Goal: Transaction & Acquisition: Book appointment/travel/reservation

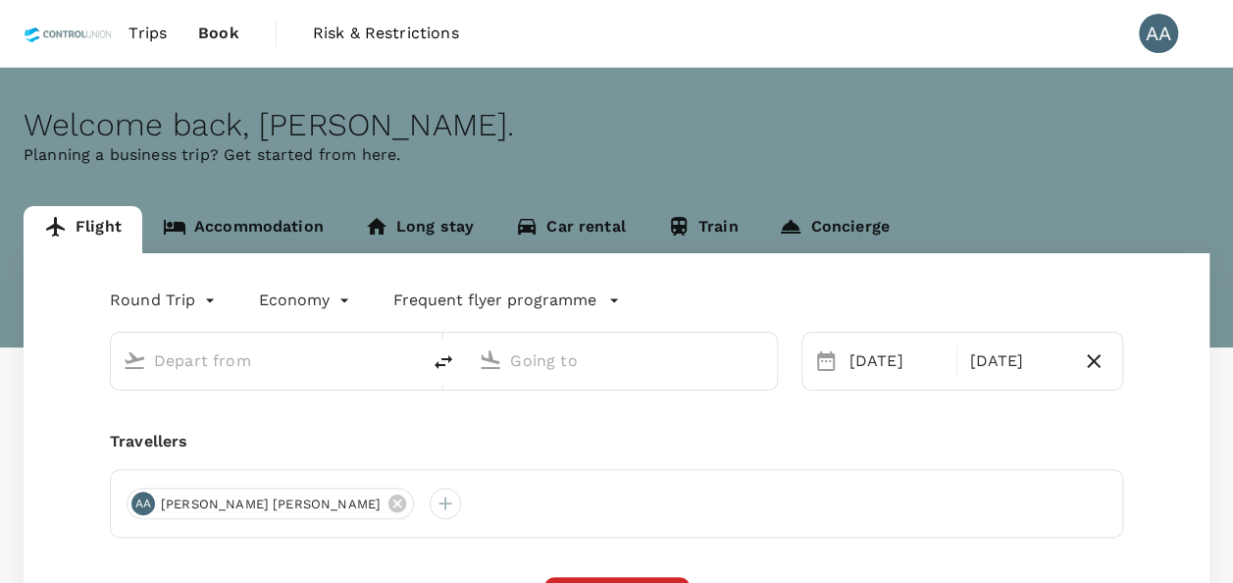
type input "[GEOGRAPHIC_DATA], [GEOGRAPHIC_DATA] (any)"
type input "[GEOGRAPHIC_DATA] Intl (KNO)"
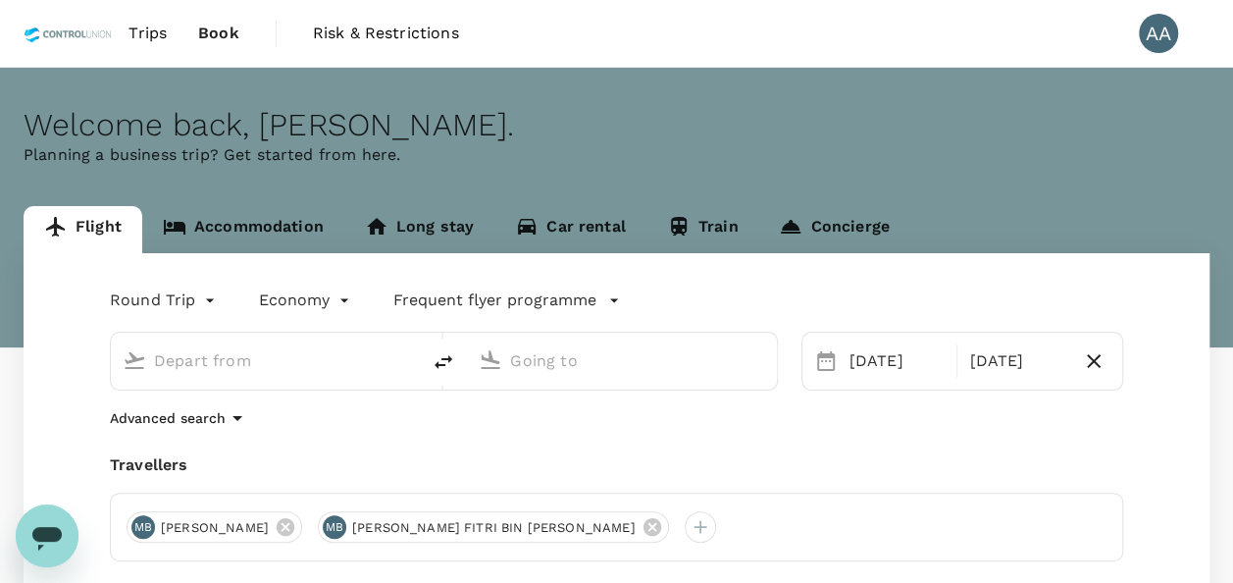
type input "[GEOGRAPHIC_DATA], [GEOGRAPHIC_DATA] (any)"
type input "[GEOGRAPHIC_DATA] Intl (KNO)"
click at [642, 531] on icon at bounding box center [651, 527] width 18 height 18
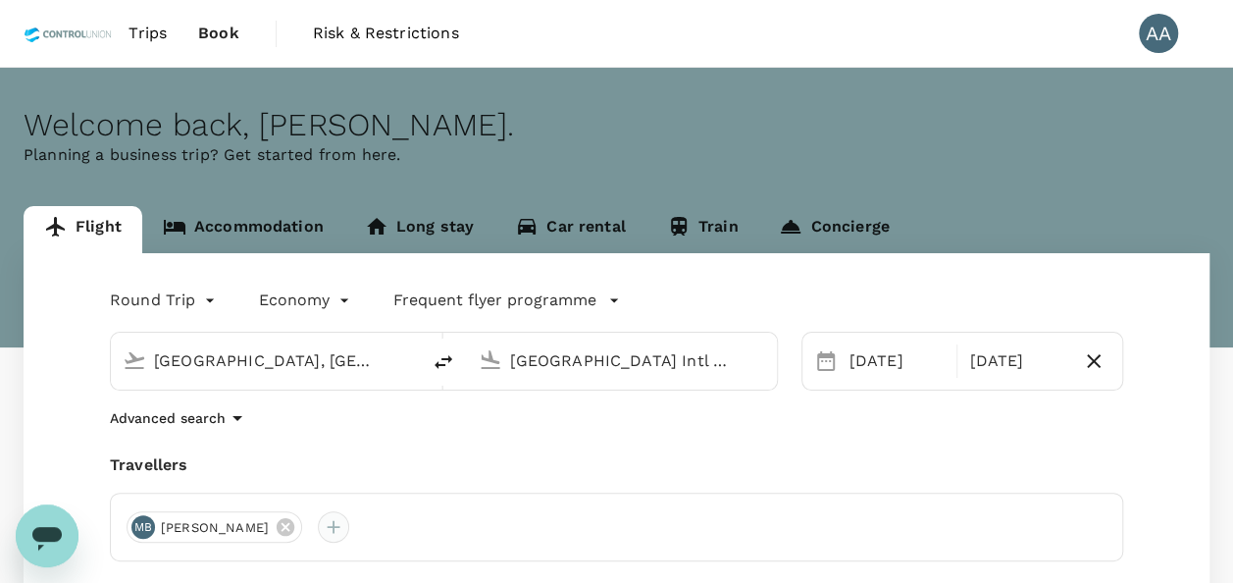
click at [349, 530] on div at bounding box center [333, 526] width 31 height 31
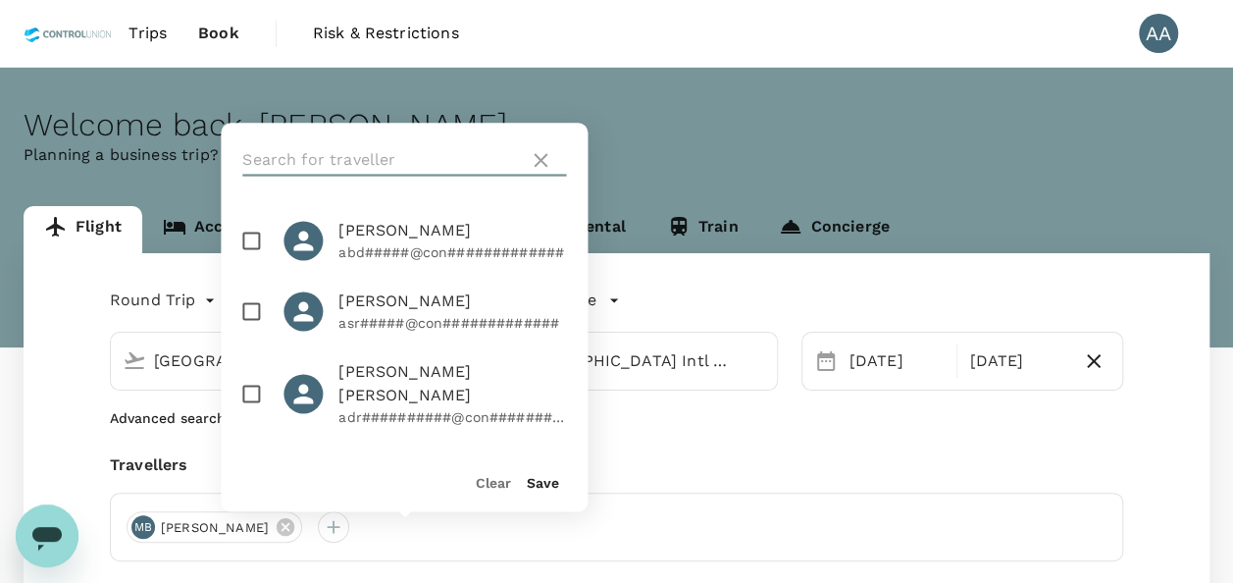
click at [272, 171] on input "text" at bounding box center [381, 159] width 279 height 31
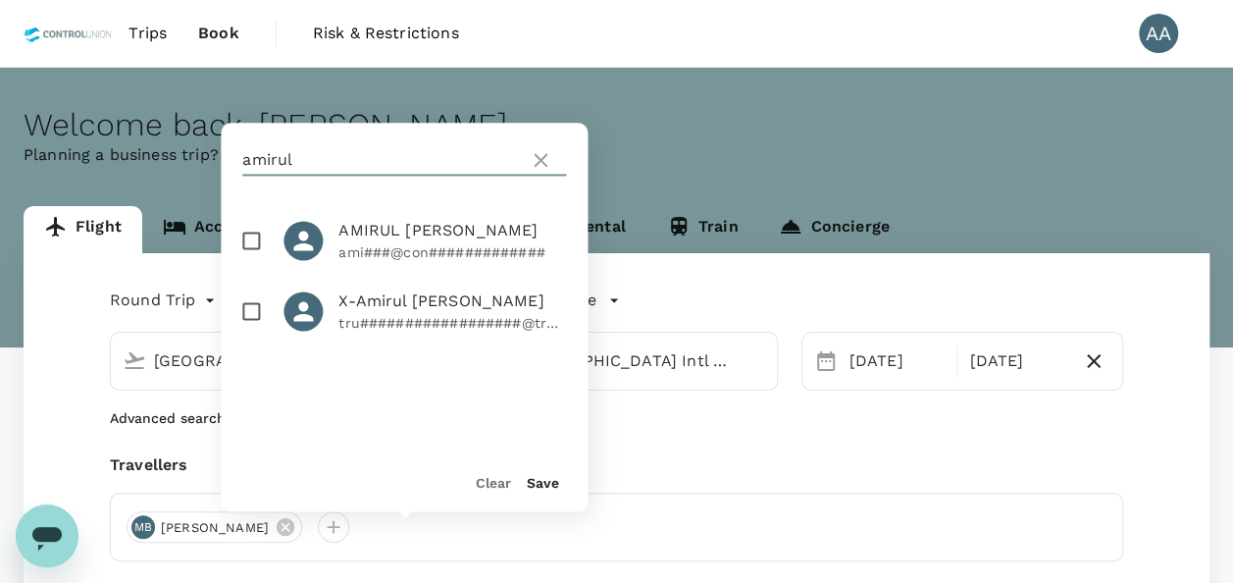
type input "amirul"
click at [245, 243] on input "checkbox" at bounding box center [251, 240] width 41 height 41
checkbox input "true"
click at [555, 483] on button "Save" at bounding box center [543, 483] width 32 height 16
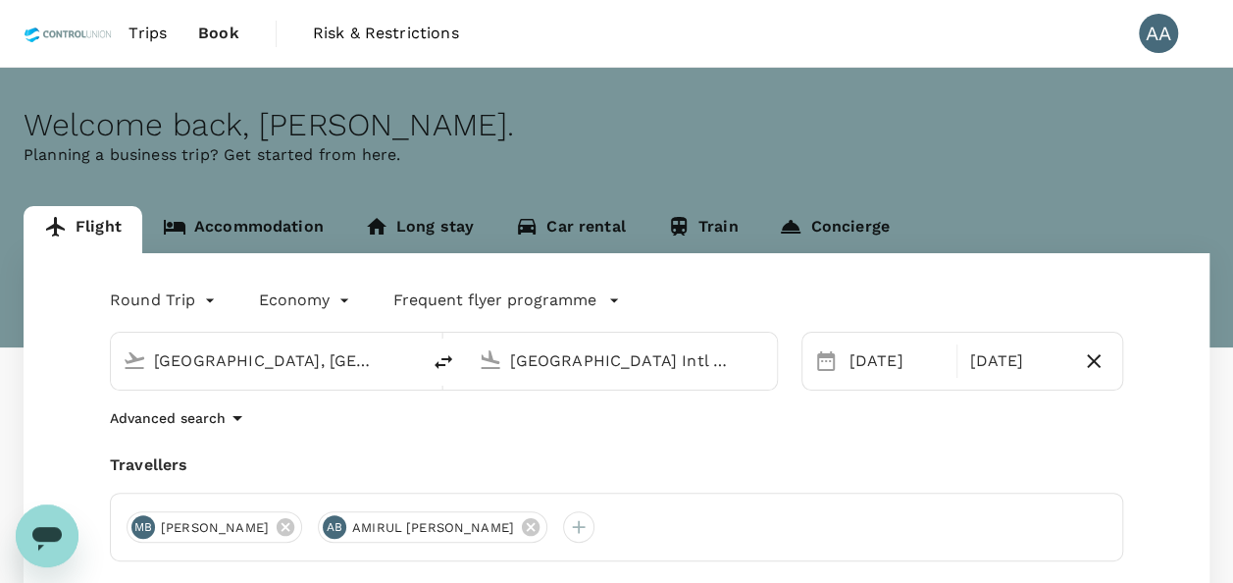
click at [744, 375] on div "[GEOGRAPHIC_DATA] Intl (KNO)" at bounding box center [637, 360] width 254 height 31
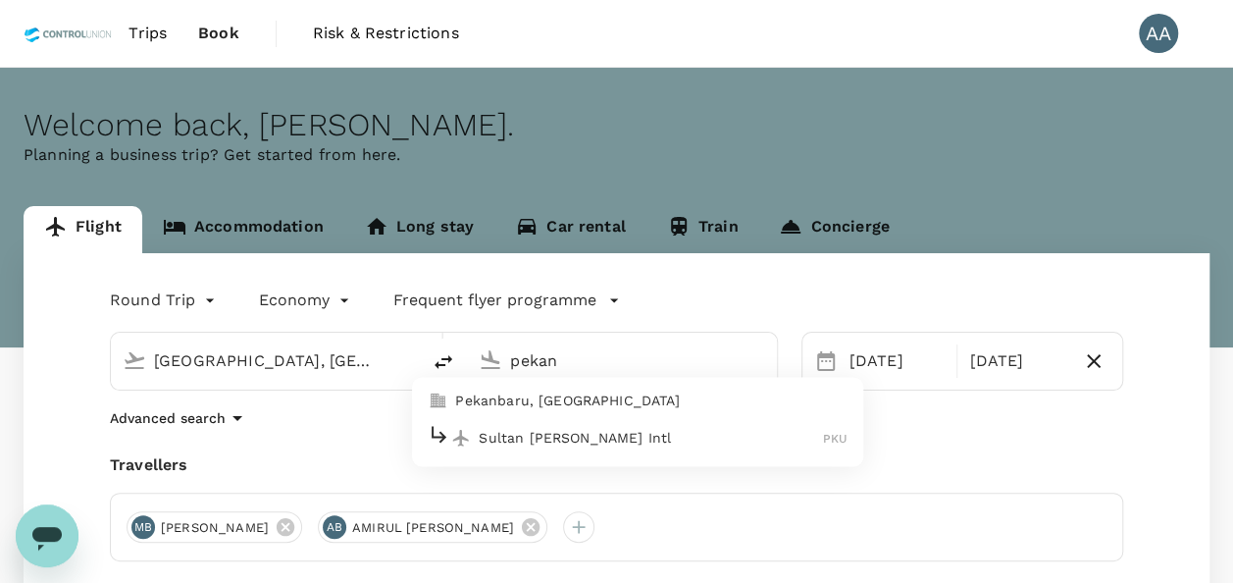
click at [658, 404] on p "Pekanbaru, [GEOGRAPHIC_DATA]" at bounding box center [651, 401] width 392 height 20
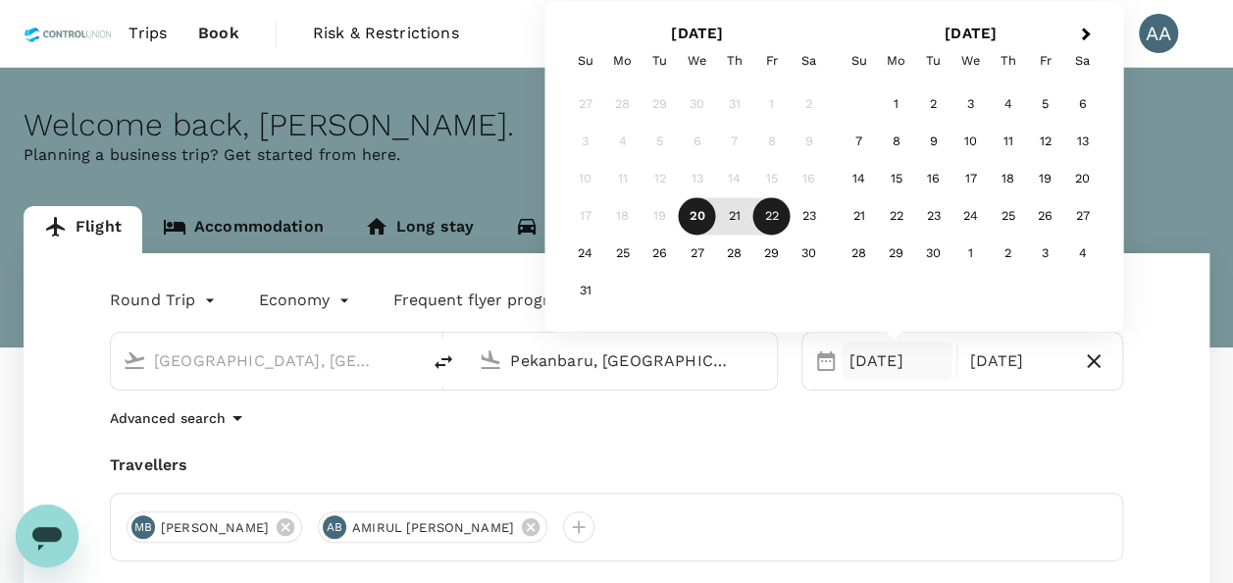
type input "Pekanbaru, [GEOGRAPHIC_DATA] (any)"
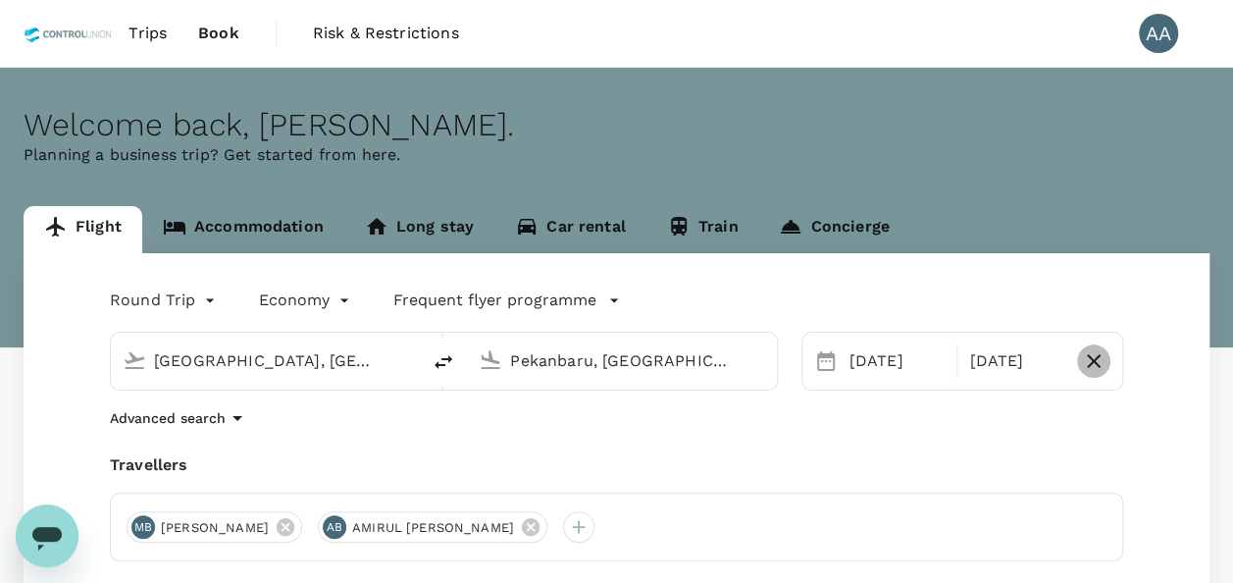
click at [1097, 355] on icon "button" at bounding box center [1094, 361] width 24 height 24
type input "oneway"
click at [876, 351] on div "[DATE]" at bounding box center [906, 360] width 128 height 39
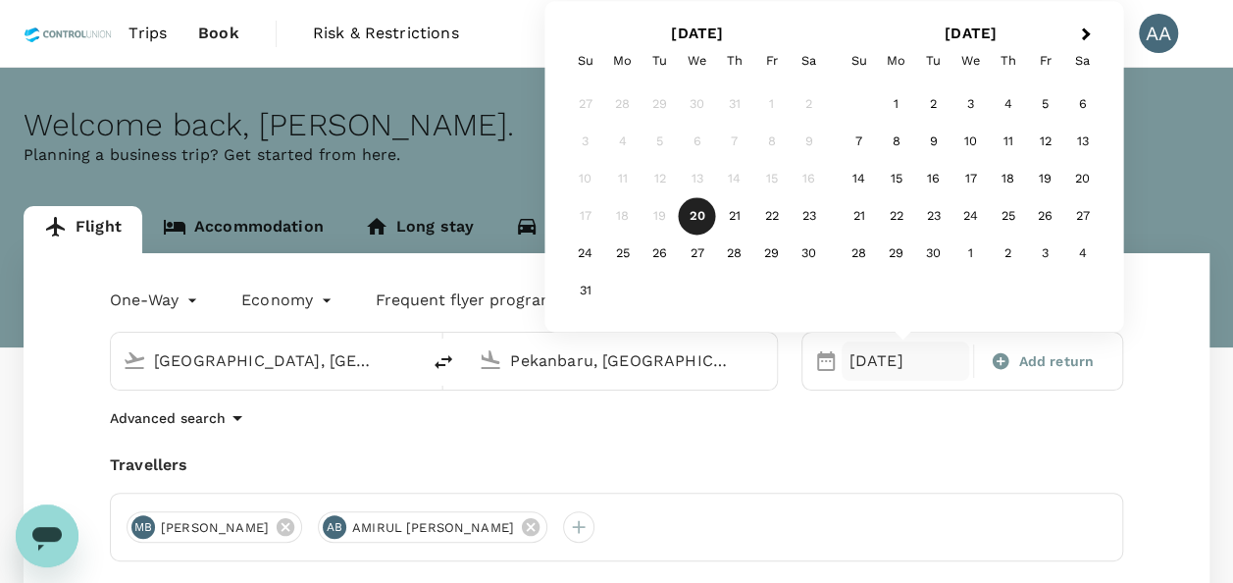
click at [1017, 183] on div "18" at bounding box center [1008, 179] width 37 height 37
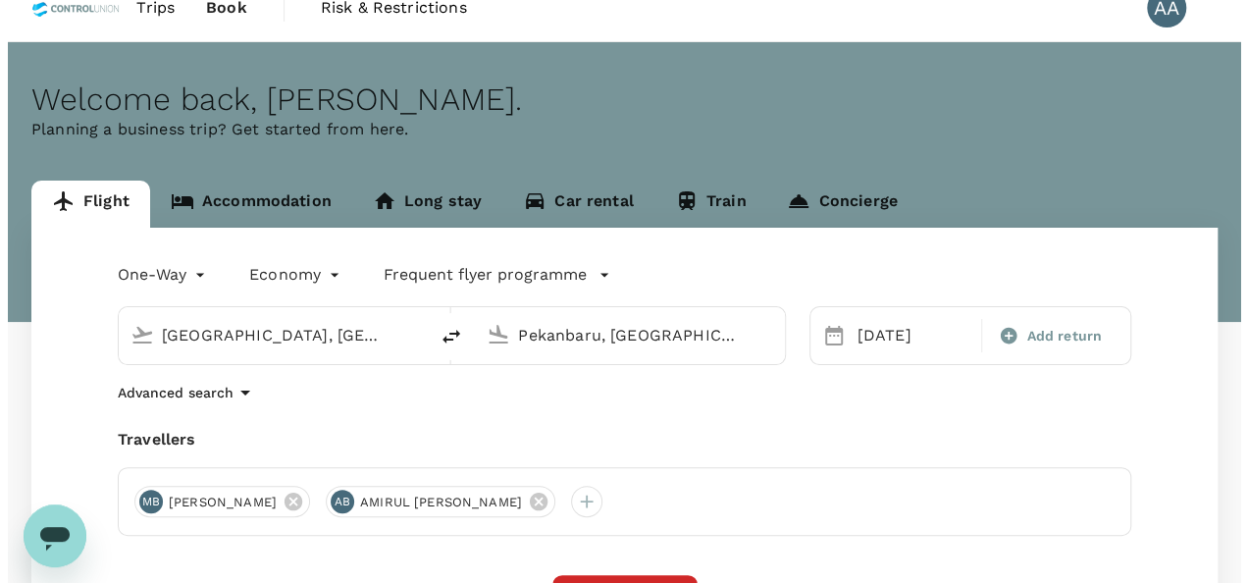
scroll to position [98, 0]
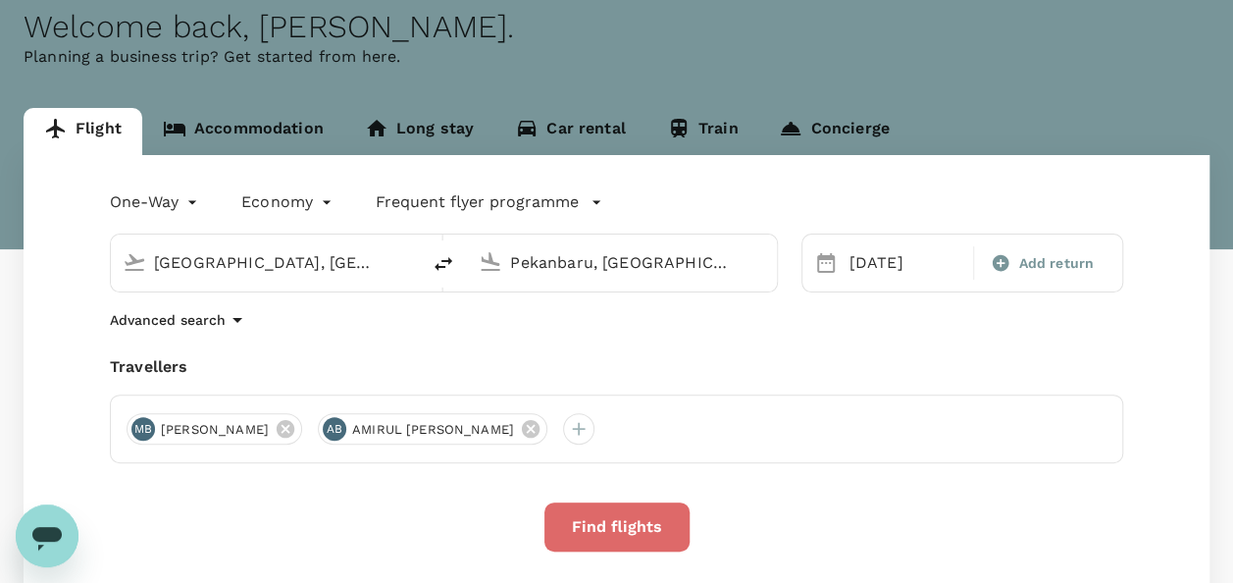
click at [599, 536] on button "Find flights" at bounding box center [616, 526] width 145 height 49
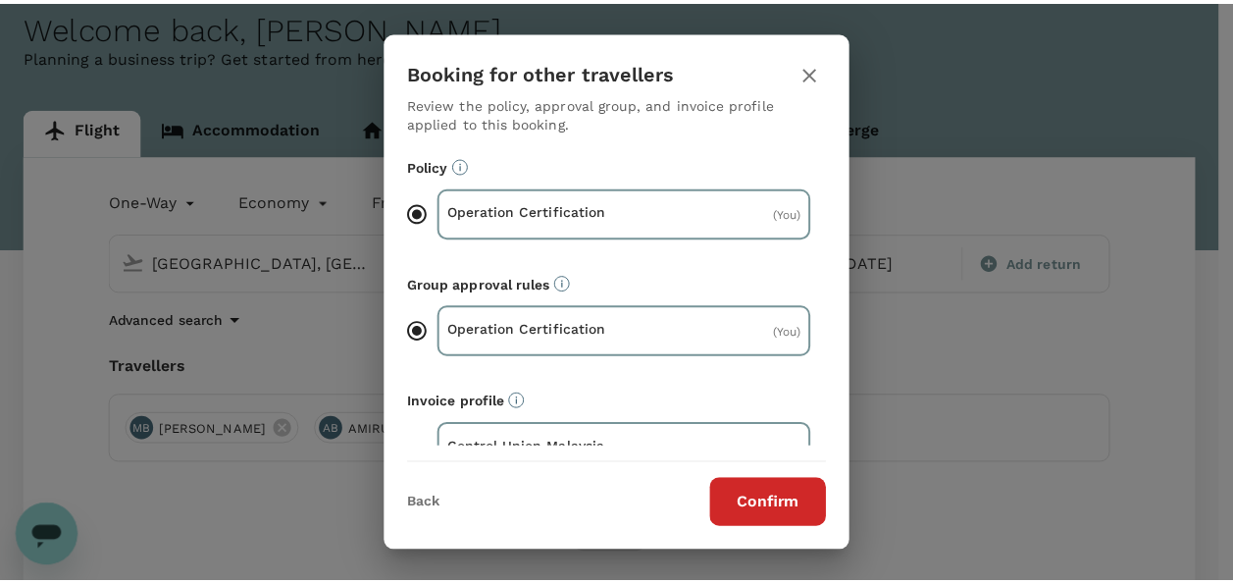
scroll to position [54, 0]
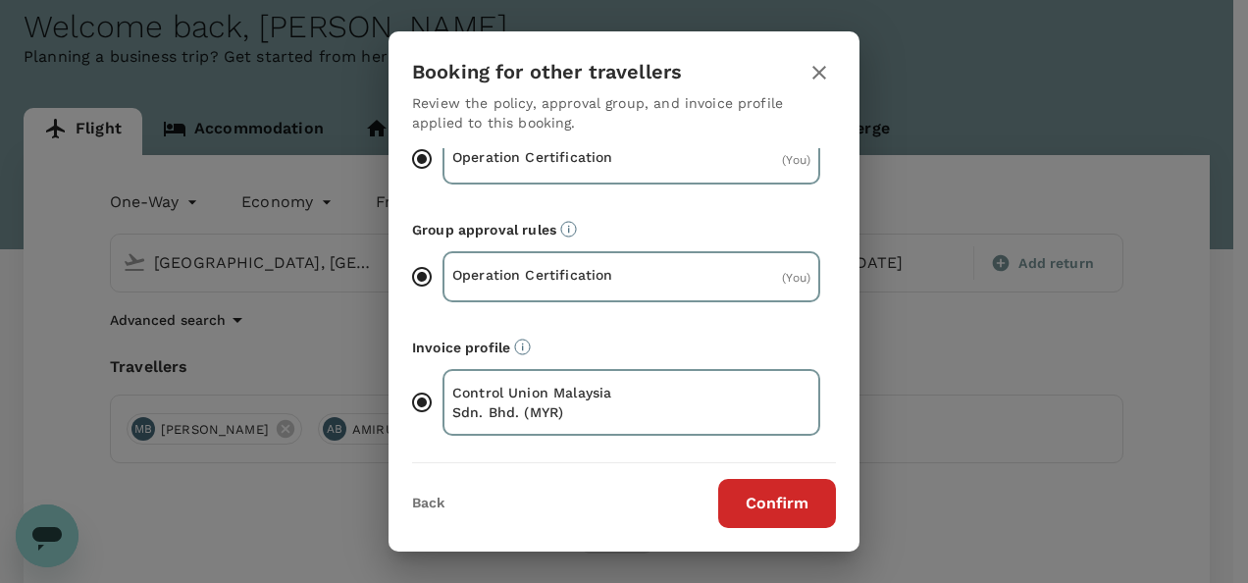
click at [757, 529] on div "Booking for other travellers Review the policy, approval group, and invoice pro…" at bounding box center [623, 291] width 471 height 520
click at [759, 519] on button "Confirm" at bounding box center [777, 503] width 118 height 49
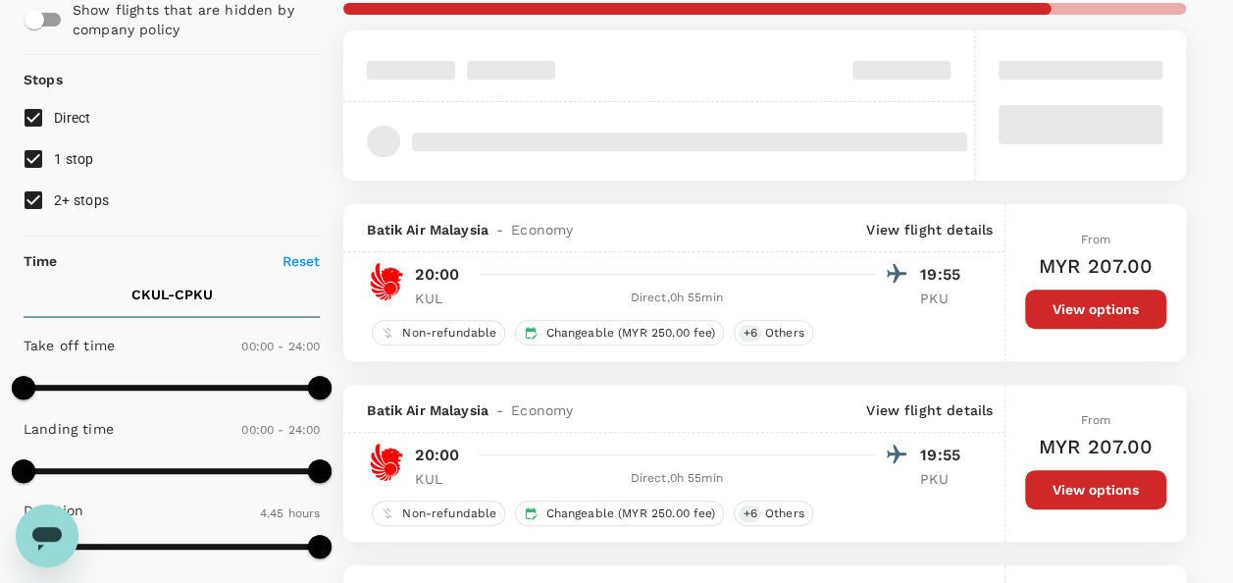
scroll to position [98, 0]
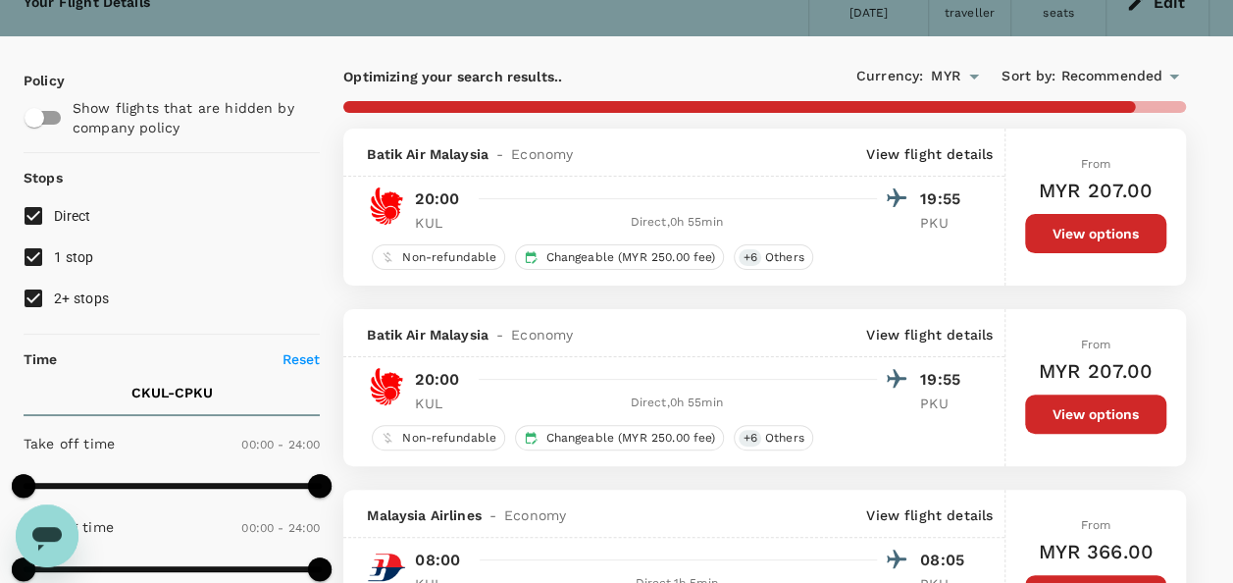
type input "1660"
click at [34, 303] on input "2+ stops" at bounding box center [33, 298] width 41 height 41
checkbox input "false"
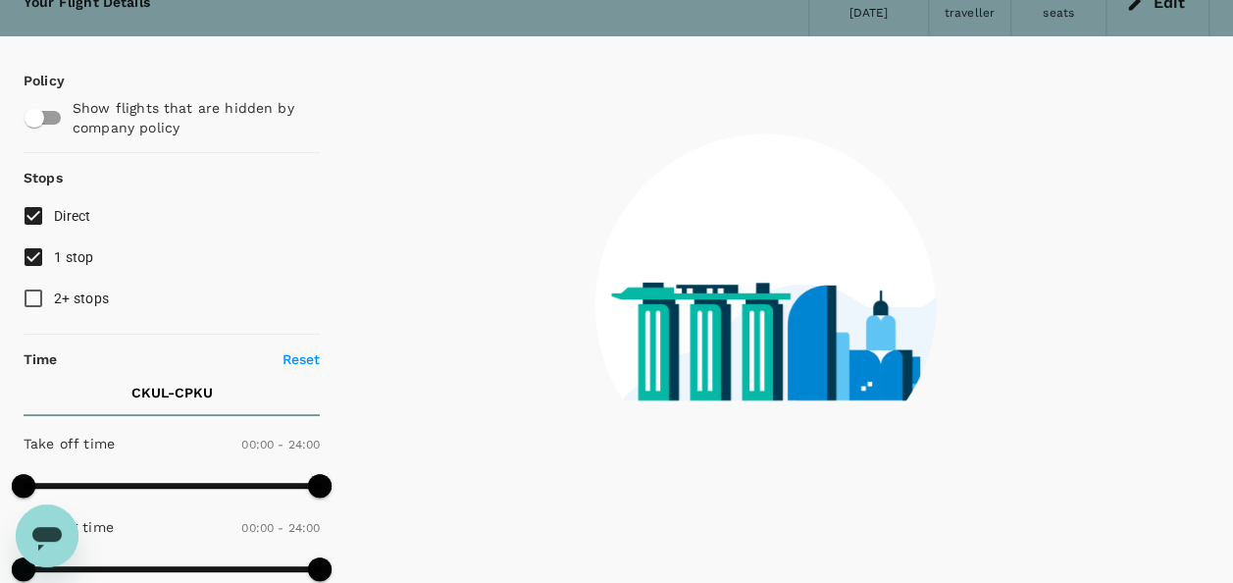
click at [33, 263] on input "1 stop" at bounding box center [33, 256] width 41 height 41
checkbox input "false"
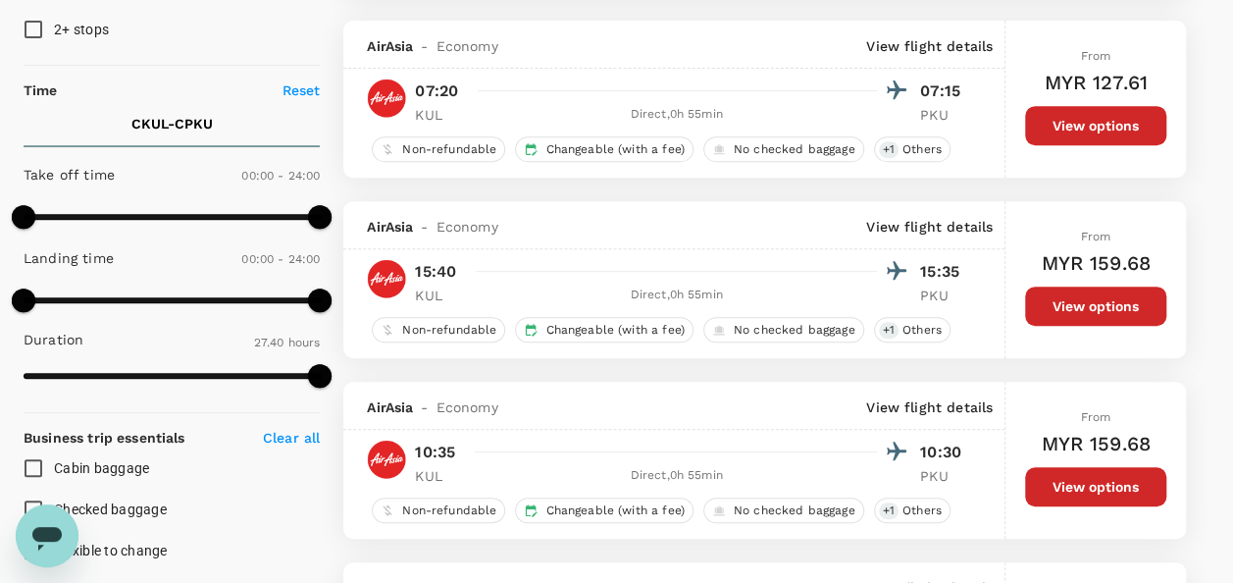
scroll to position [392, 0]
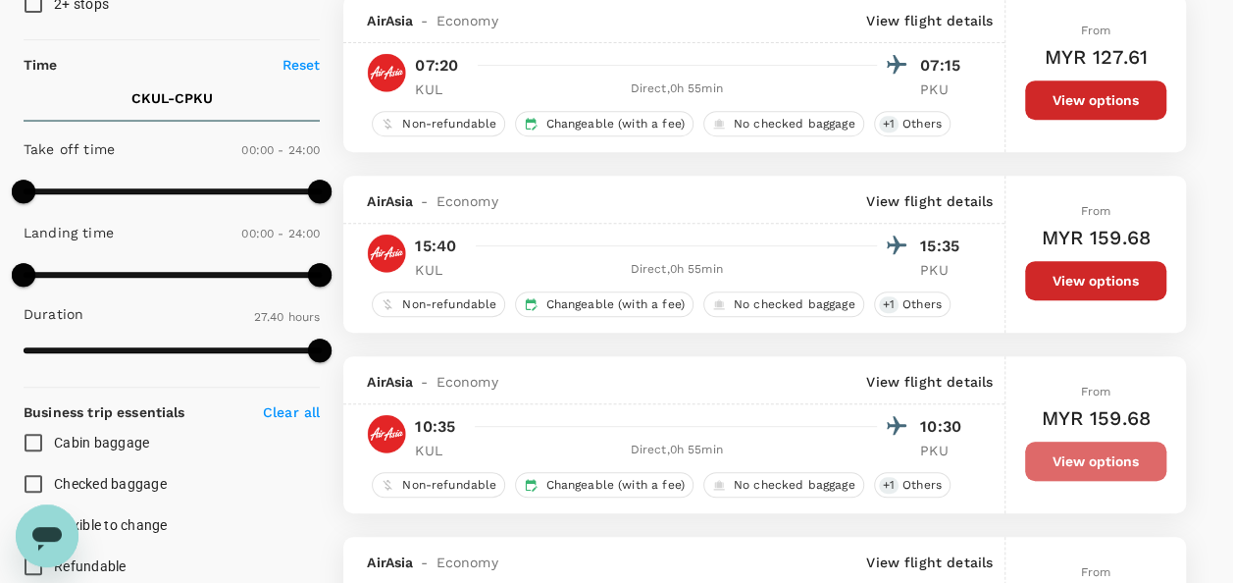
click at [1063, 468] on button "View options" at bounding box center [1095, 460] width 141 height 39
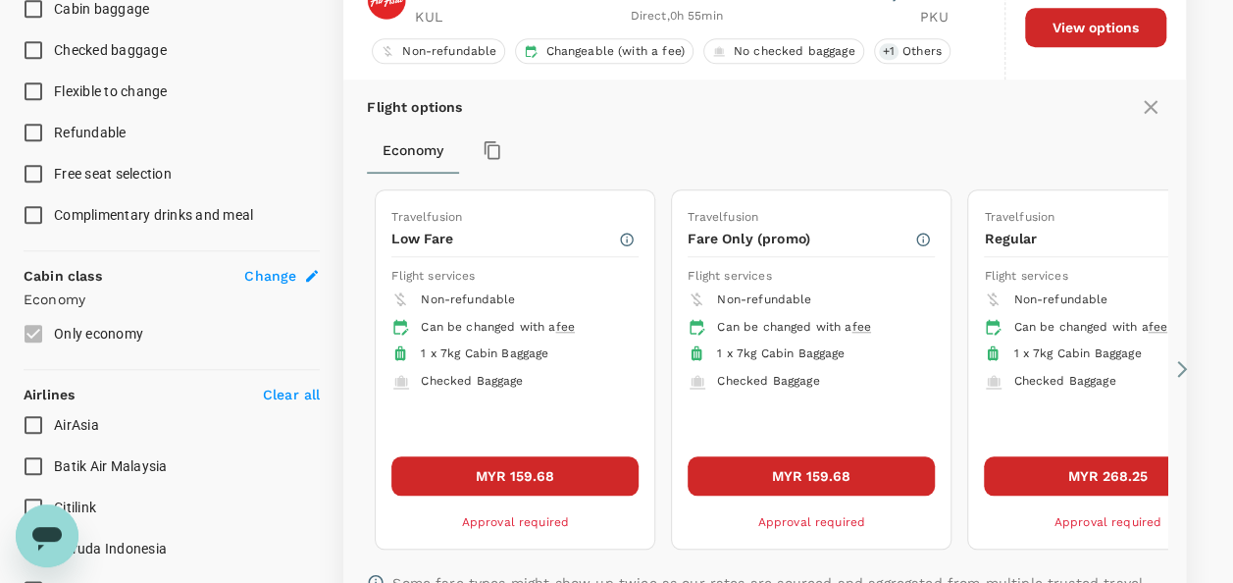
scroll to position [844, 0]
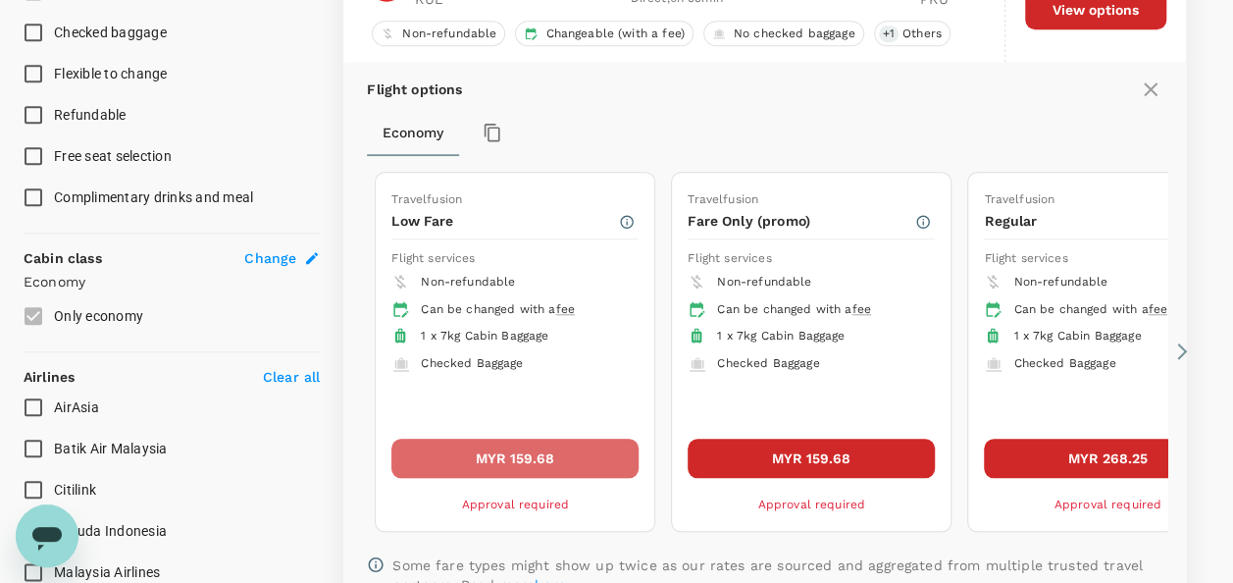
click at [551, 452] on button "MYR 159.68" at bounding box center [514, 457] width 247 height 39
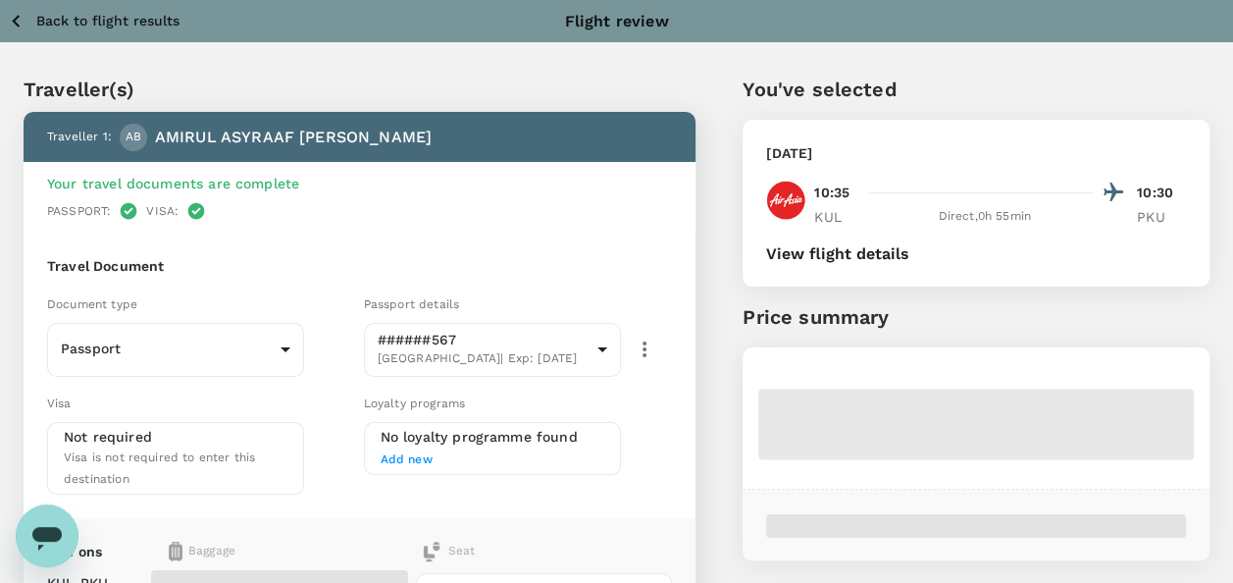
click at [19, 21] on icon "button" at bounding box center [16, 21] width 25 height 25
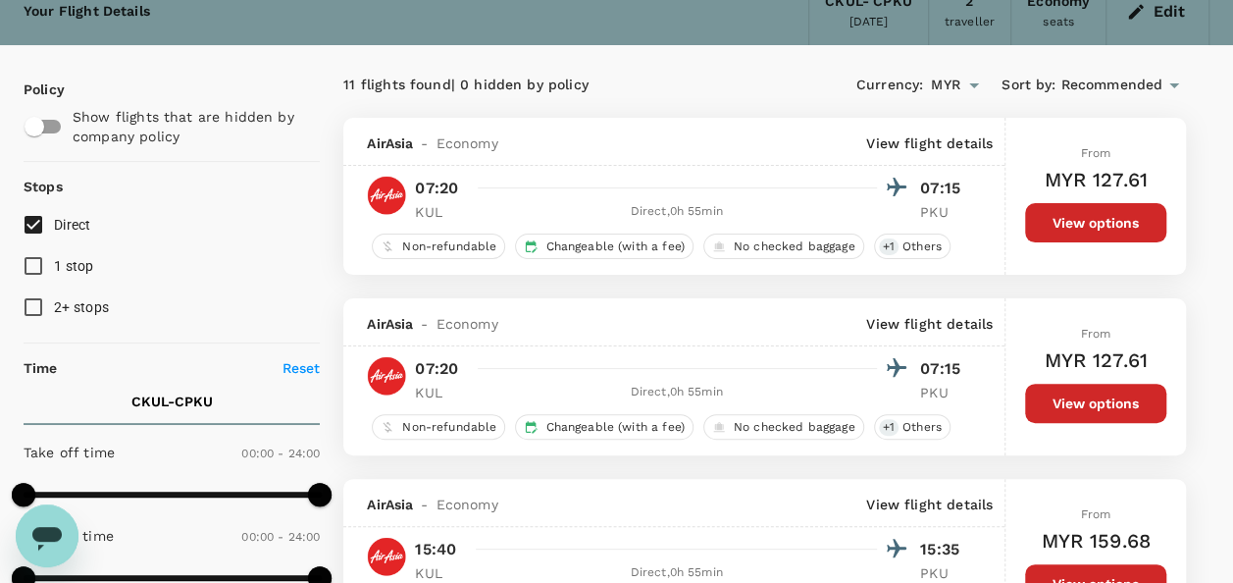
scroll to position [49, 0]
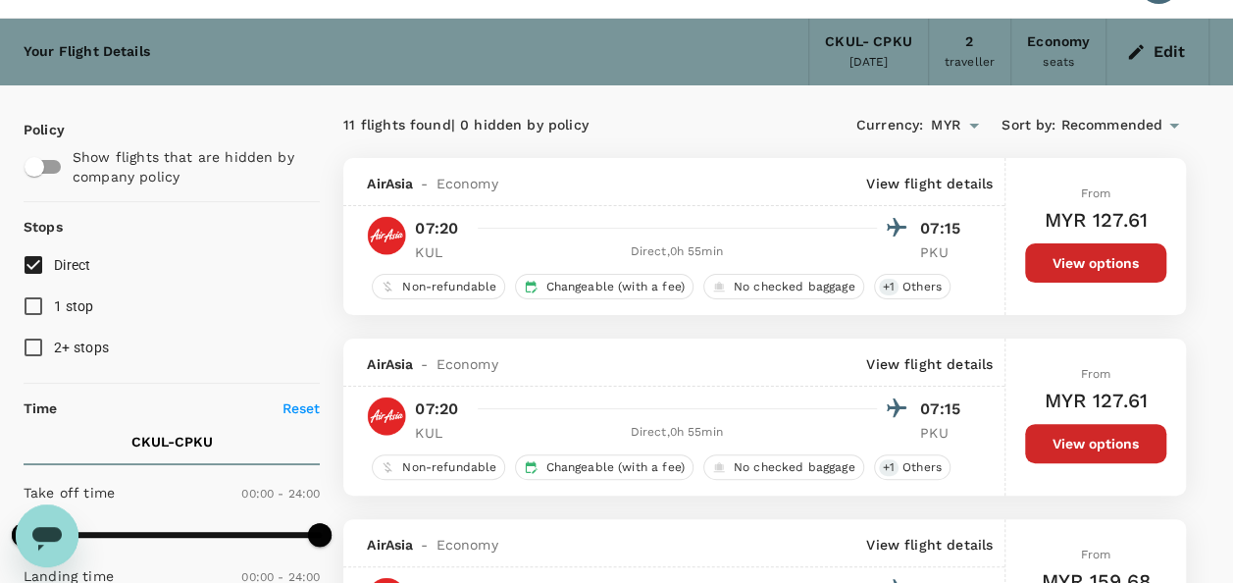
click at [969, 186] on p "View flight details" at bounding box center [929, 184] width 127 height 20
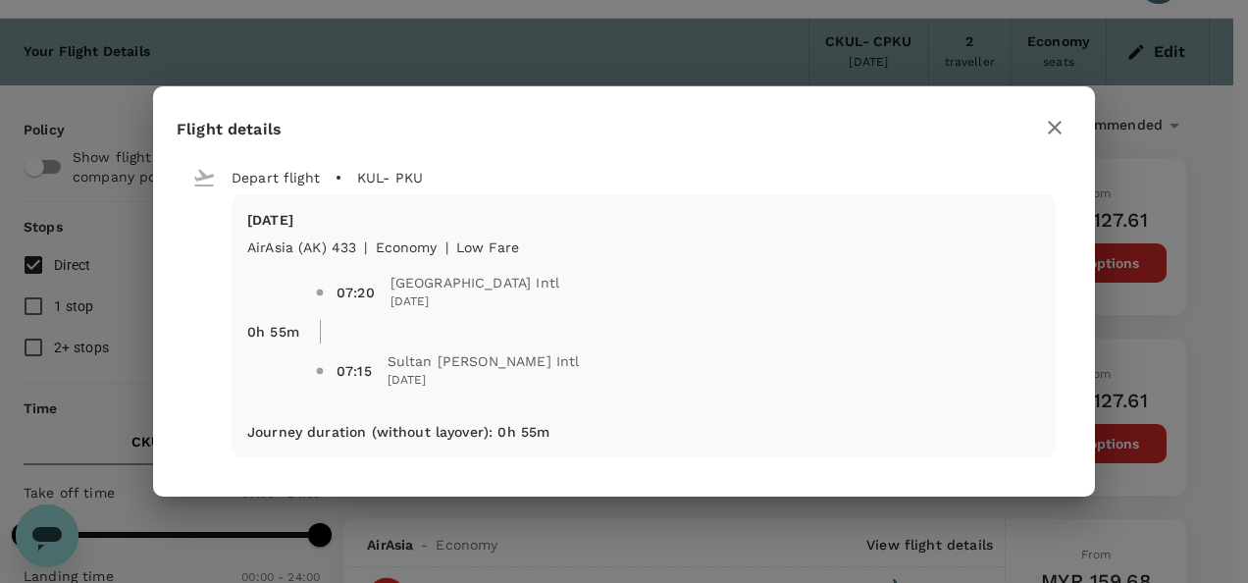
click at [1053, 123] on icon "button" at bounding box center [1055, 128] width 24 height 24
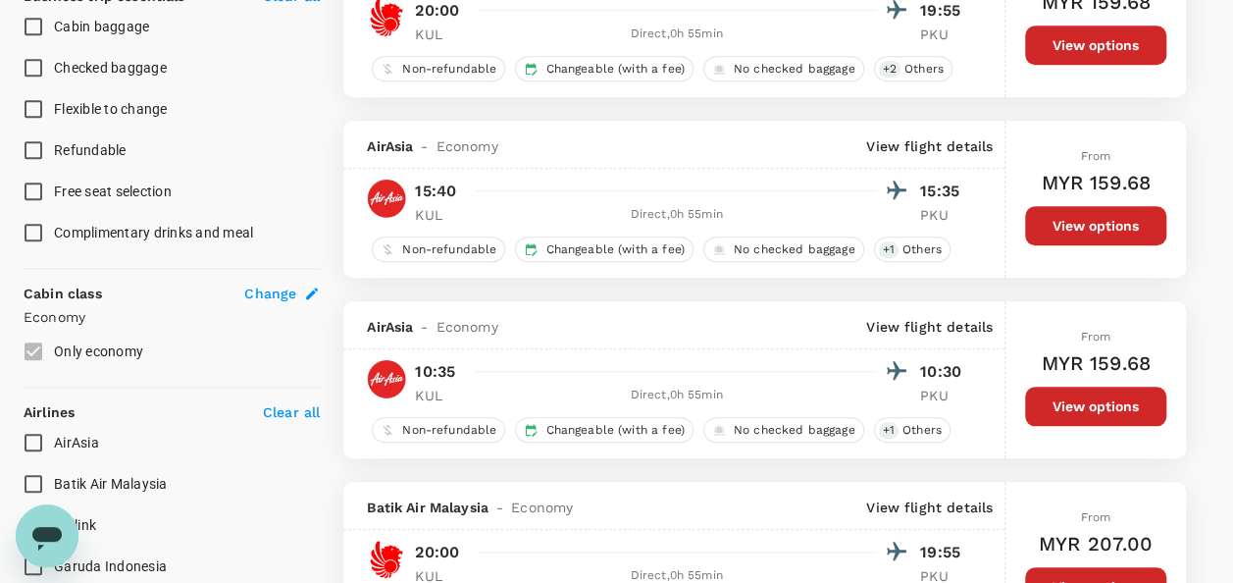
scroll to position [834, 0]
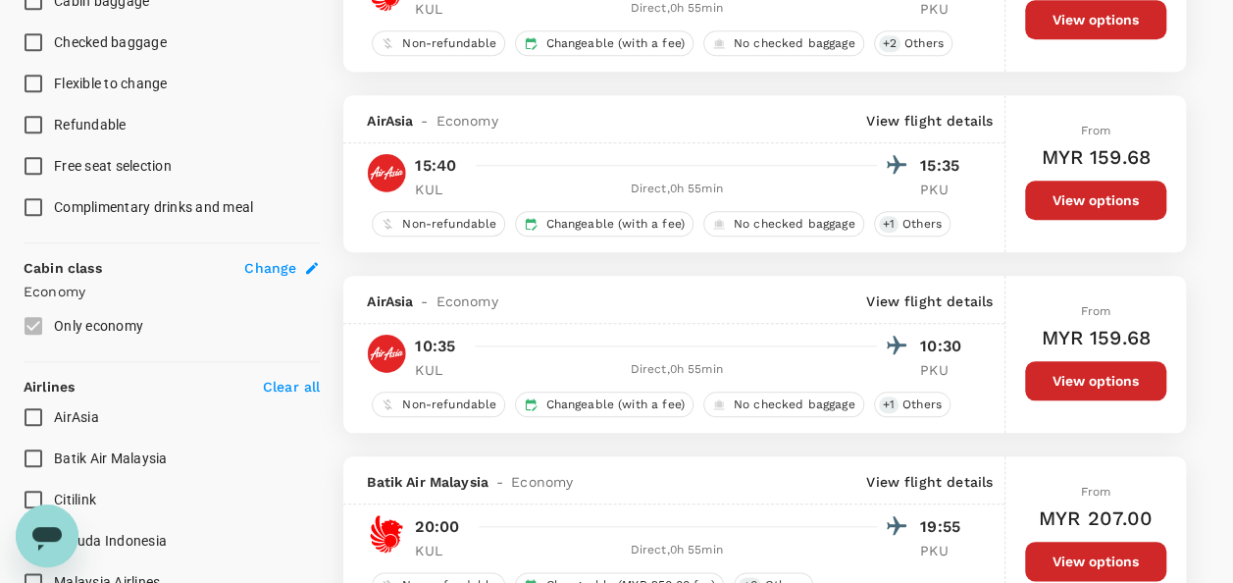
click at [959, 291] on p "View flight details" at bounding box center [929, 301] width 127 height 20
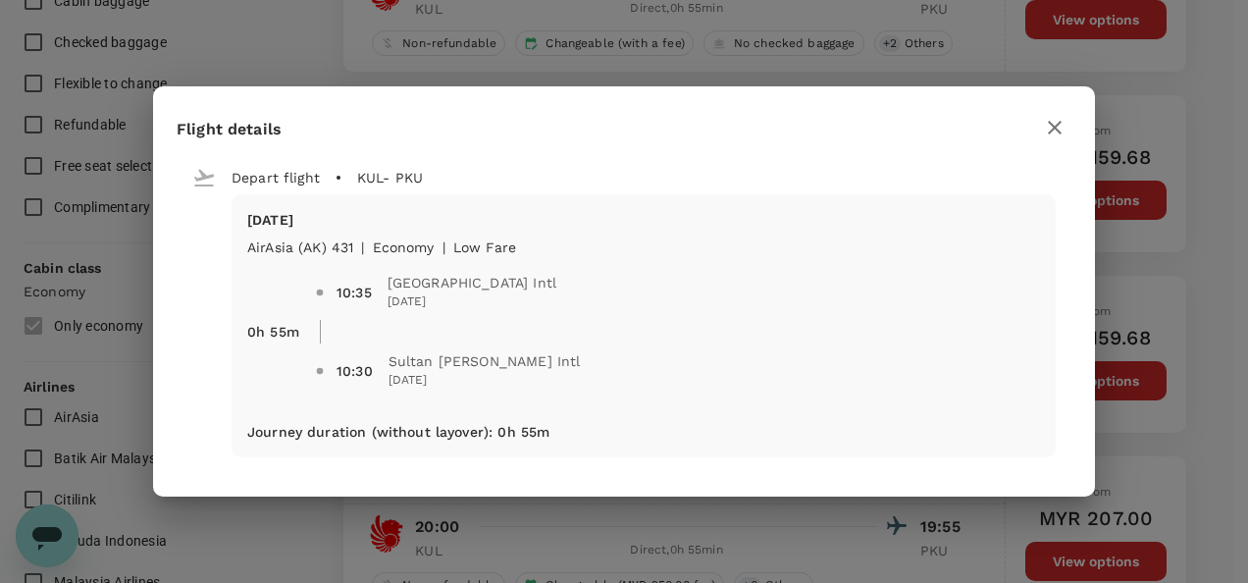
click at [1060, 124] on icon "button" at bounding box center [1055, 128] width 24 height 24
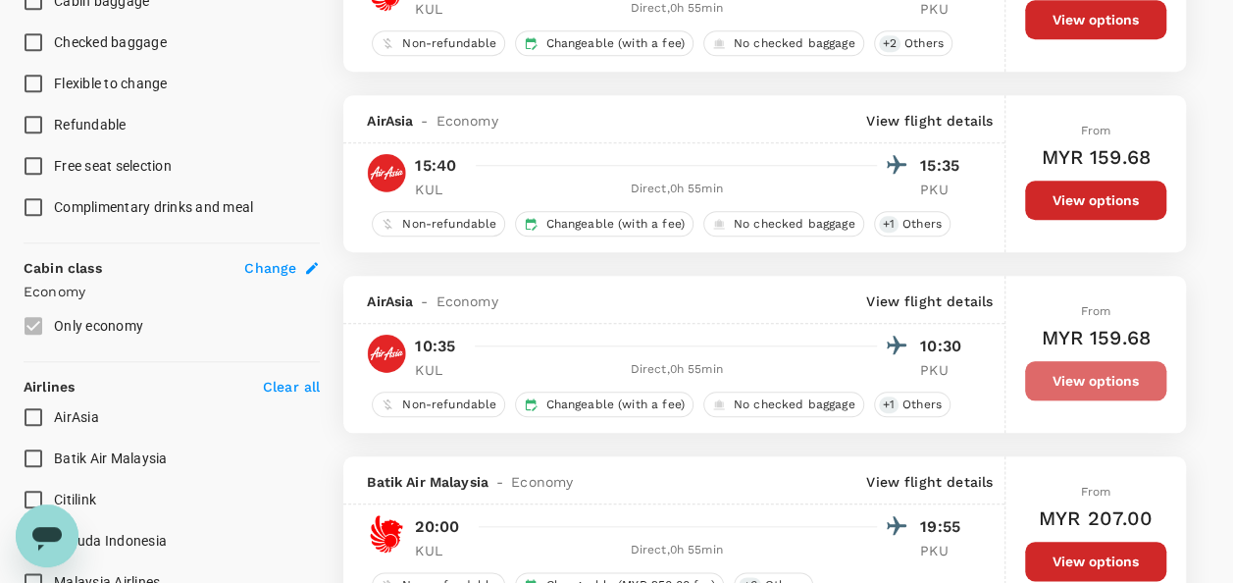
click at [1067, 363] on button "View options" at bounding box center [1095, 380] width 141 height 39
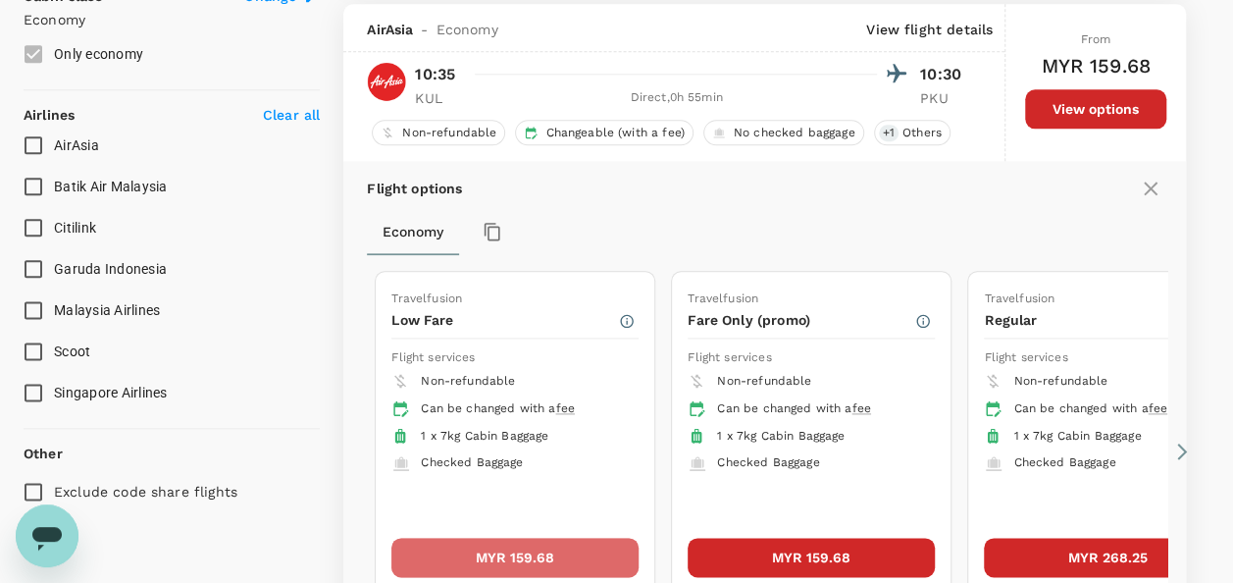
click at [486, 545] on button "MYR 159.68" at bounding box center [514, 557] width 247 height 39
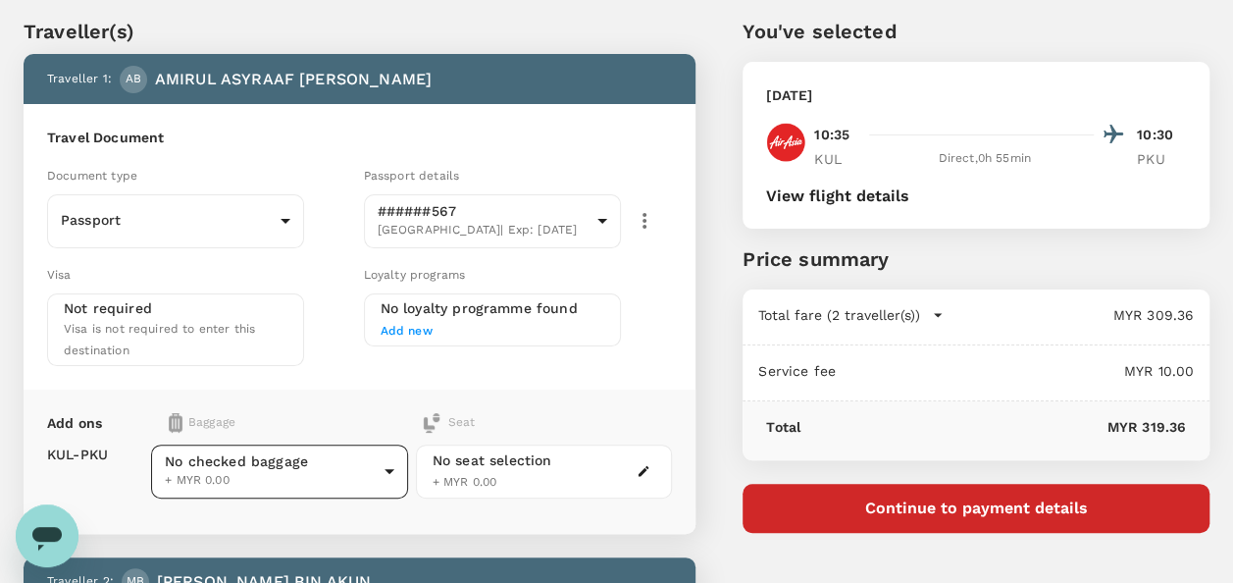
scroll to position [98, 0]
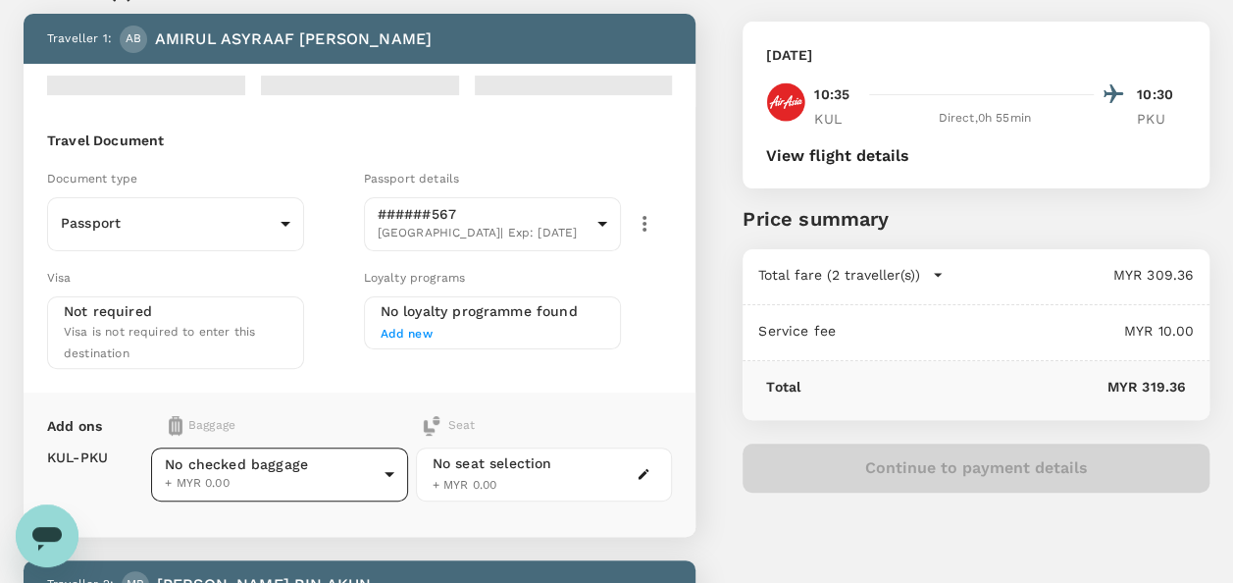
click at [357, 436] on div "No checked baggage + MYR 0.00 ​" at bounding box center [279, 474] width 257 height 77
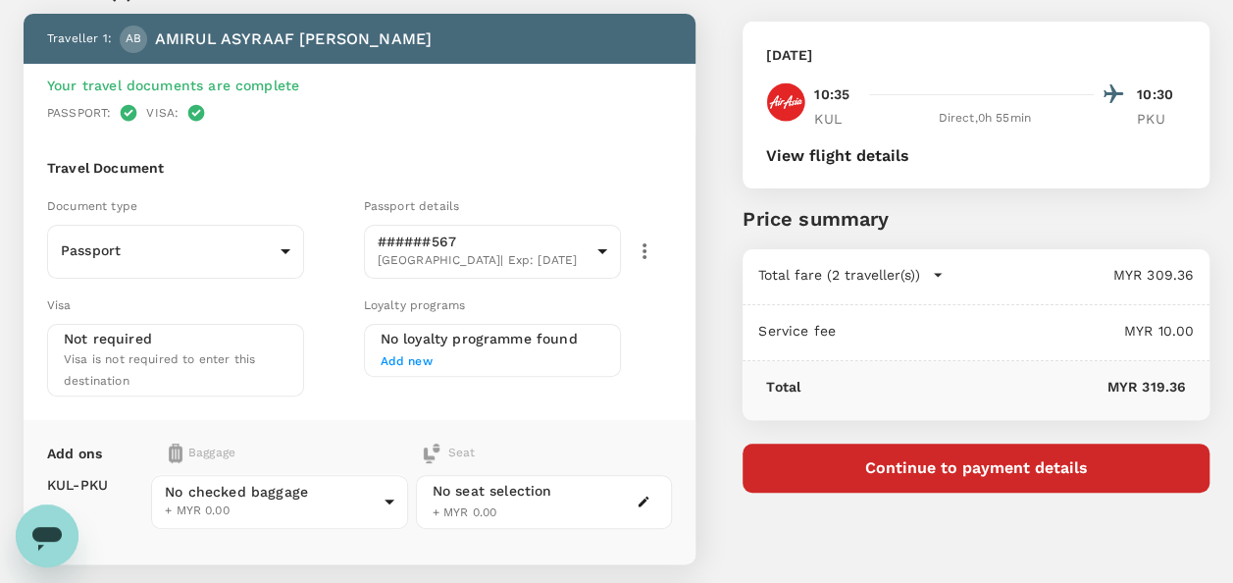
click at [329, 497] on div "No checked baggage + MYR 0.00 ​" at bounding box center [279, 501] width 257 height 77
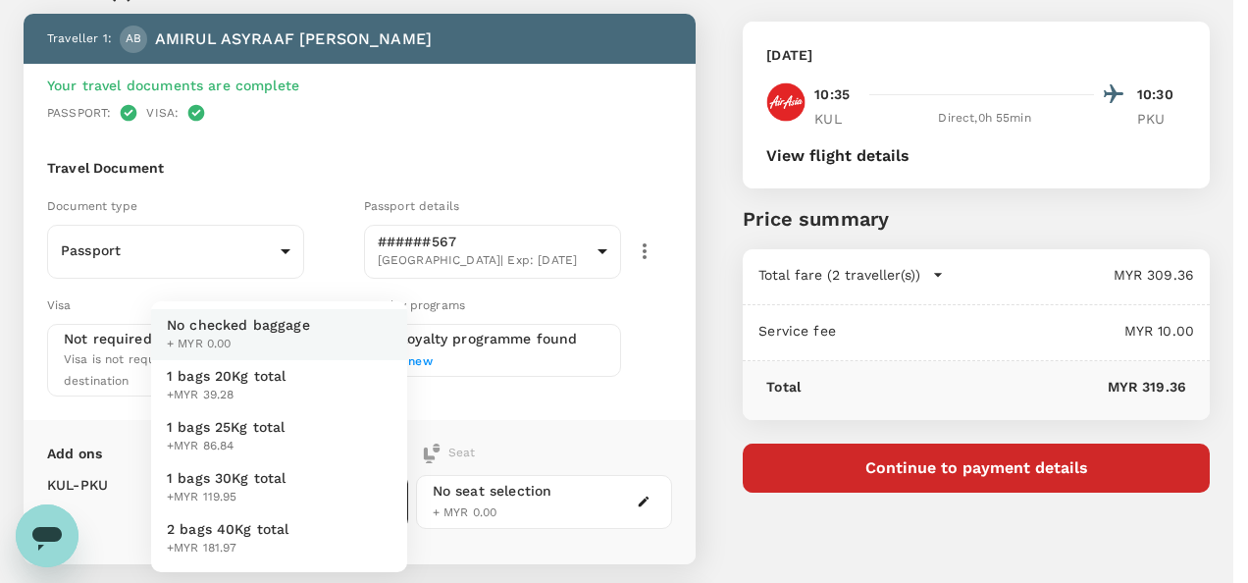
click at [255, 385] on span "+MYR 39.28" at bounding box center [227, 395] width 120 height 20
type input "1 - 39.28"
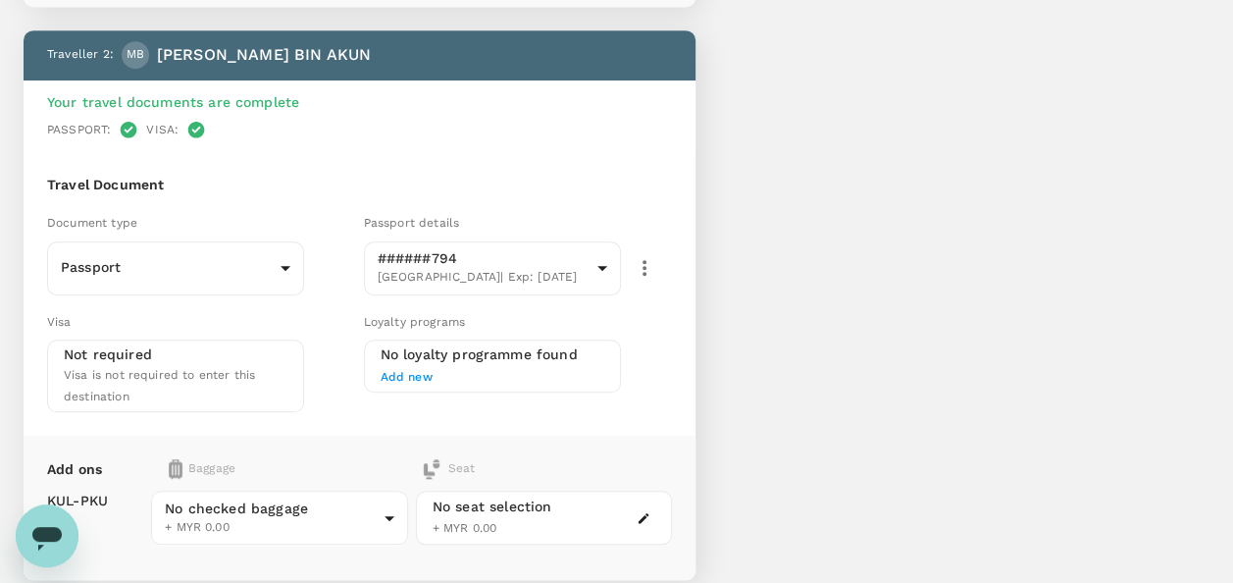
scroll to position [687, 0]
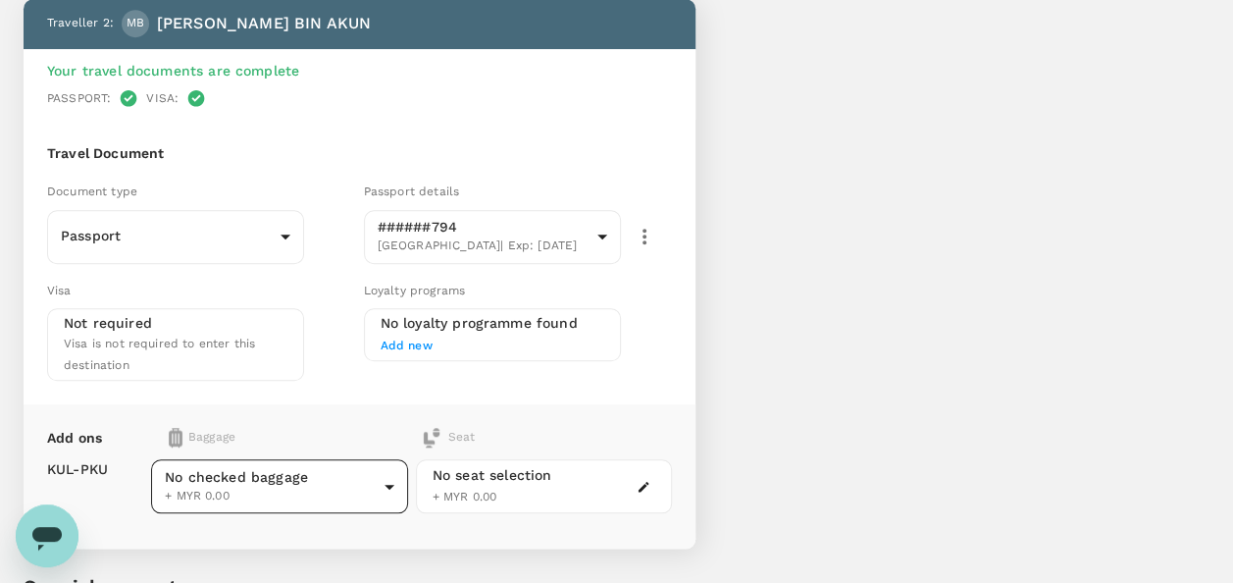
click at [304, 475] on body "Back to flight results Flight review Traveller(s) Traveller 1 : AB AMIRUL ASYRA…" at bounding box center [616, 66] width 1233 height 1506
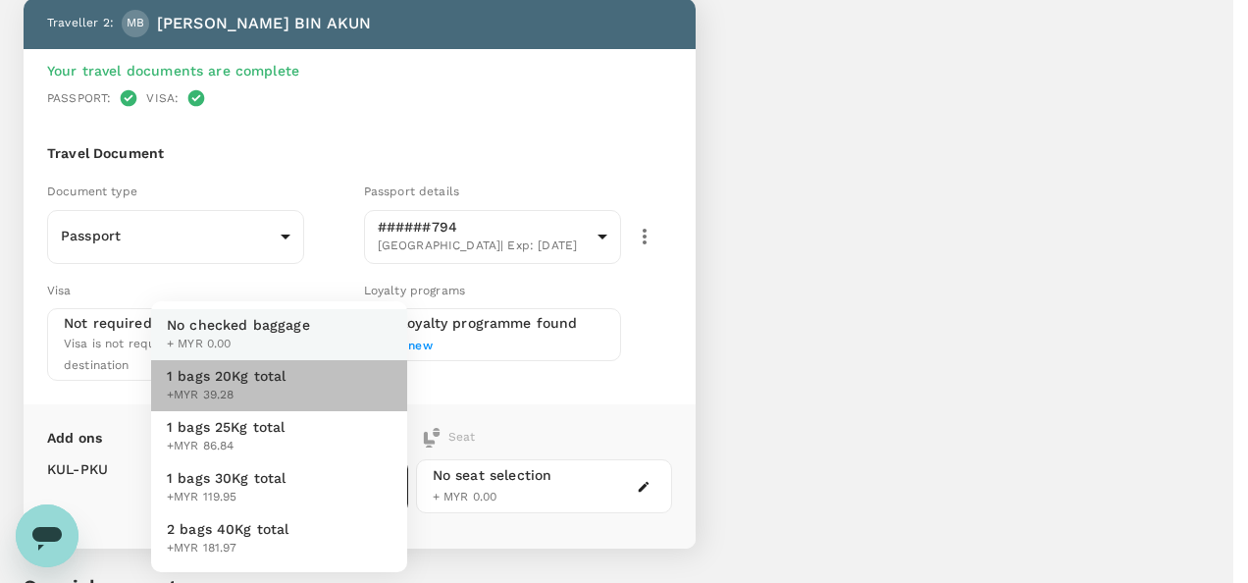
click at [259, 386] on span "+MYR 39.28" at bounding box center [227, 395] width 120 height 20
type input "1 - 39.28"
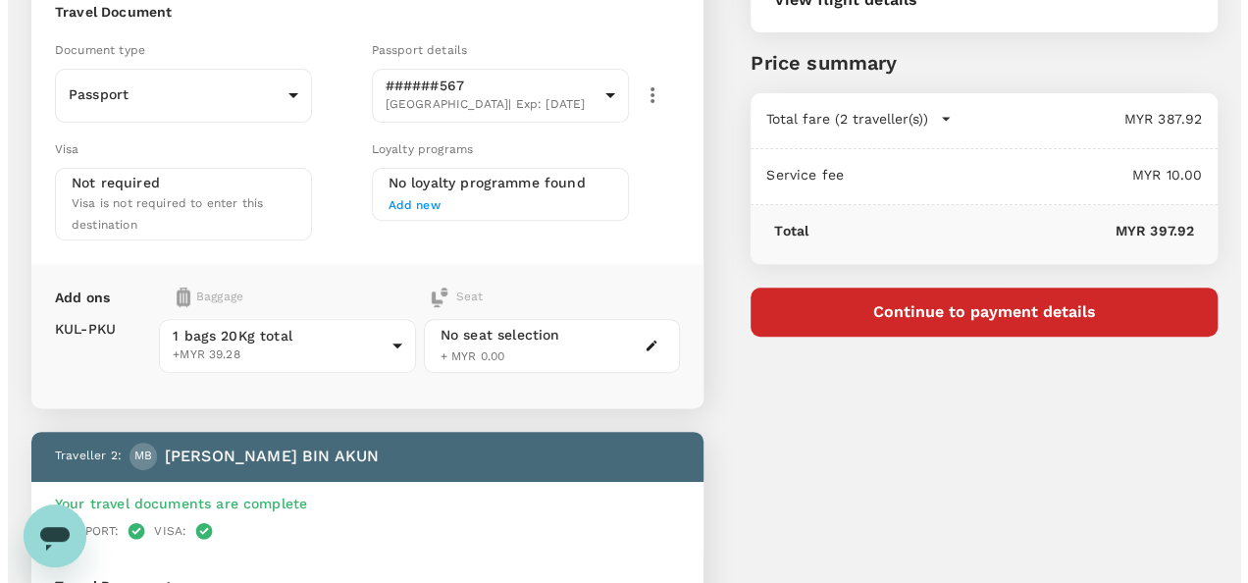
scroll to position [392, 0]
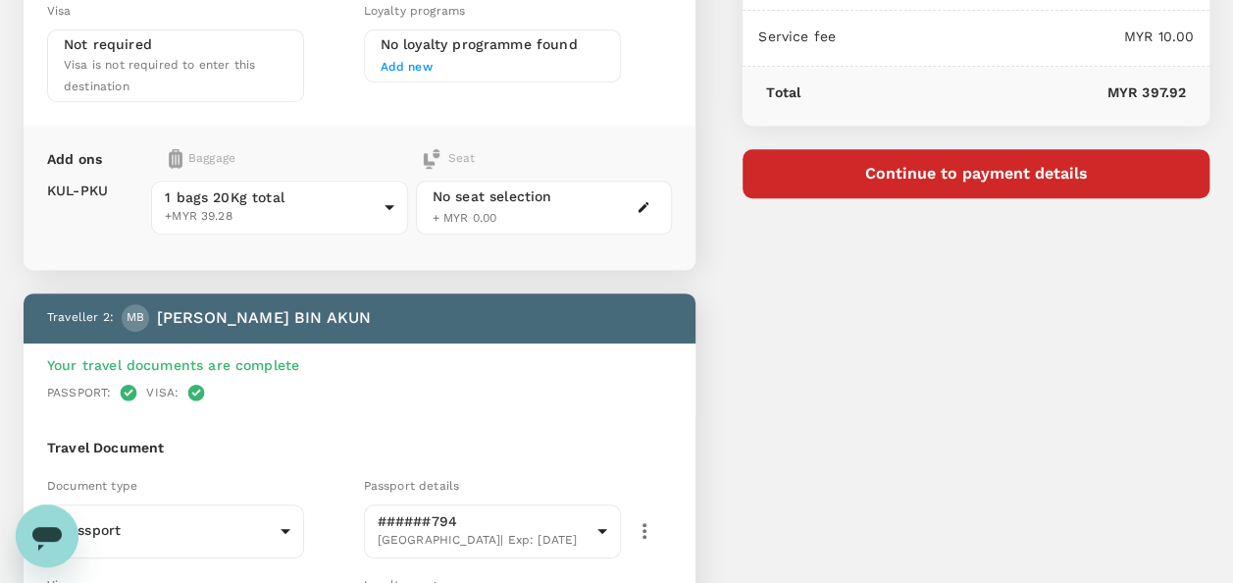
click at [850, 177] on button "Continue to payment details" at bounding box center [976, 173] width 467 height 49
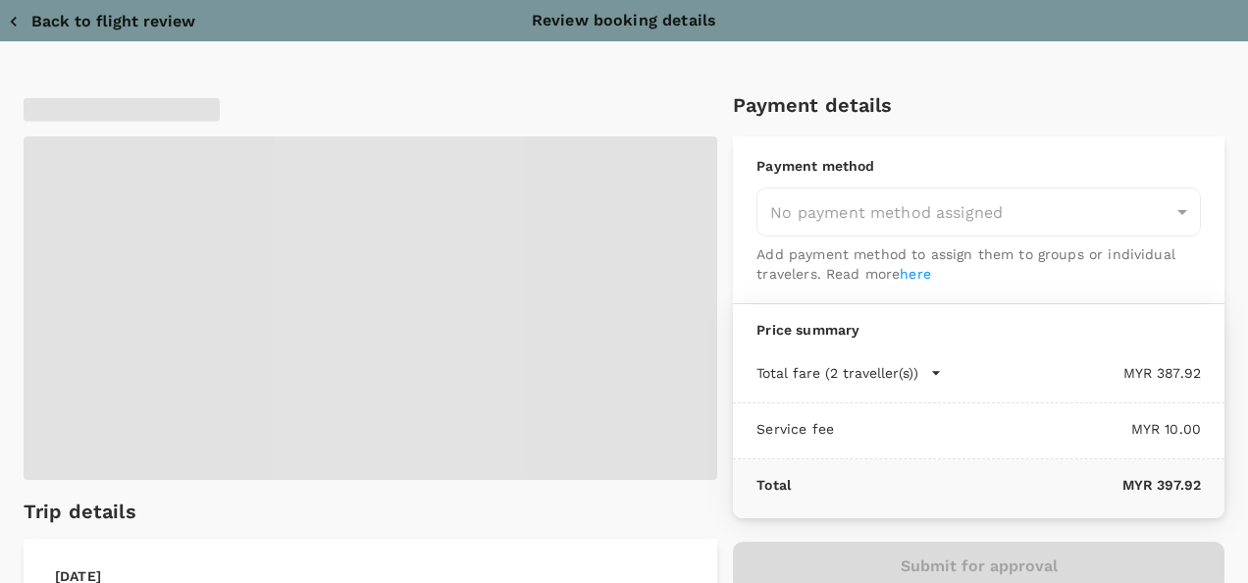
type input "9e254831-a140-43d4-90d9-f4bdc71b84d3"
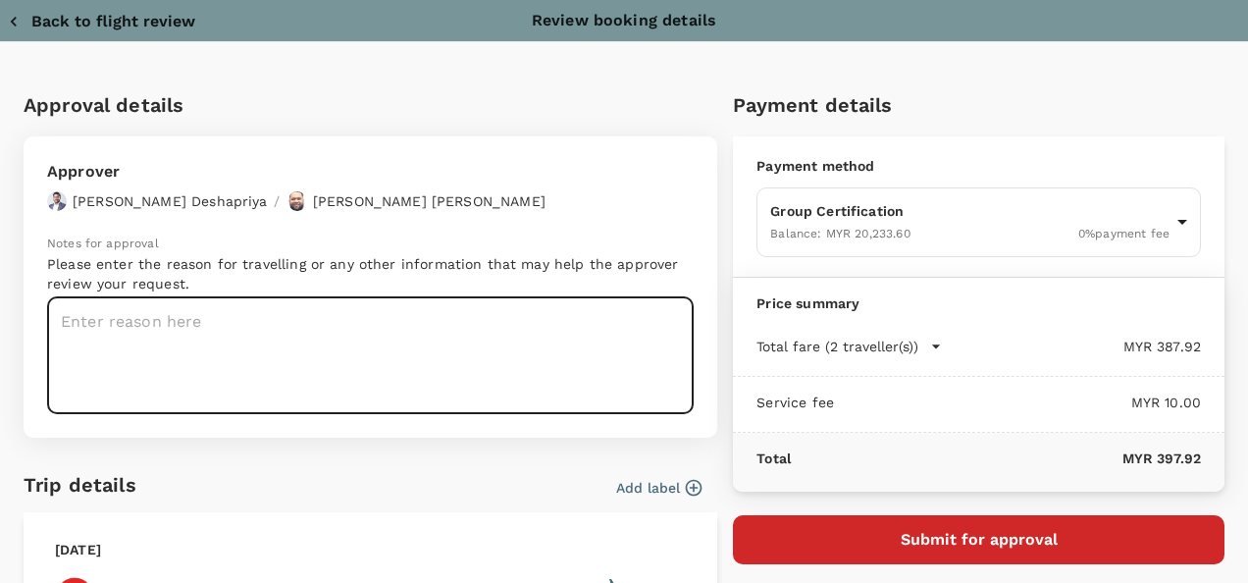
click at [369, 327] on textarea at bounding box center [370, 355] width 646 height 117
paste textarea "AD - Asyraaf , Norizwan ; Apical Group Ltd - Unilever VDF verification assessme…"
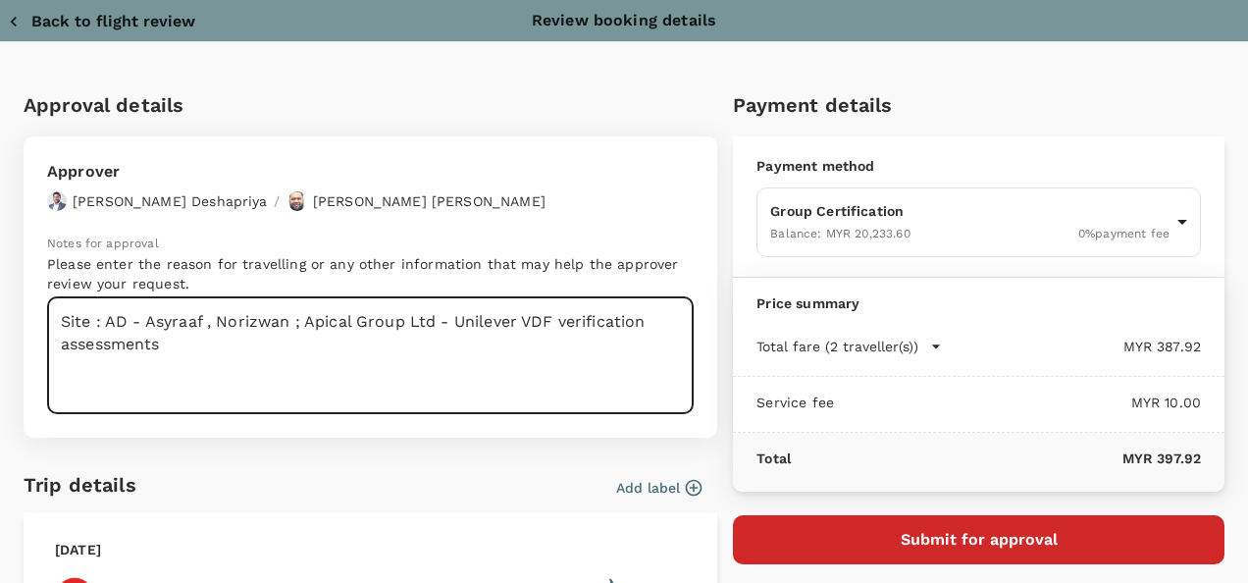
click at [300, 322] on textarea "Site : AD - Asyraaf , Norizwan ; Apical Group Ltd - Unilever VDF verification a…" at bounding box center [370, 355] width 646 height 117
click at [638, 305] on textarea "Site : Apical Group Ltd - Unilever VDF verification assessments" at bounding box center [370, 355] width 646 height 117
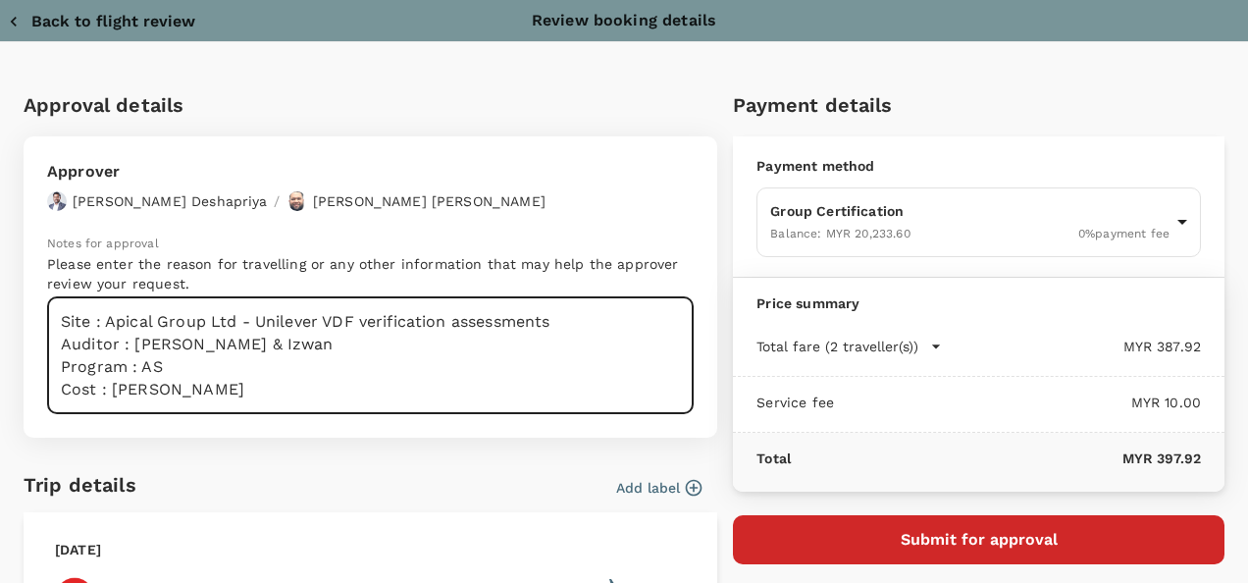
scroll to position [8, 0]
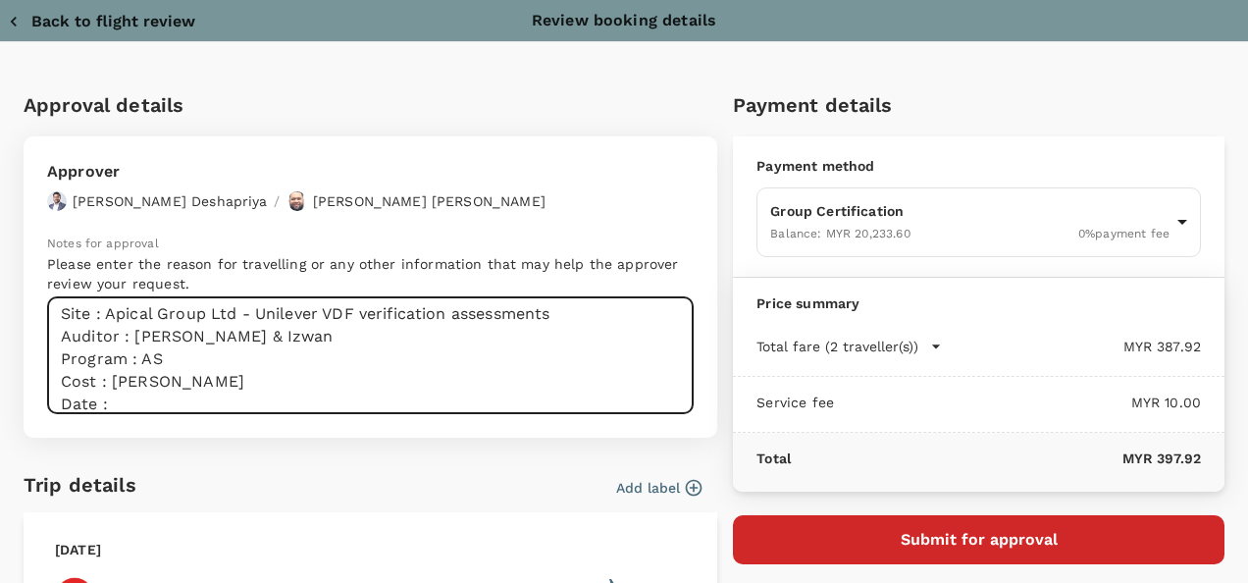
click at [165, 408] on textarea "Site : Apical Group Ltd - Unilever VDF verification assessments Auditor : [PERS…" at bounding box center [370, 355] width 646 height 117
paste textarea "[DATE] & [DATE] – Travel Day [DATE] – [DATE] – Audit Day"
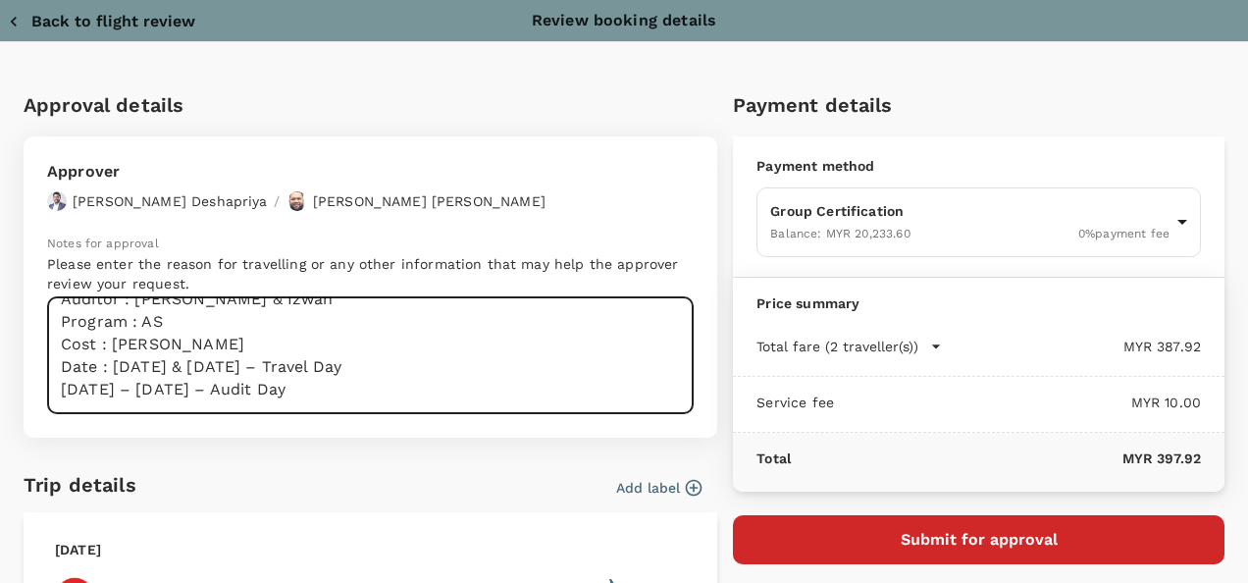
click at [60, 382] on textarea "Site : Apical Group Ltd - Unilever VDF verification assessments Auditor : [PERS…" at bounding box center [370, 355] width 646 height 117
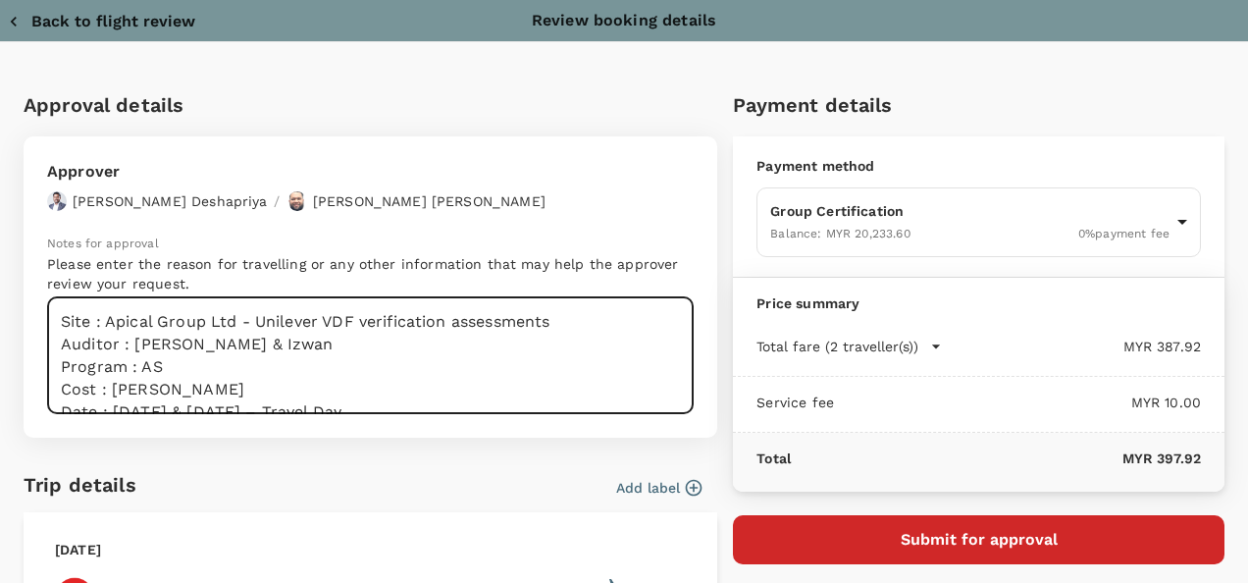
drag, startPoint x: 349, startPoint y: 368, endPoint x: -4, endPoint y: 212, distance: 386.0
click at [0, 212] on html "Back to flight results Flight review Traveller(s) Traveller 1 : AB AMIRUL ASYRA…" at bounding box center [624, 361] width 1248 height 1506
type textarea "Site : Apical Group Ltd - Unilever VDF verification assessments Auditor : [PERS…"
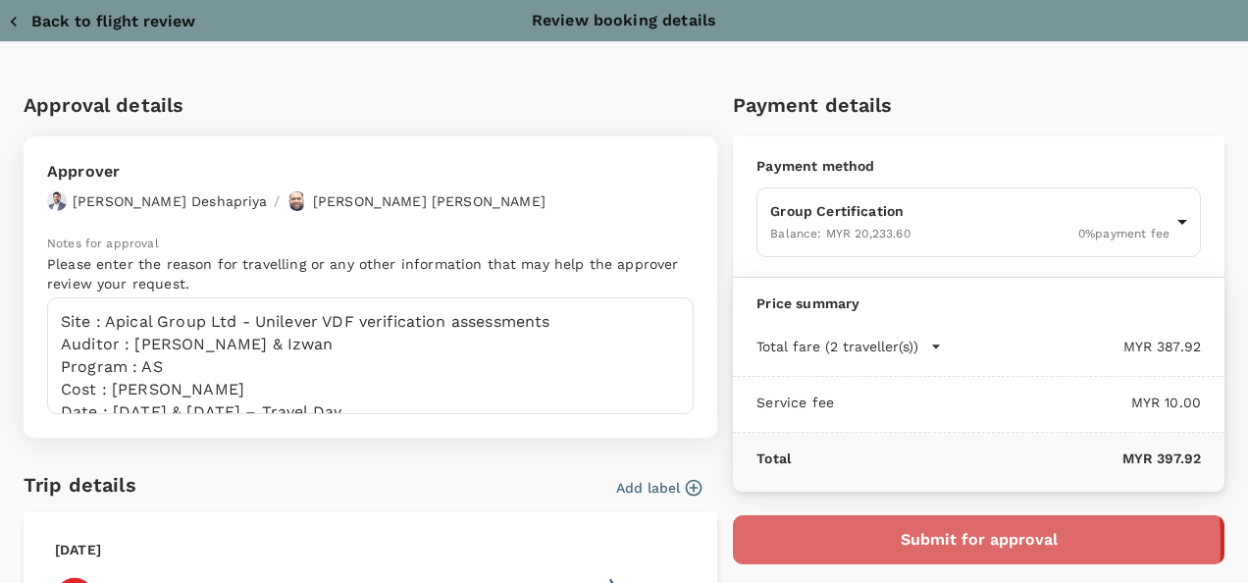
click at [854, 540] on button "Submit for approval" at bounding box center [978, 539] width 491 height 49
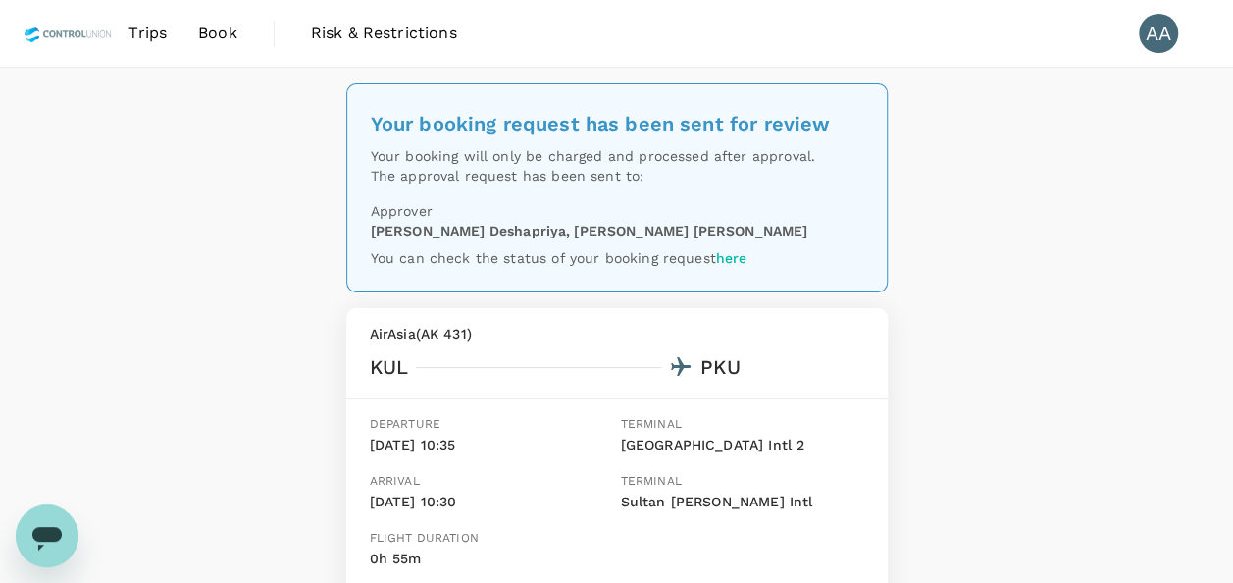
click at [149, 29] on span "Trips" at bounding box center [147, 34] width 38 height 24
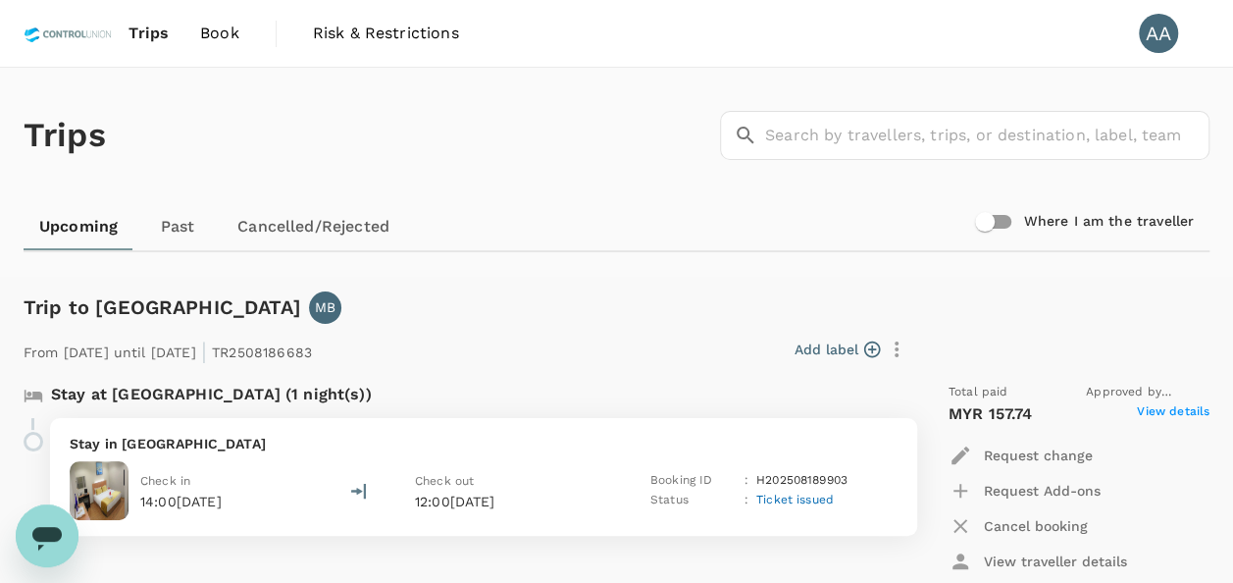
click at [215, 37] on span "Book" at bounding box center [219, 34] width 39 height 24
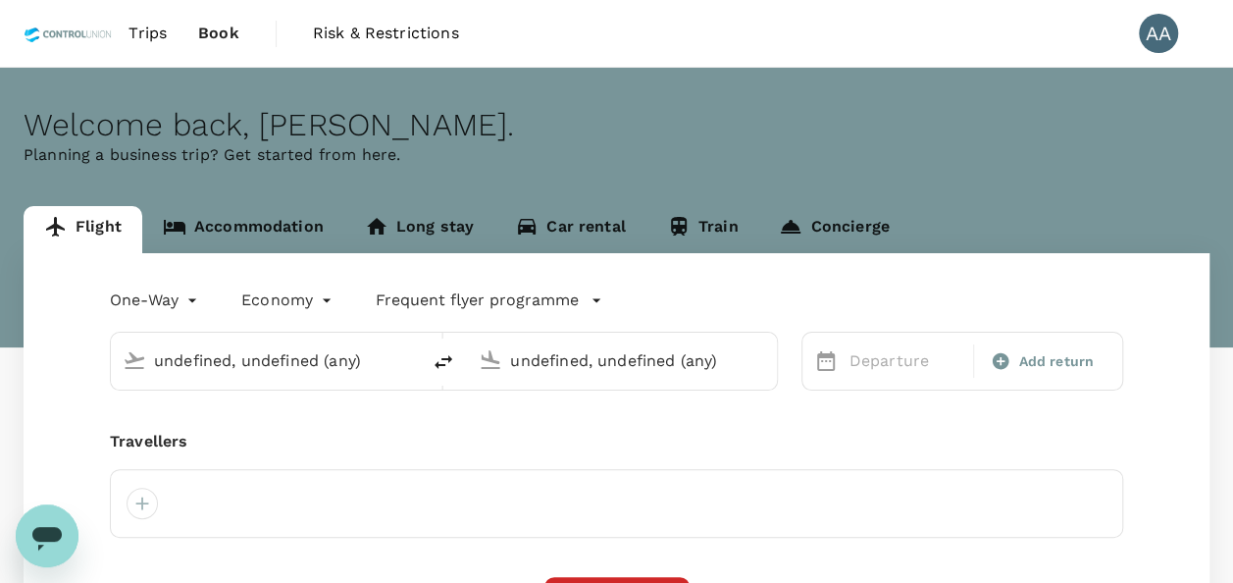
type input "[GEOGRAPHIC_DATA], [GEOGRAPHIC_DATA] (any)"
type input "Pekanbaru, [GEOGRAPHIC_DATA] (any)"
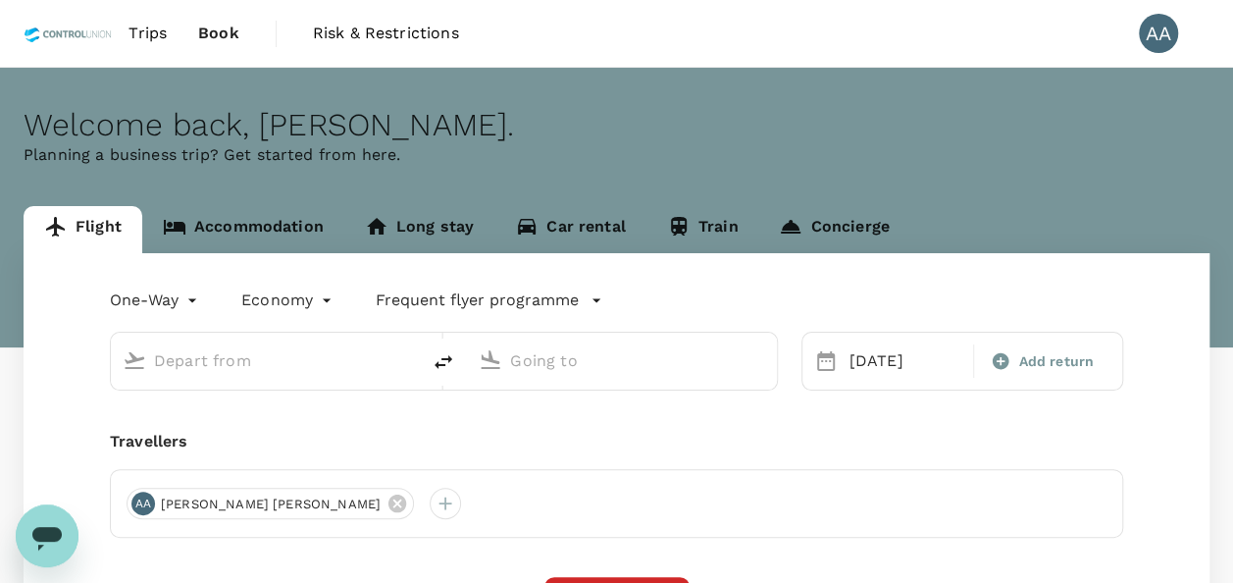
type input "[GEOGRAPHIC_DATA], [GEOGRAPHIC_DATA] (any)"
type input "Pekanbaru, [GEOGRAPHIC_DATA] (any)"
type input "[GEOGRAPHIC_DATA], [GEOGRAPHIC_DATA] (any)"
type input "Pekanbaru, [GEOGRAPHIC_DATA] (any)"
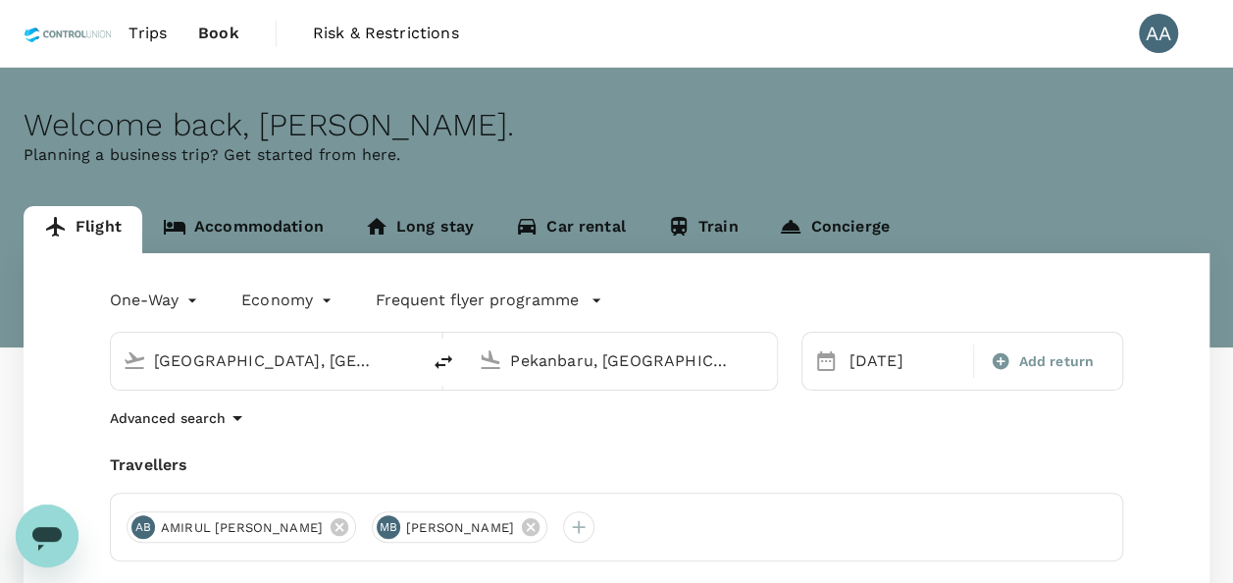
click at [394, 363] on div "[GEOGRAPHIC_DATA], [GEOGRAPHIC_DATA] (any)" at bounding box center [281, 360] width 254 height 31
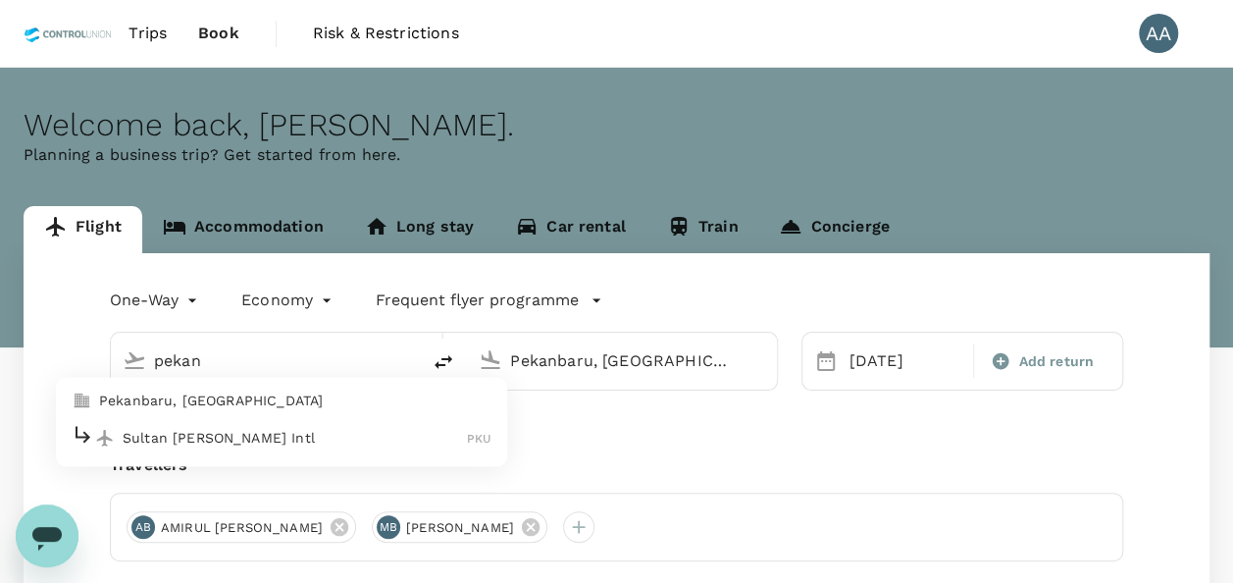
click at [290, 396] on p "Pekanbaru, [GEOGRAPHIC_DATA]" at bounding box center [295, 401] width 392 height 20
type input "Pekanbaru, [GEOGRAPHIC_DATA] (any)"
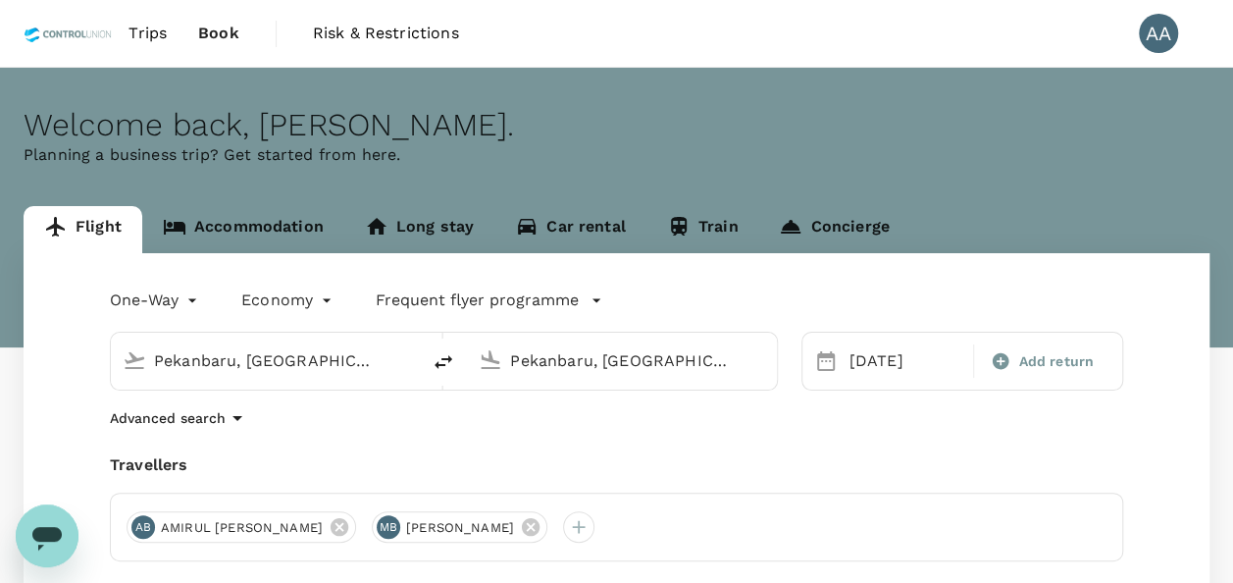
drag, startPoint x: 744, startPoint y: 361, endPoint x: 192, endPoint y: 257, distance: 561.0
click at [212, 265] on div "One-Way oneway Economy economy Frequent flyer programme Pekanbaru, Indonesia (a…" at bounding box center [617, 539] width 1186 height 572
drag, startPoint x: 751, startPoint y: 361, endPoint x: 643, endPoint y: 354, distance: 108.1
click at [460, 334] on div "Pekanbaru, Indonesia (any) Pekanbaru, Indonesia (any)" at bounding box center [444, 361] width 668 height 59
drag, startPoint x: 677, startPoint y: 355, endPoint x: 704, endPoint y: 364, distance: 28.8
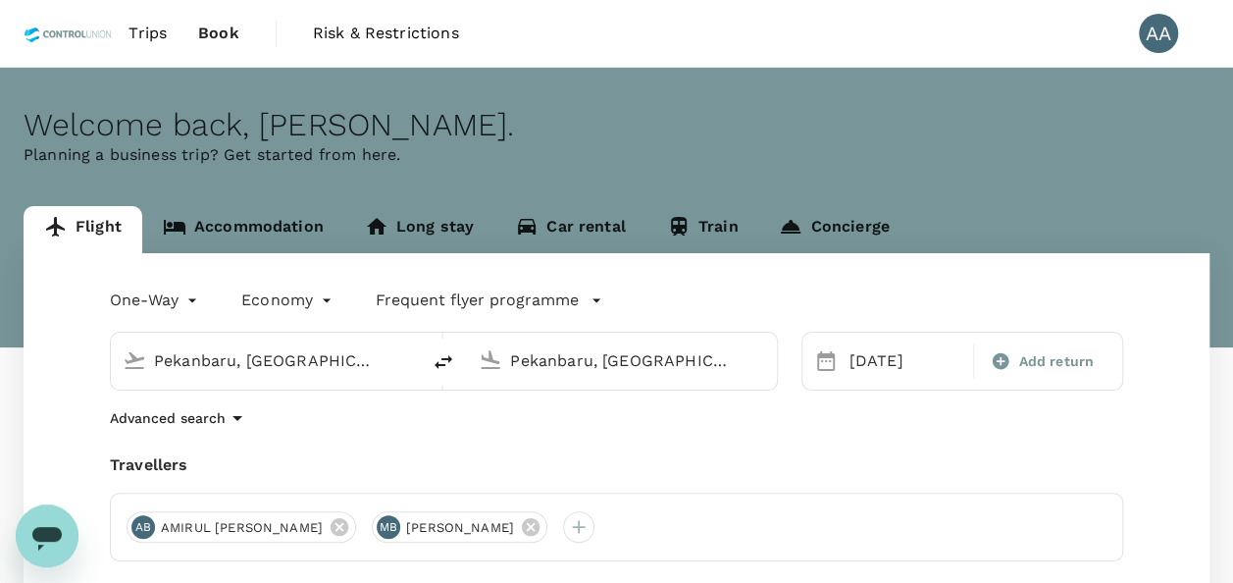
click at [680, 357] on input "Pekanbaru, [GEOGRAPHIC_DATA] (any)" at bounding box center [622, 360] width 225 height 30
click at [747, 357] on div "Pekanbaru, [GEOGRAPHIC_DATA] (any)" at bounding box center [637, 360] width 254 height 31
click at [741, 359] on div "Pekanbaru, [GEOGRAPHIC_DATA] (any)" at bounding box center [637, 360] width 254 height 31
drag, startPoint x: 732, startPoint y: 361, endPoint x: 463, endPoint y: 339, distance: 269.6
click at [463, 339] on div "Pekanbaru, Indonesia (any) Pekanbaru, Indonesia (any)" at bounding box center [444, 361] width 668 height 59
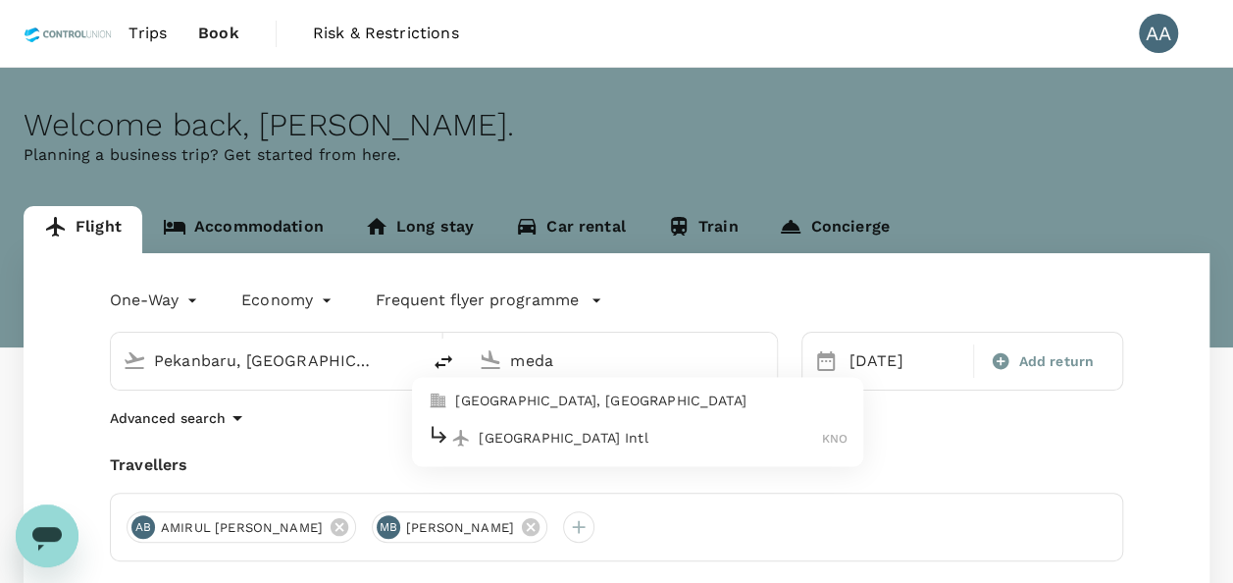
click at [496, 396] on p "Medan, Indonesia" at bounding box center [651, 401] width 392 height 20
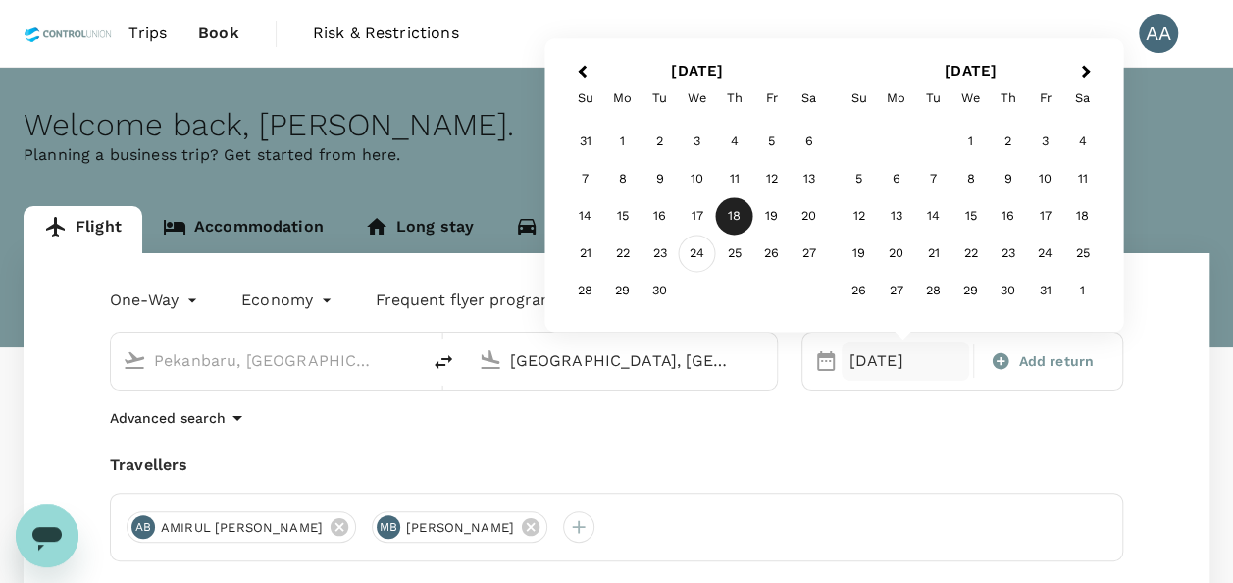
type input "Medan, Indonesia (any)"
click at [687, 250] on div "24" at bounding box center [697, 253] width 37 height 37
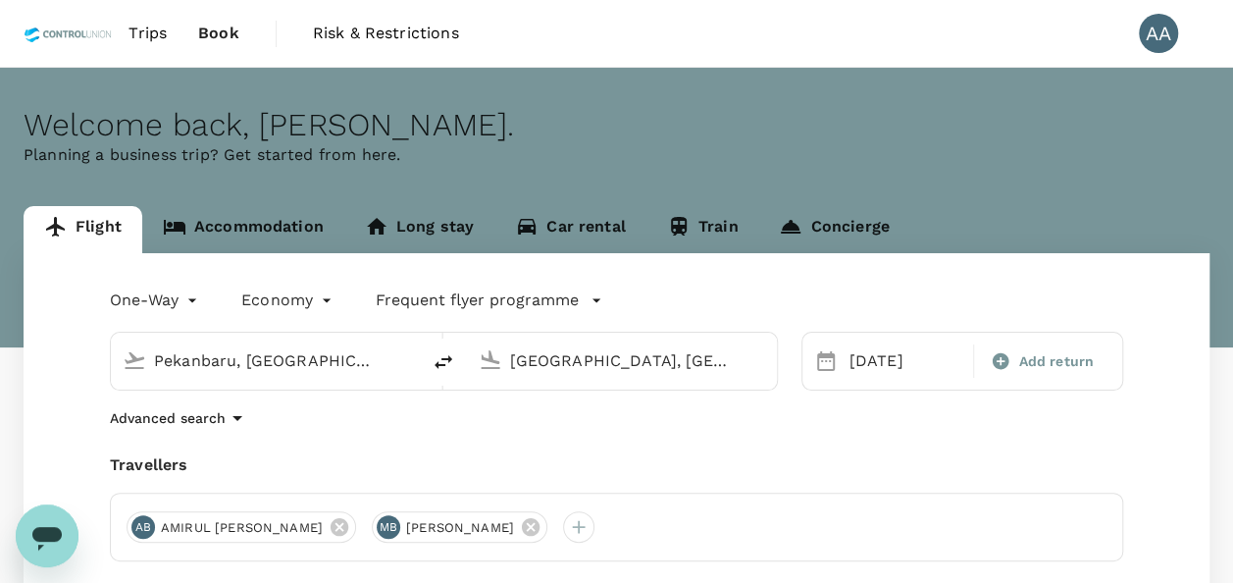
click at [844, 429] on div "Advanced search" at bounding box center [616, 418] width 1013 height 24
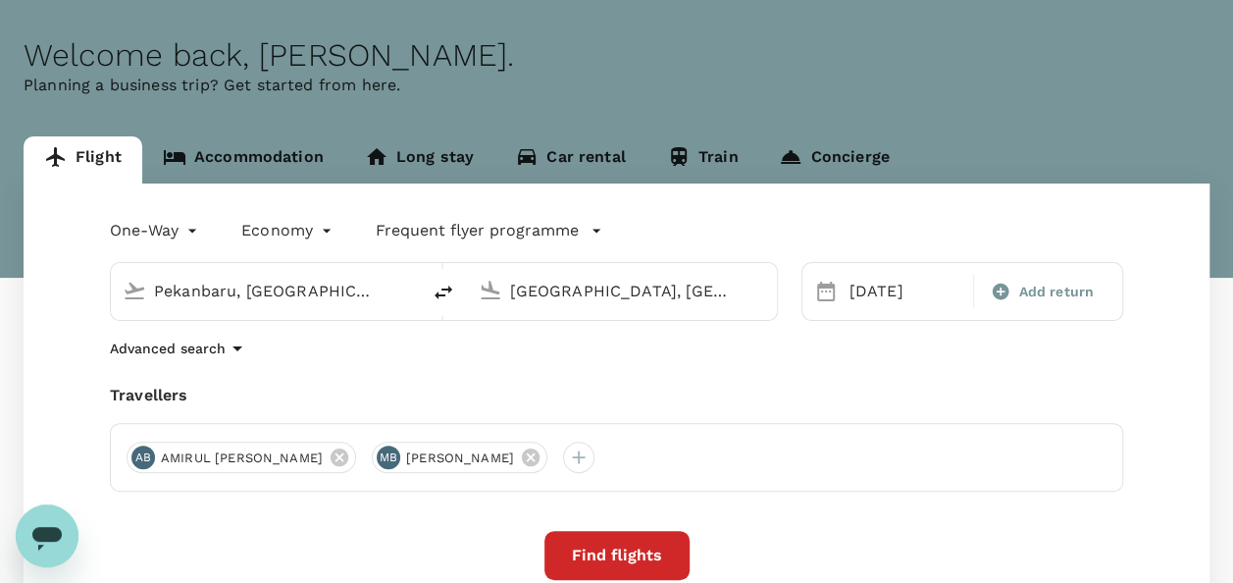
scroll to position [98, 0]
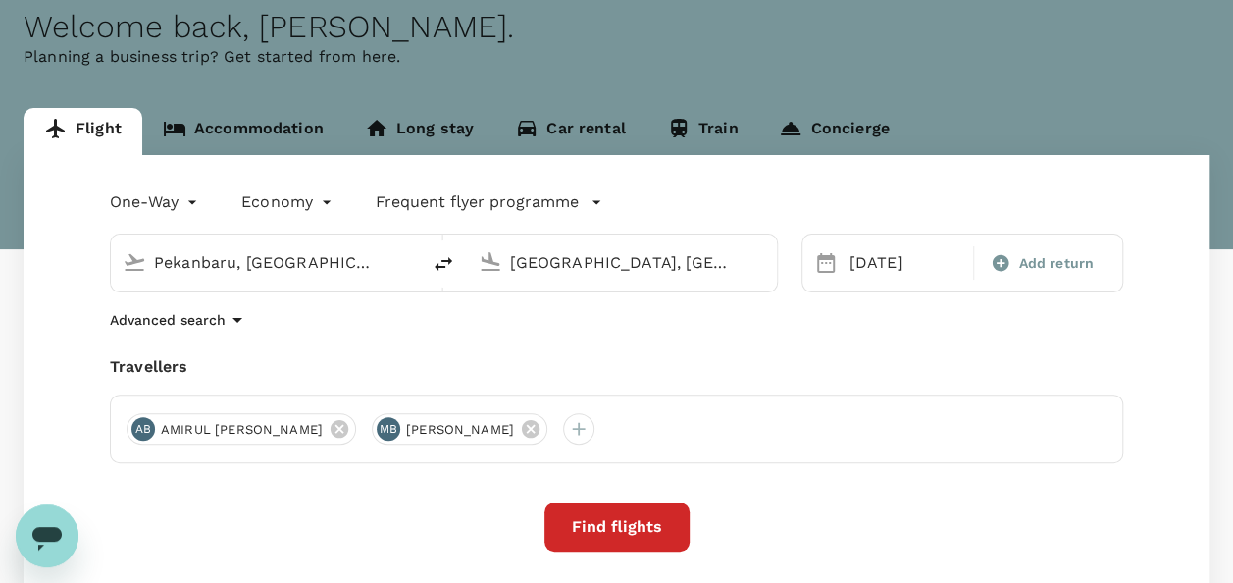
click at [618, 516] on button "Find flights" at bounding box center [616, 526] width 145 height 49
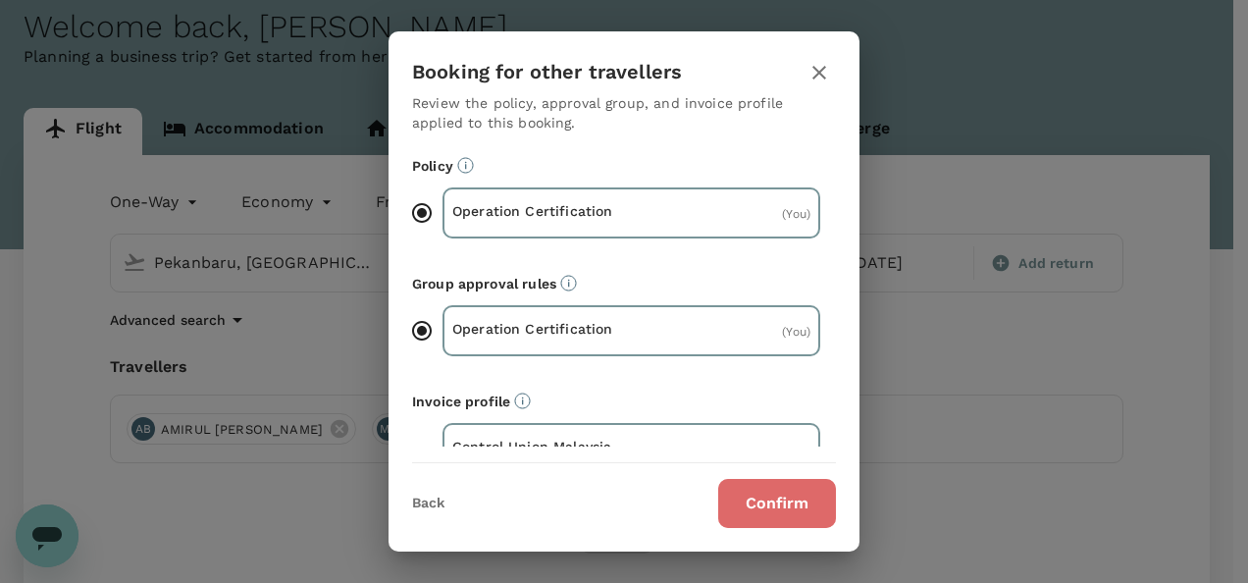
click at [826, 488] on button "Confirm" at bounding box center [777, 503] width 118 height 49
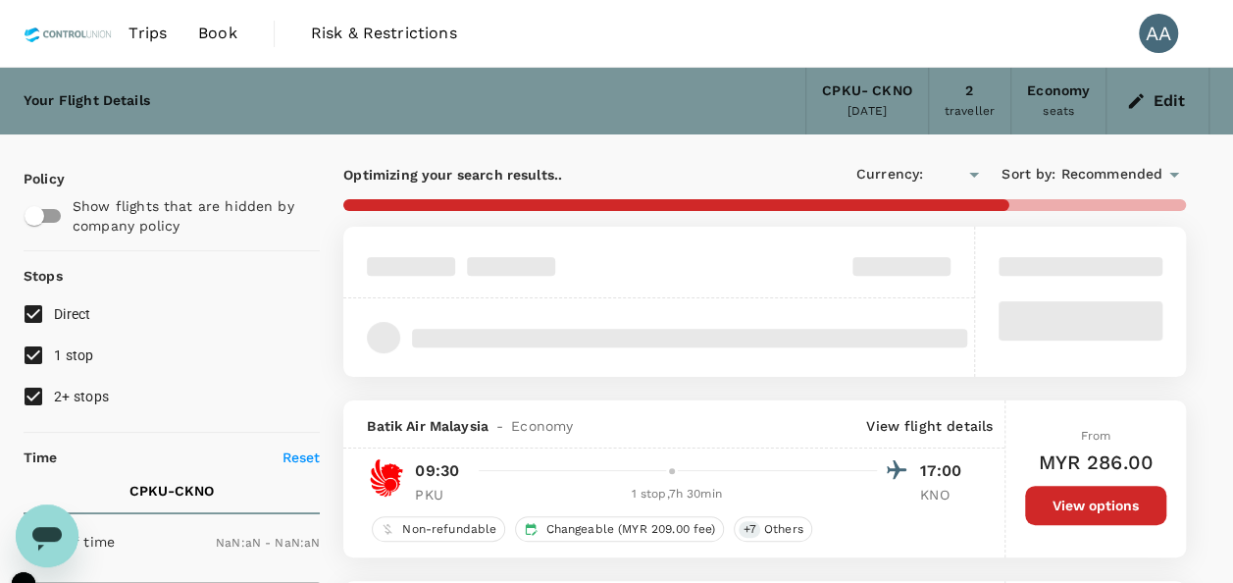
type input "MYR"
type input "1440"
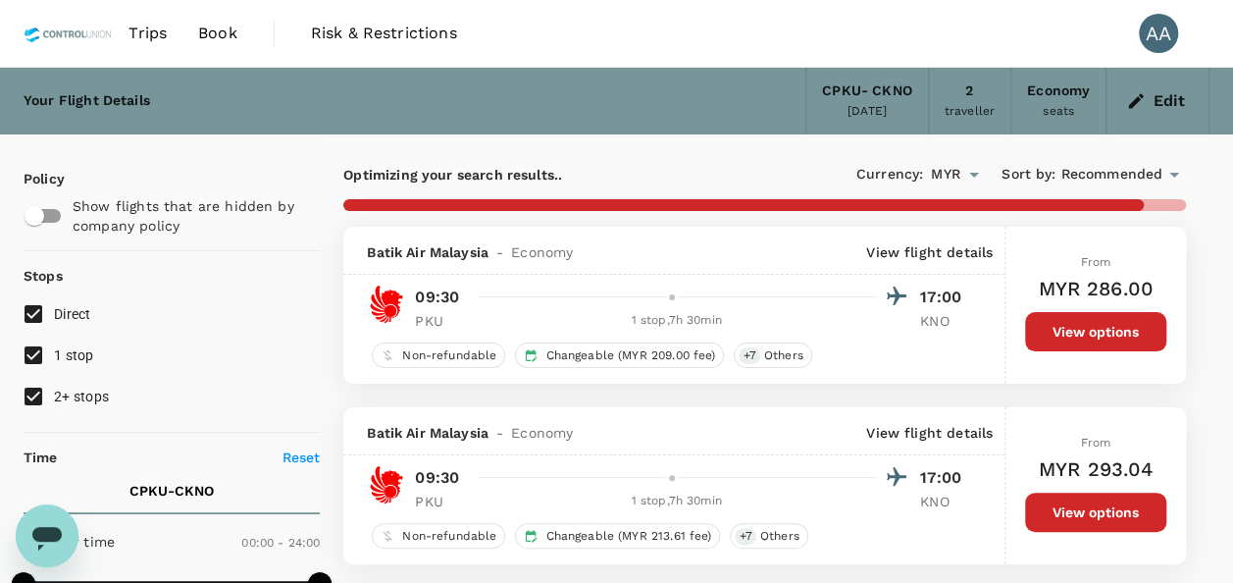
click at [75, 394] on span "2+ stops" at bounding box center [81, 396] width 55 height 16
click at [54, 394] on input "2+ stops" at bounding box center [33, 396] width 41 height 41
checkbox input "false"
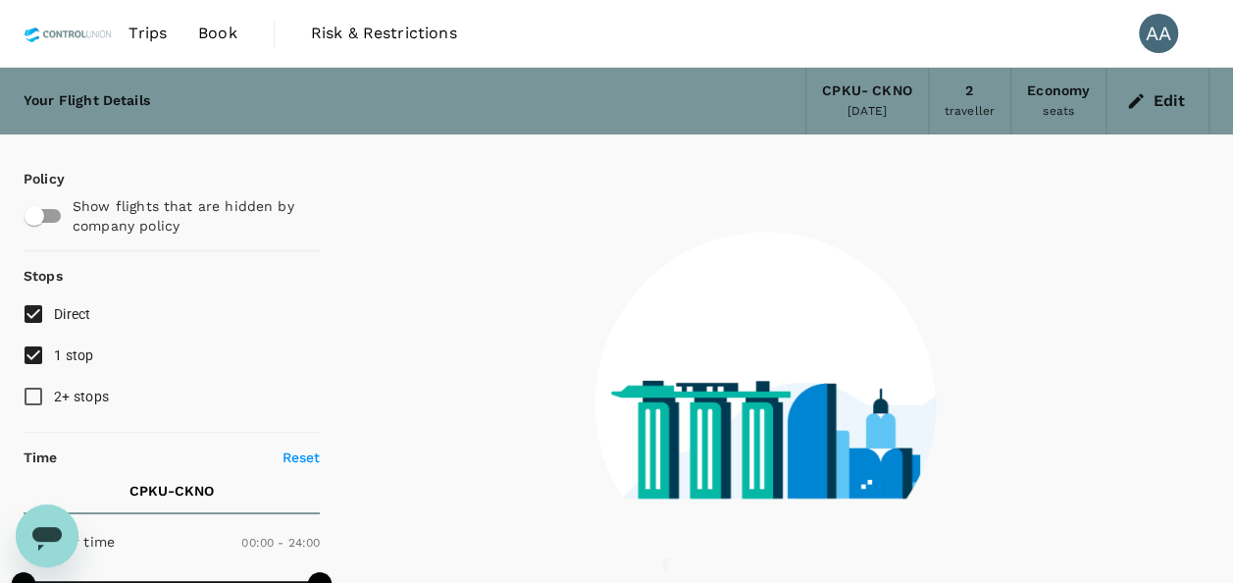
click at [73, 351] on span "1 stop" at bounding box center [74, 355] width 40 height 16
click at [54, 351] on input "1 stop" at bounding box center [33, 354] width 41 height 41
checkbox input "false"
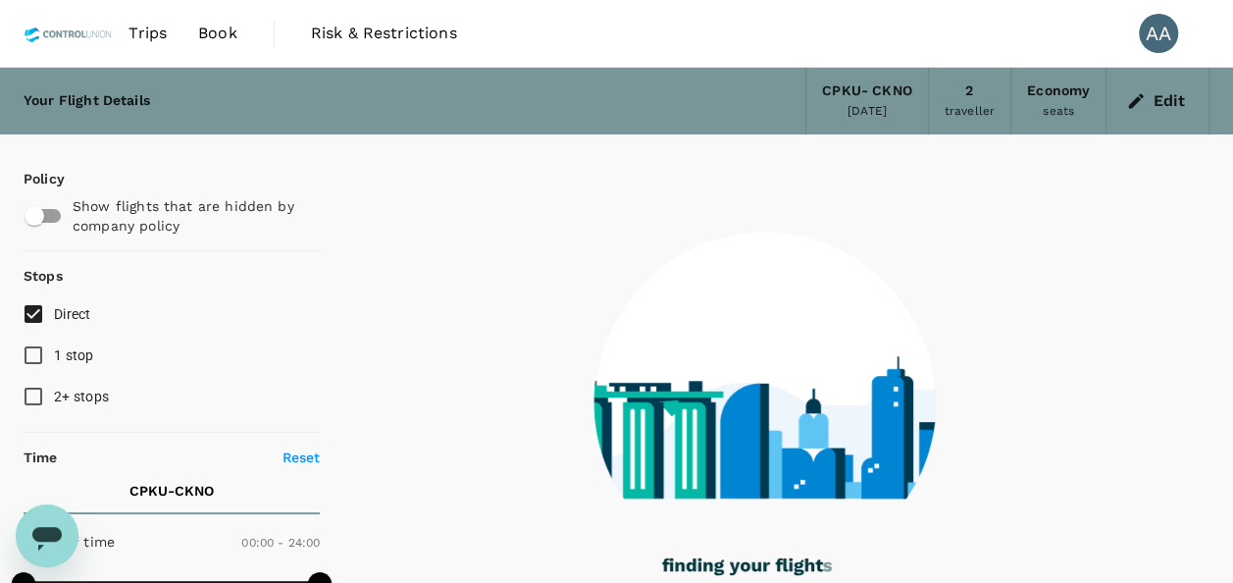
checkbox input "false"
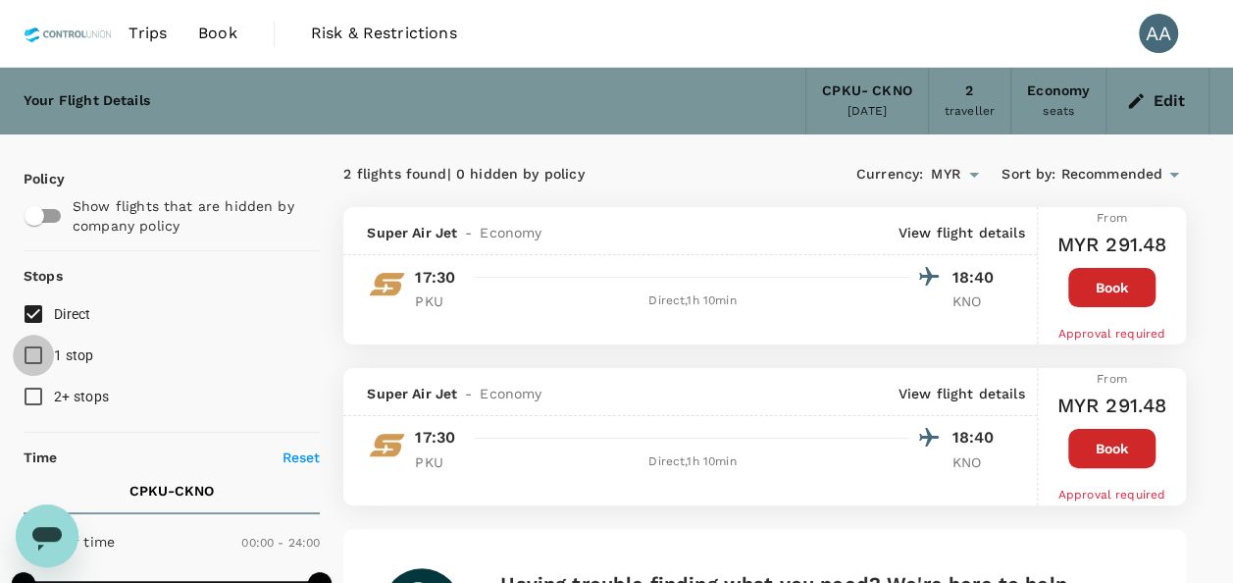
click at [29, 349] on input "1 stop" at bounding box center [33, 354] width 41 height 41
checkbox input "true"
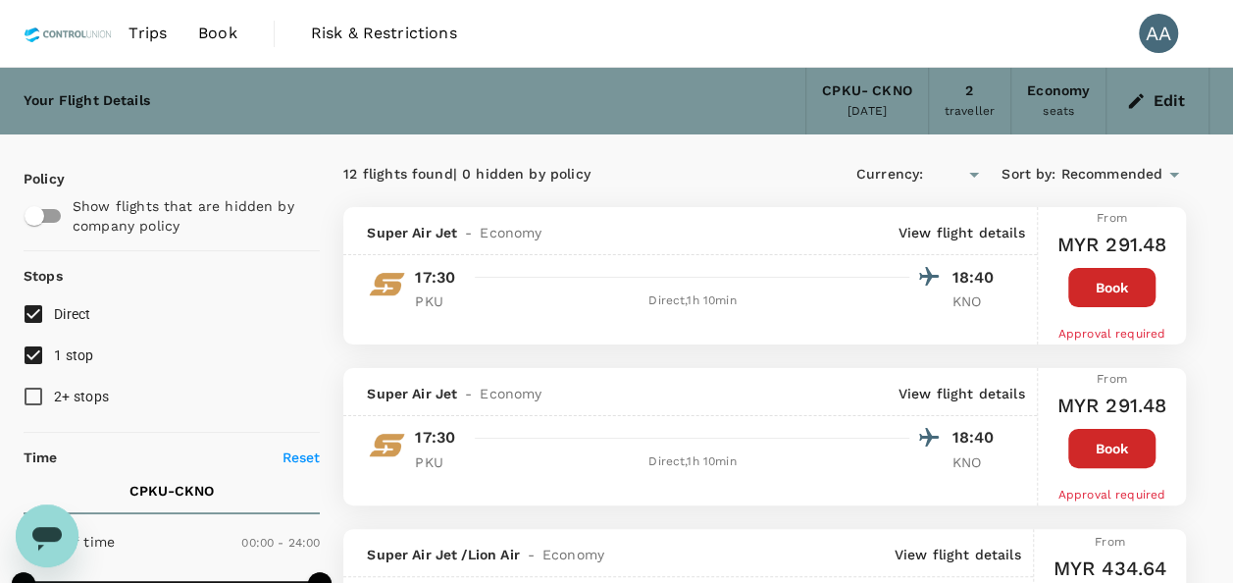
type input "MYR"
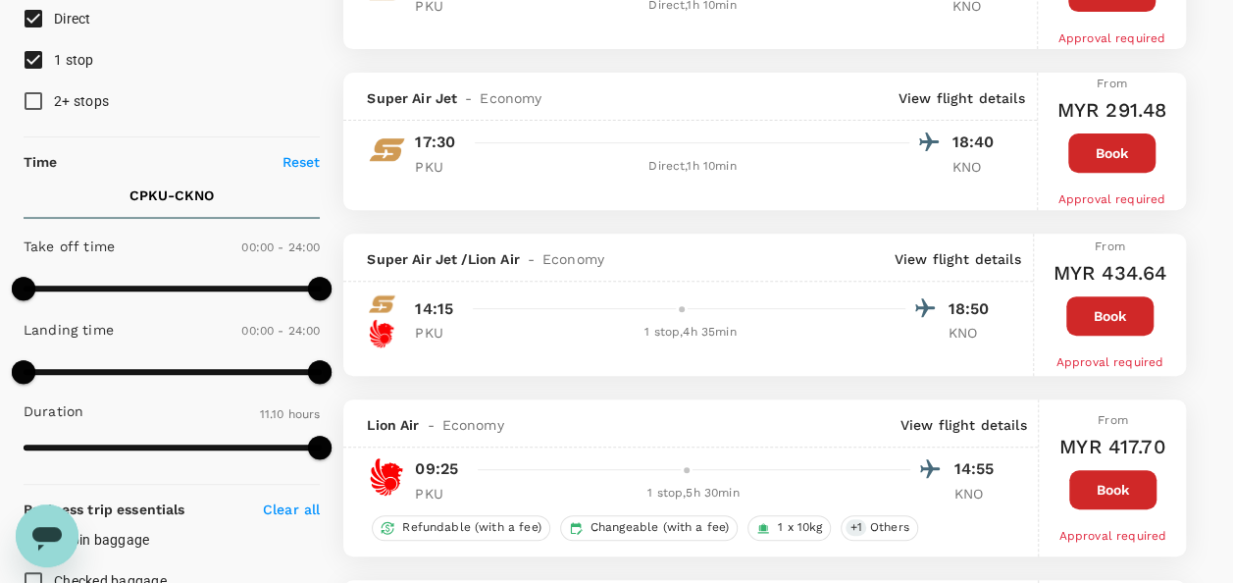
scroll to position [98, 0]
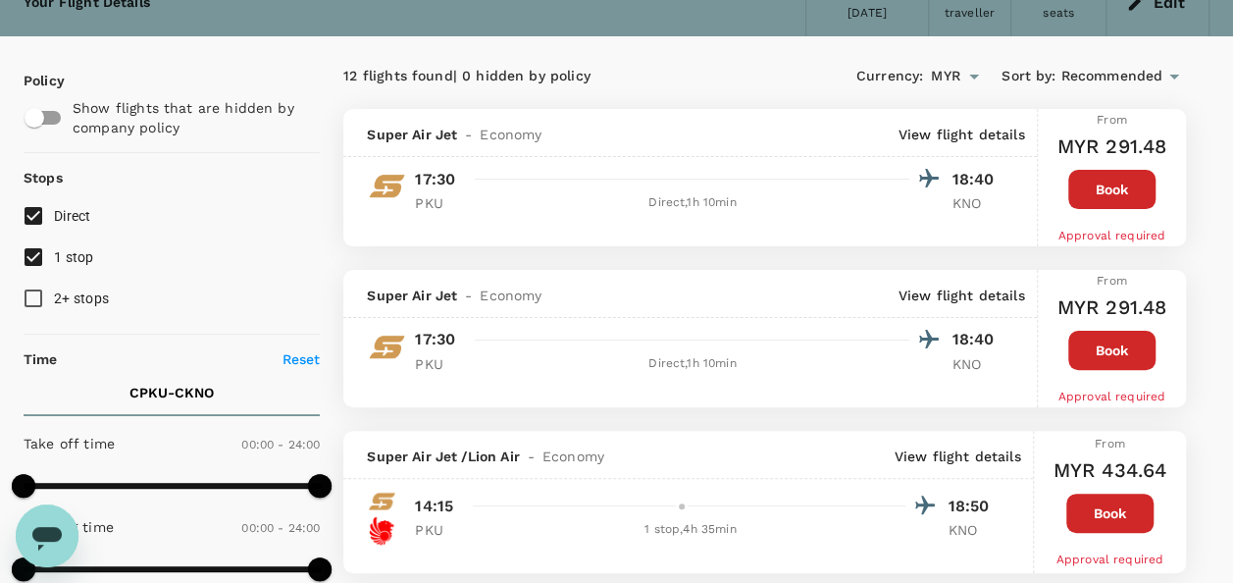
click at [983, 132] on p "View flight details" at bounding box center [962, 135] width 127 height 20
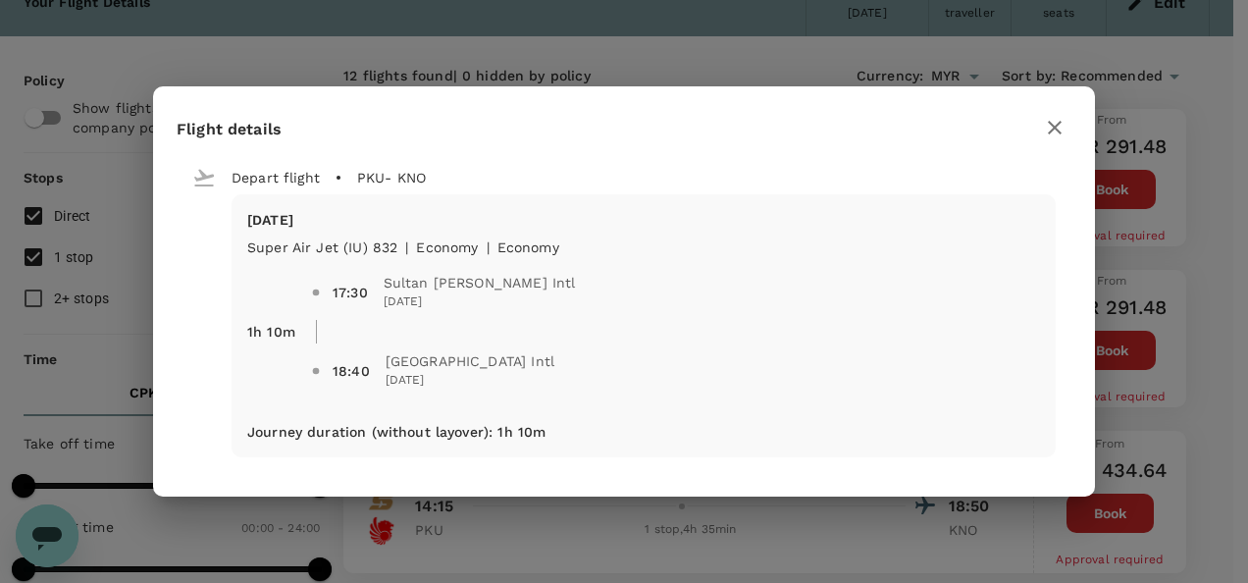
click at [1197, 251] on div "Flight details Depart flight PKU - KNO Wed, 24 Sep Super Air Jet (IU) 832 | eco…" at bounding box center [624, 291] width 1248 height 583
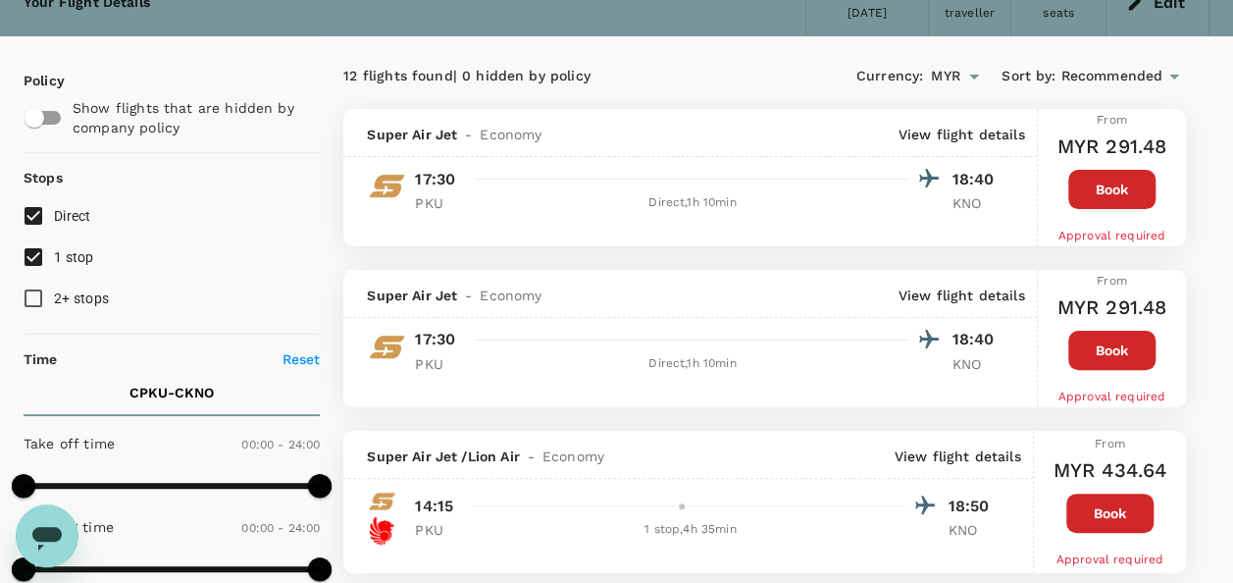
click at [992, 288] on p "View flight details" at bounding box center [962, 295] width 127 height 20
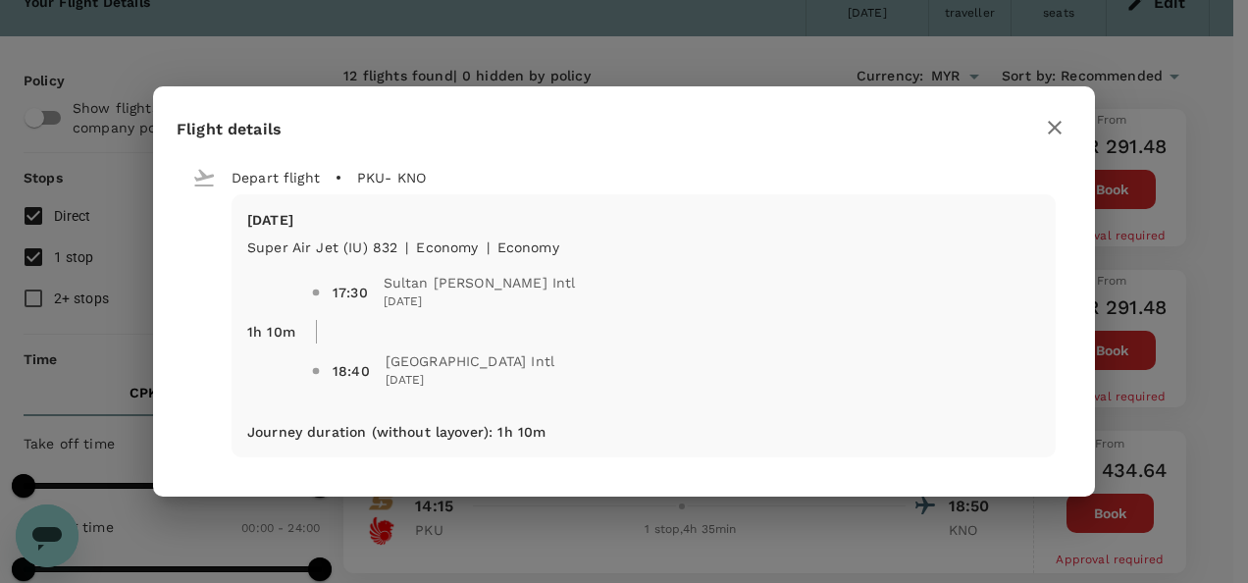
click at [1048, 131] on icon "button" at bounding box center [1055, 128] width 24 height 24
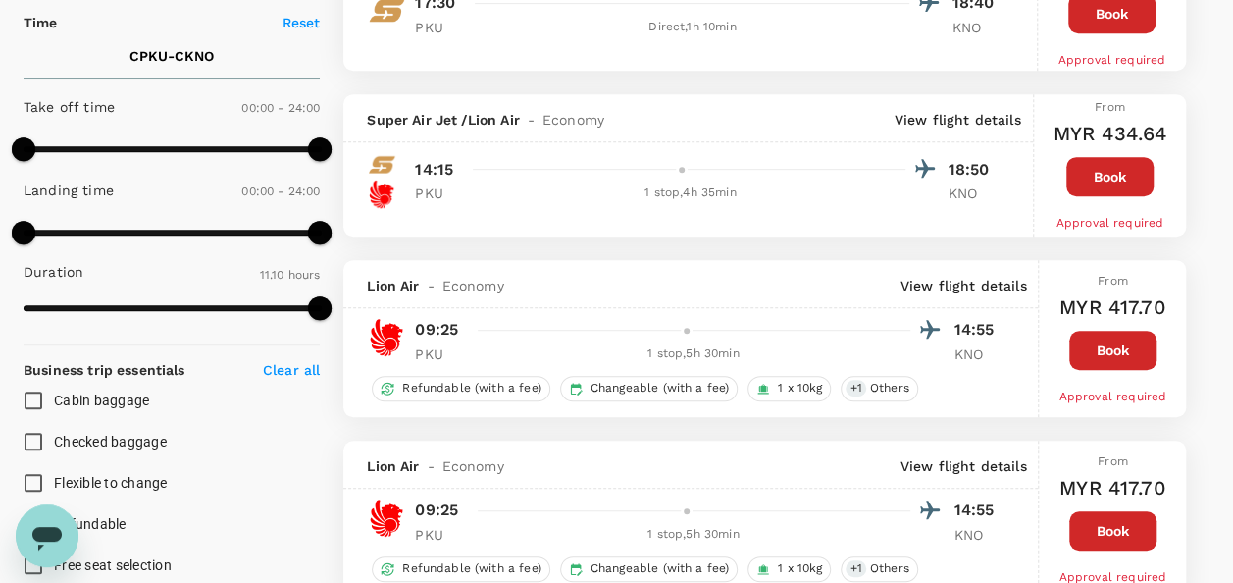
scroll to position [392, 0]
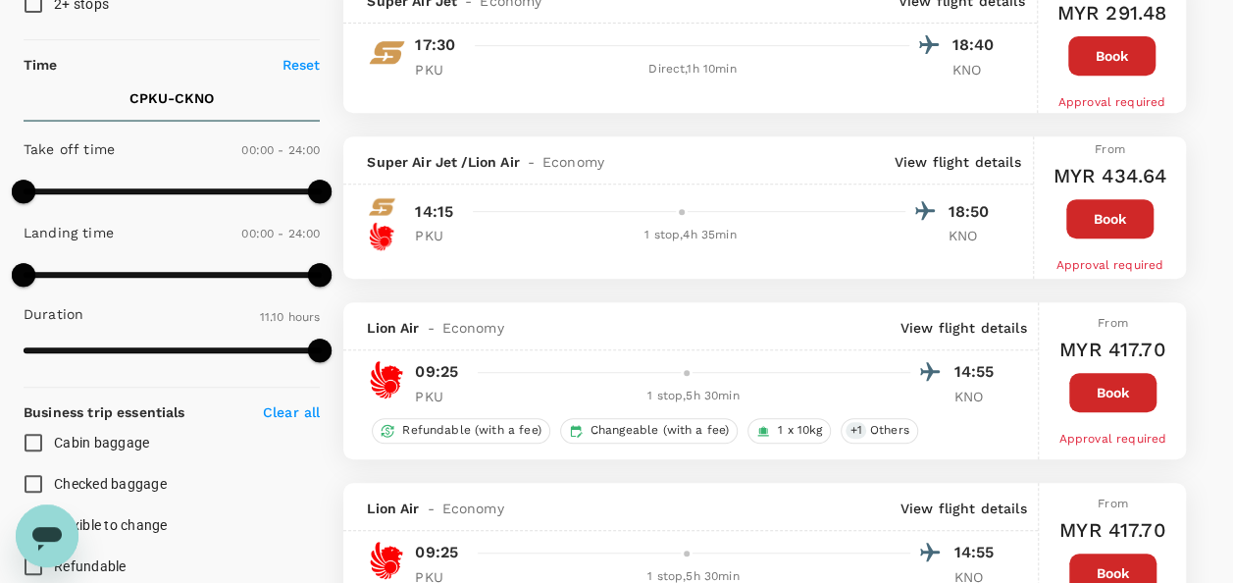
click at [982, 318] on p "View flight details" at bounding box center [963, 328] width 127 height 20
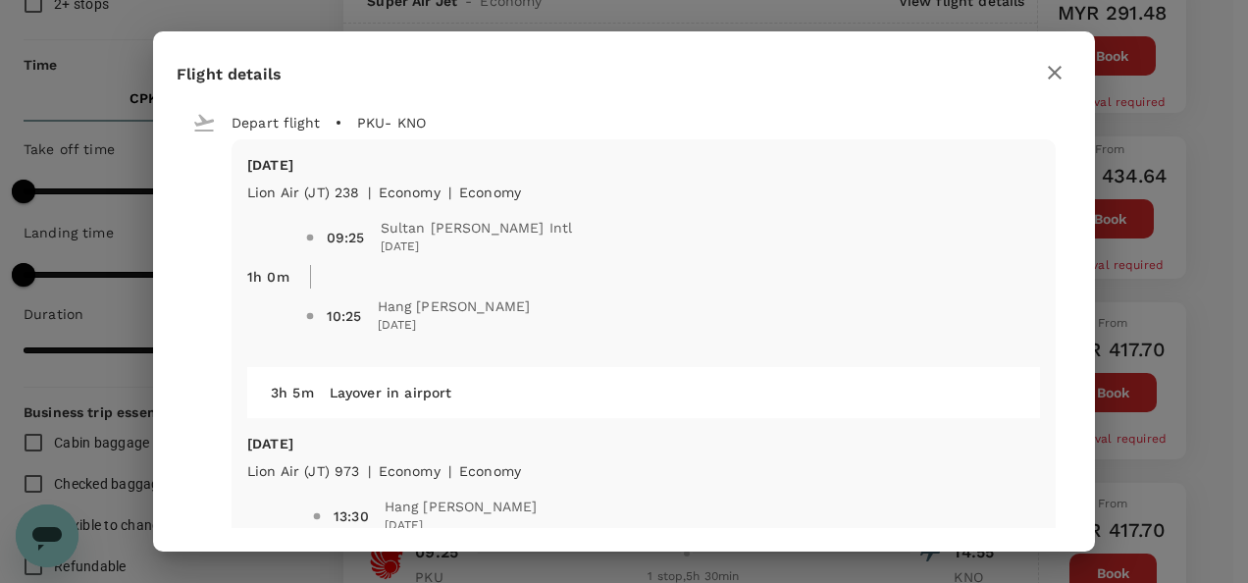
click at [1194, 285] on div "Flight details Depart flight PKU - KNO Wed, 24 Sep Lion Air (JT) 238 | economy …" at bounding box center [624, 291] width 1248 height 583
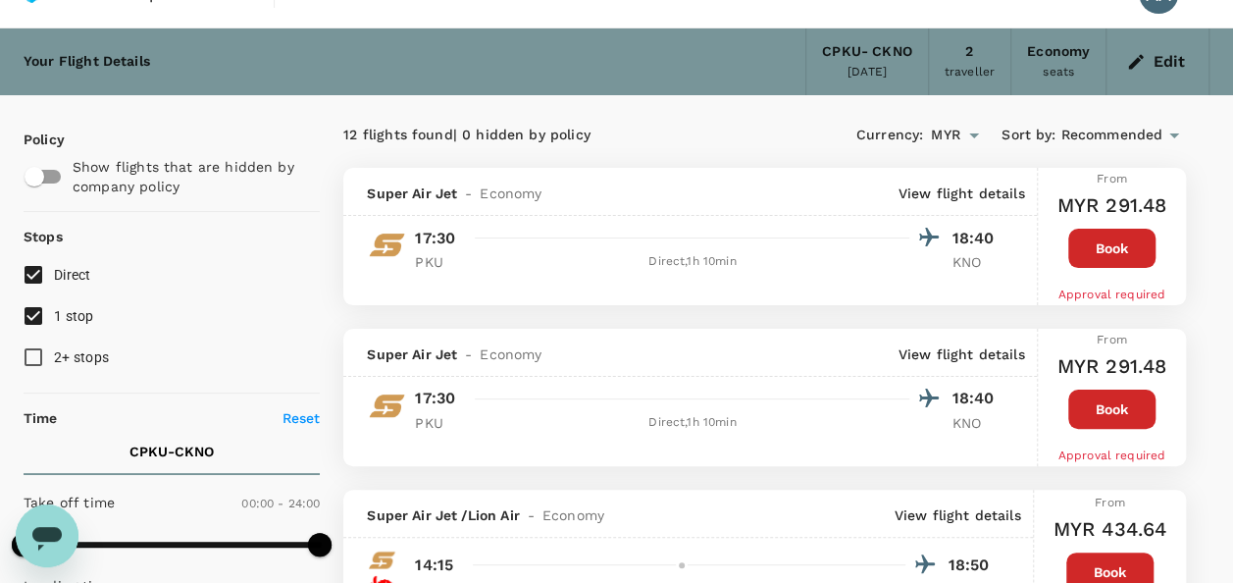
scroll to position [0, 0]
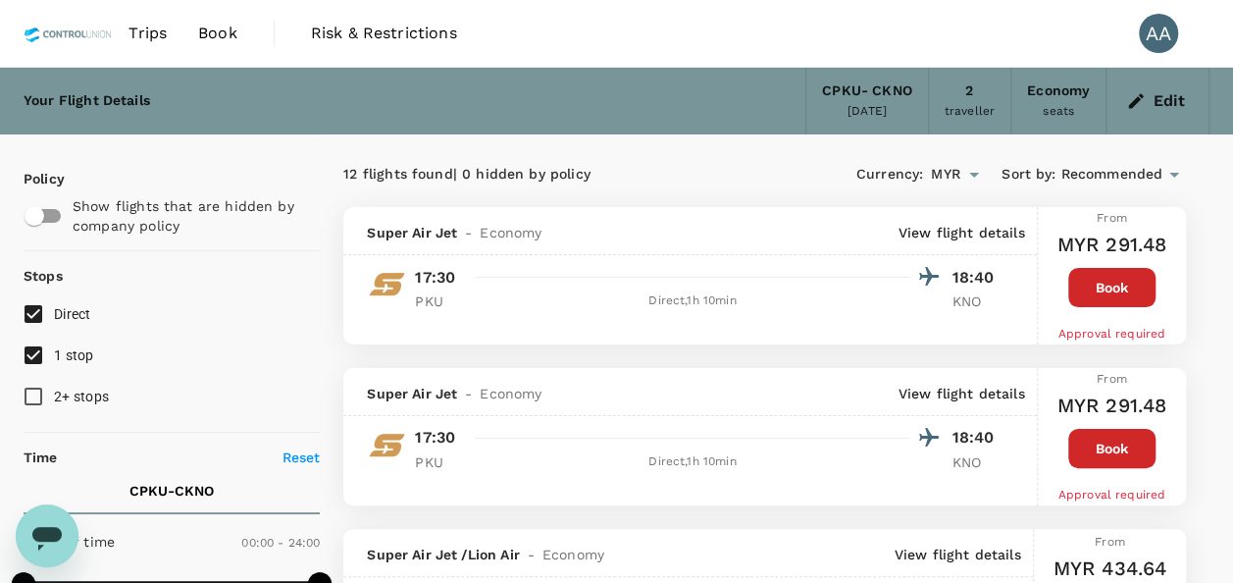
click at [208, 31] on span "Book" at bounding box center [217, 34] width 39 height 24
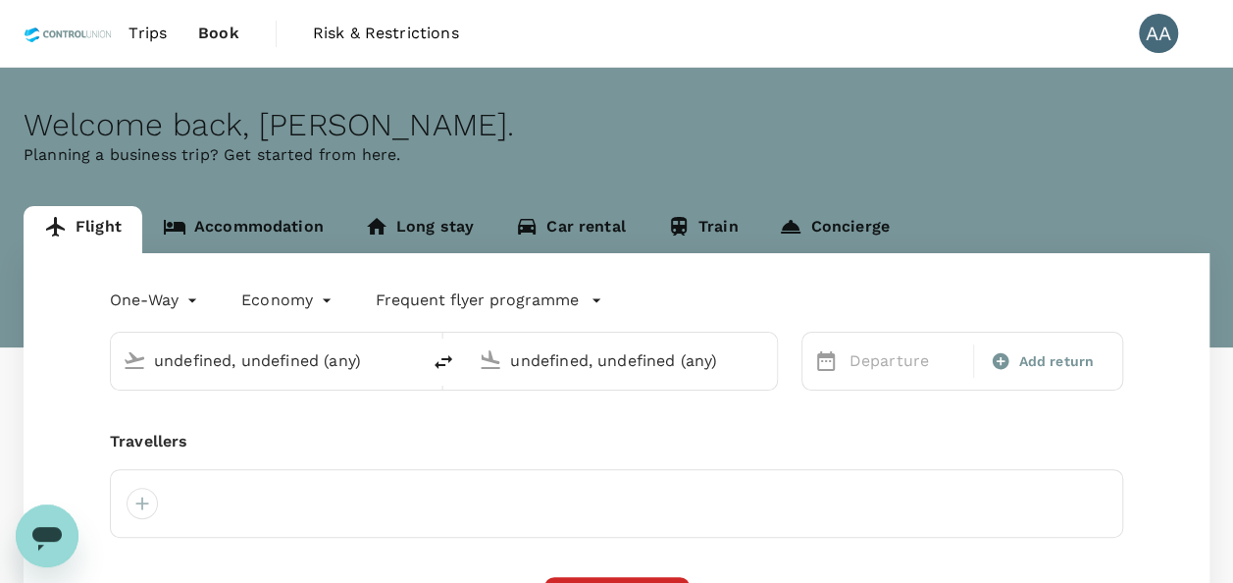
type input "Pekanbaru, [GEOGRAPHIC_DATA] (any)"
type input "Medan, Indonesia (any)"
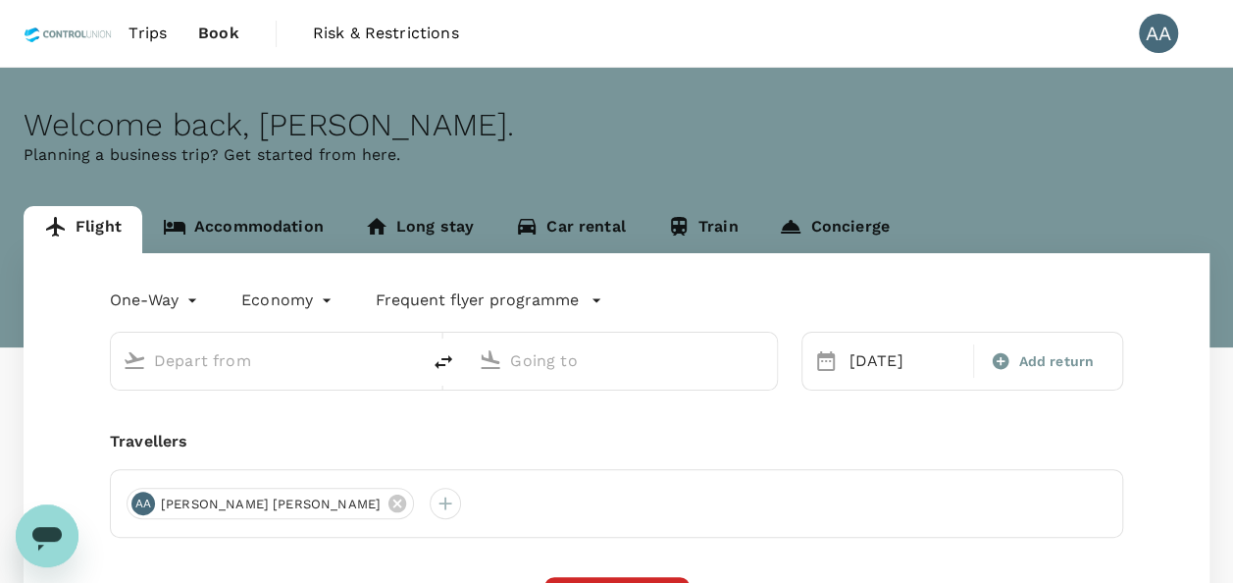
type input "Pekanbaru, [GEOGRAPHIC_DATA] (any)"
type input "Medan, Indonesia (any)"
type input "Pekanbaru, [GEOGRAPHIC_DATA] (any)"
type input "Medan, Indonesia (any)"
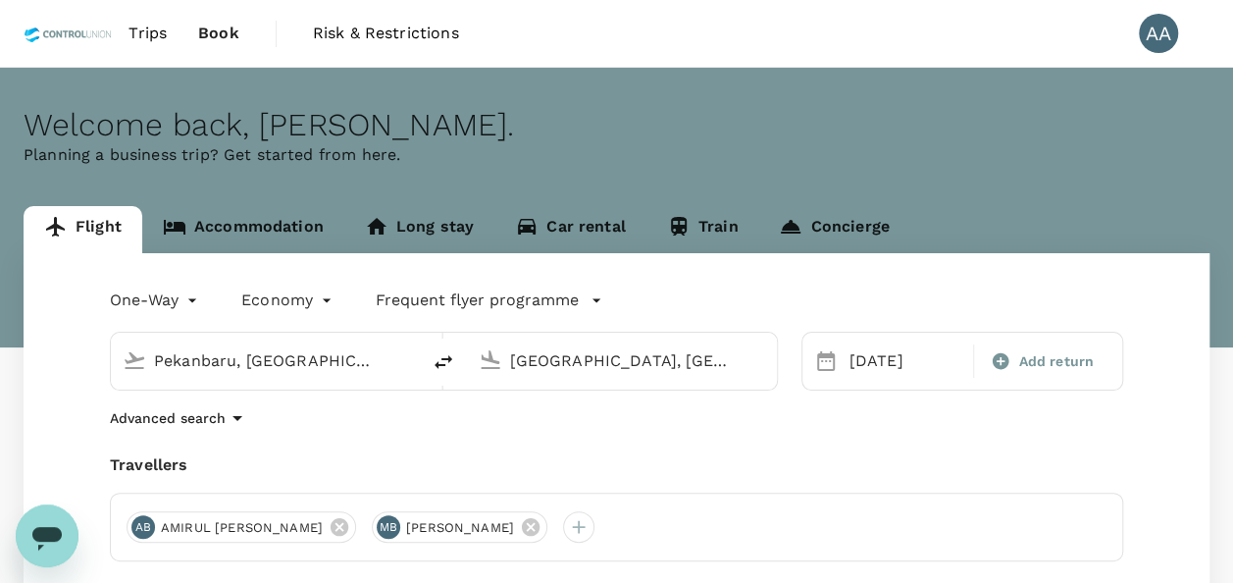
click at [134, 26] on span "Trips" at bounding box center [147, 34] width 38 height 24
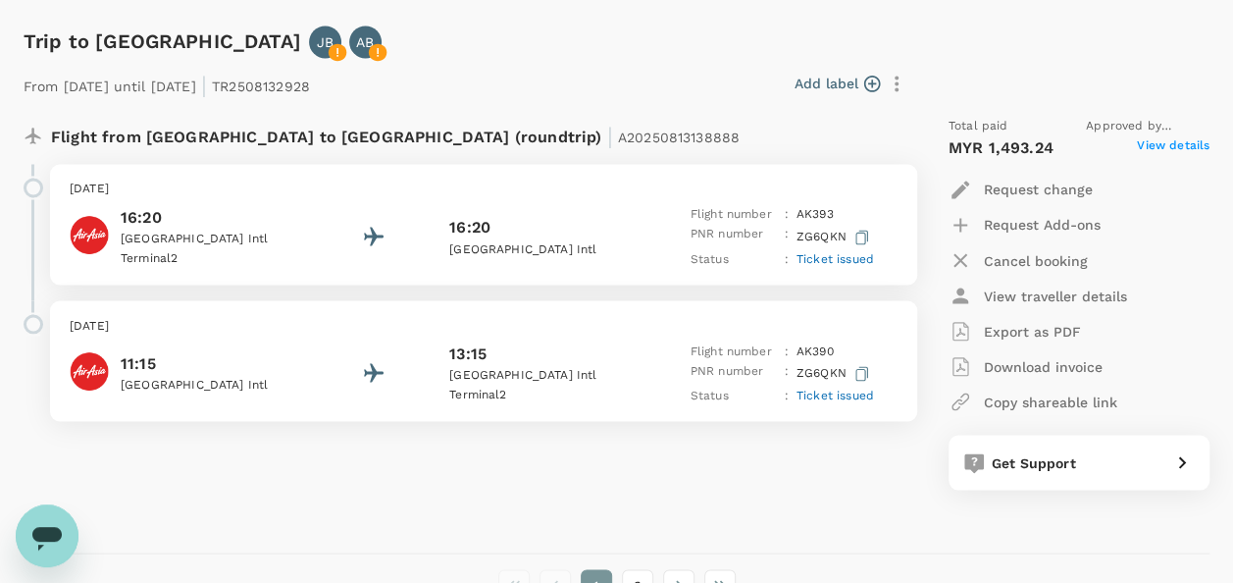
scroll to position [5395, 0]
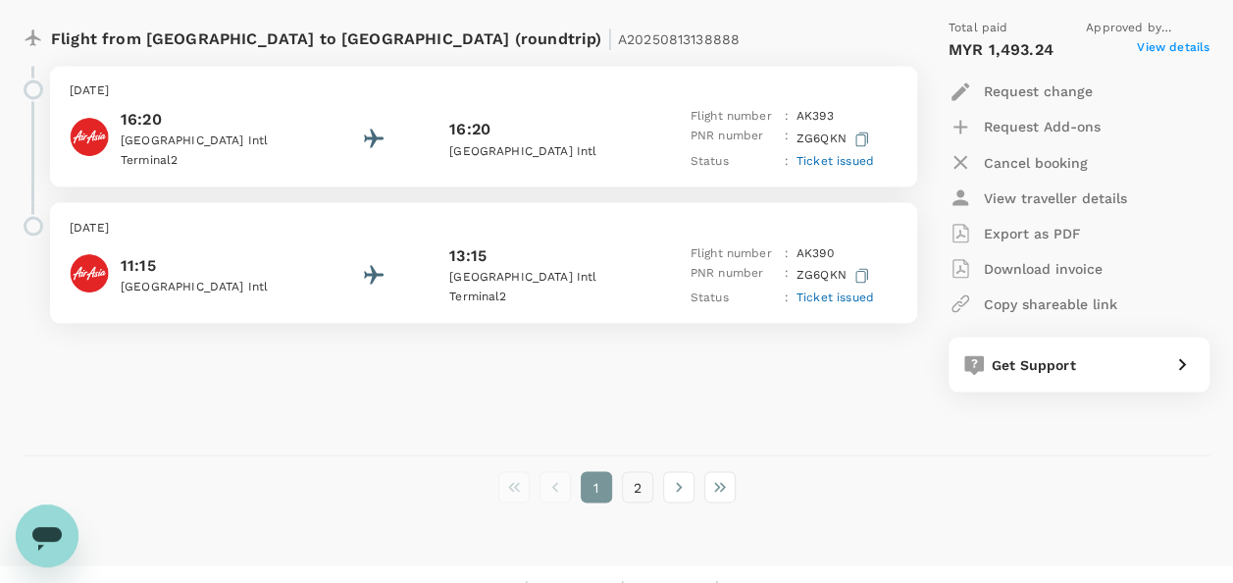
click at [630, 487] on button "2" at bounding box center [637, 486] width 31 height 31
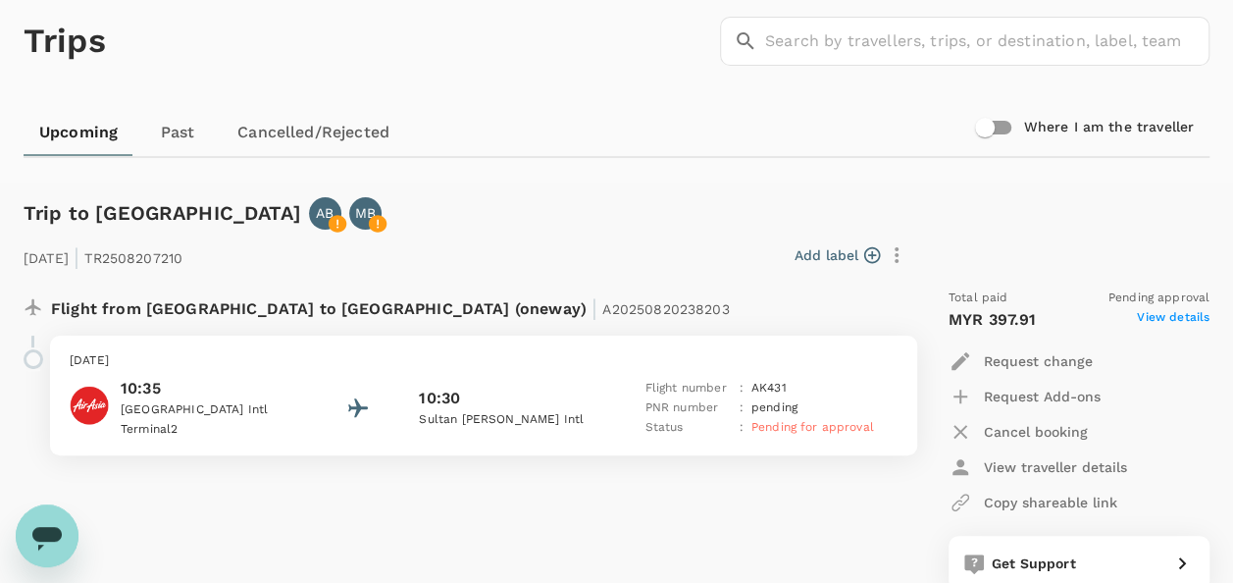
scroll to position [196, 0]
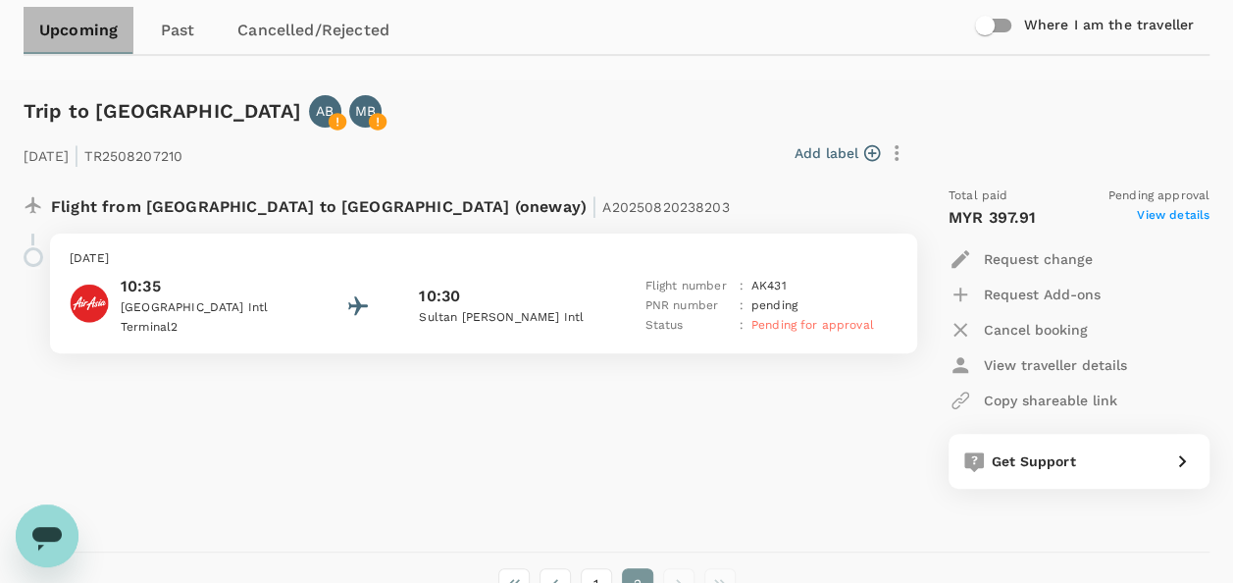
click at [103, 39] on link "Upcoming" at bounding box center [79, 30] width 110 height 47
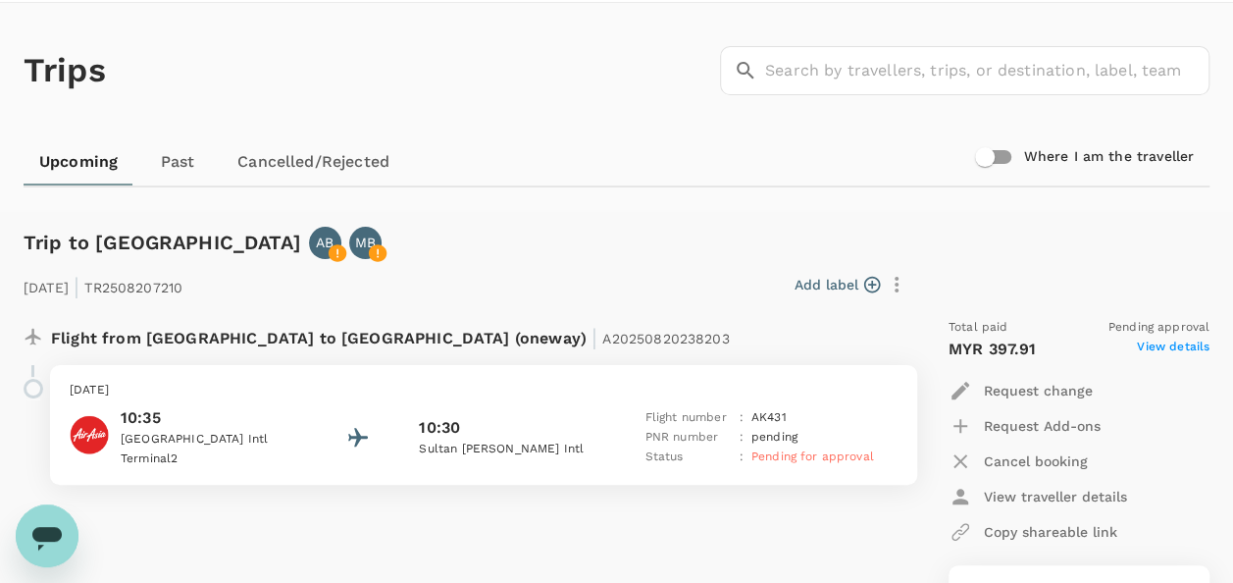
scroll to position [0, 0]
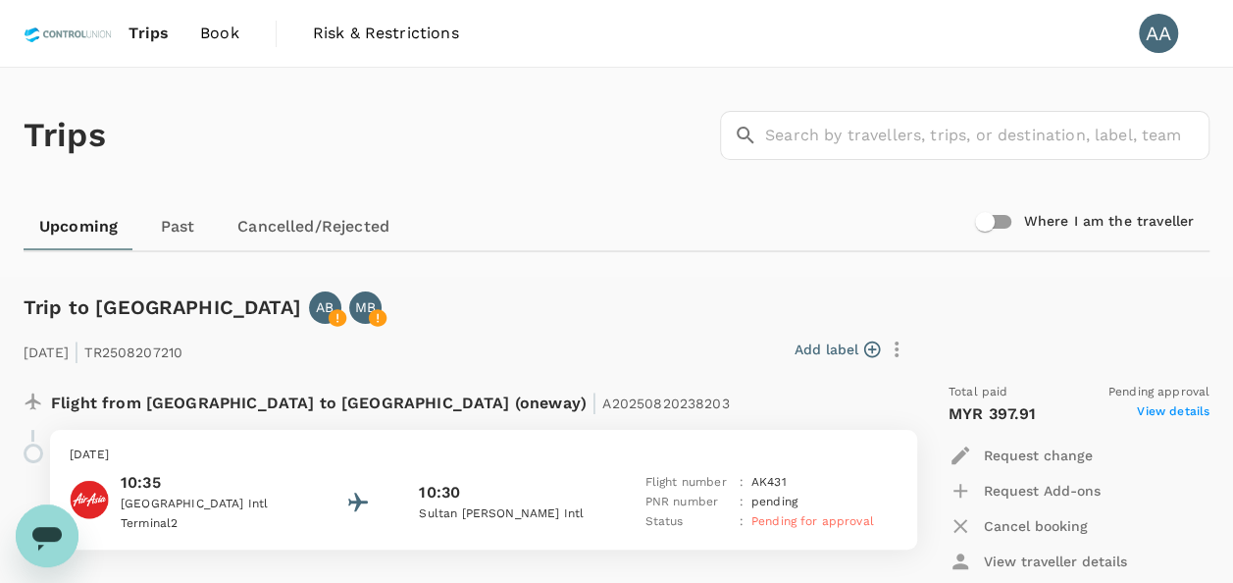
click at [239, 30] on link "Book" at bounding box center [219, 33] width 71 height 67
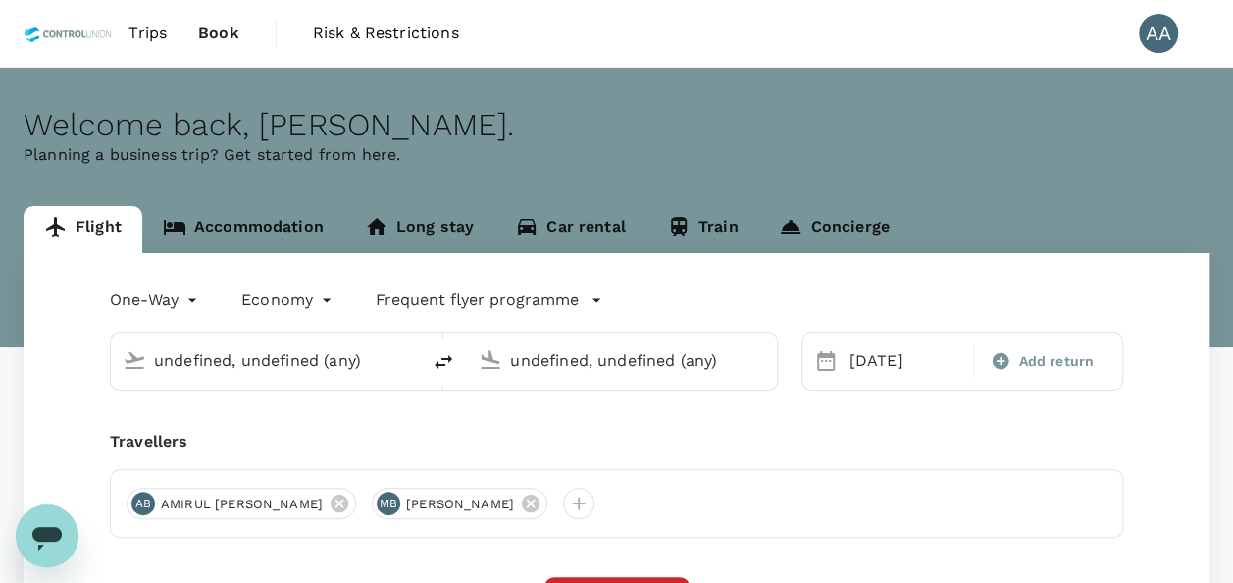
type input "Pekanbaru, [GEOGRAPHIC_DATA] (any)"
type input "Medan, Indonesia (any)"
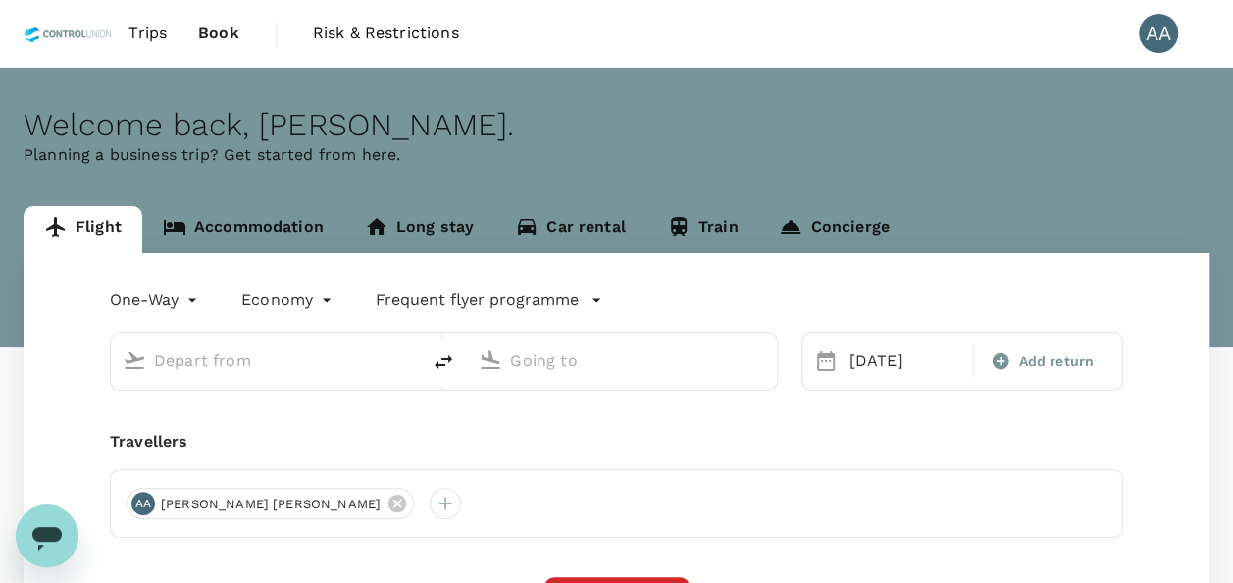
type input "Pekanbaru, [GEOGRAPHIC_DATA] (any)"
type input "Medan, Indonesia (any)"
type input "Pekanbaru, [GEOGRAPHIC_DATA] (any)"
type input "Medan, Indonesia (any)"
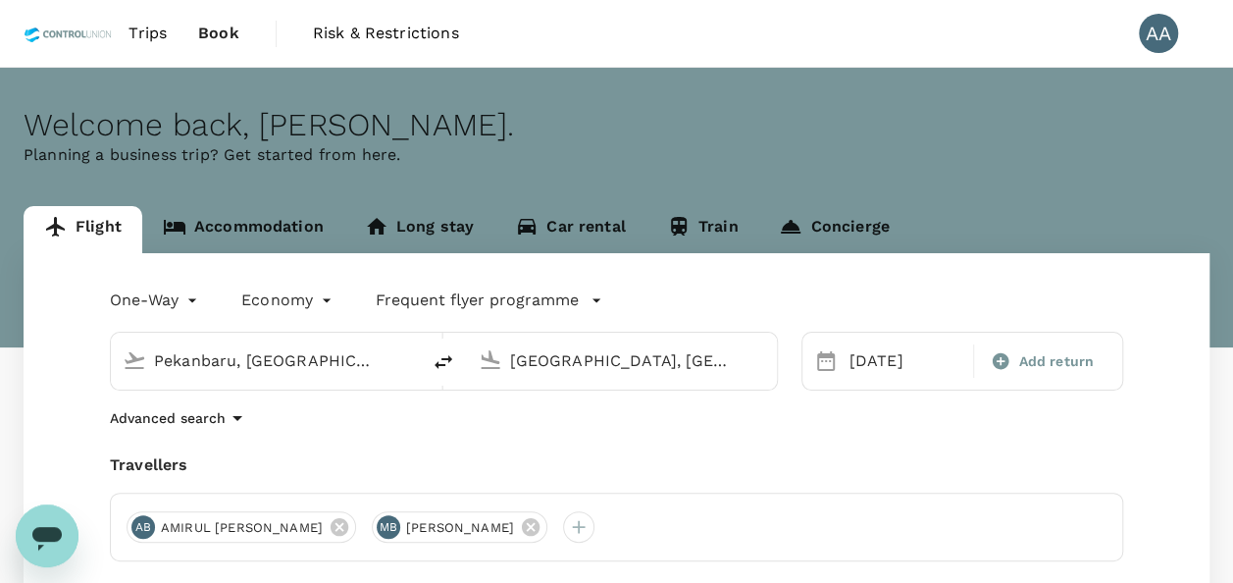
click at [179, 295] on body "Trips Book Risk & Restrictions AA Welcome back , Anuratha . Planning a business…" at bounding box center [616, 474] width 1233 height 949
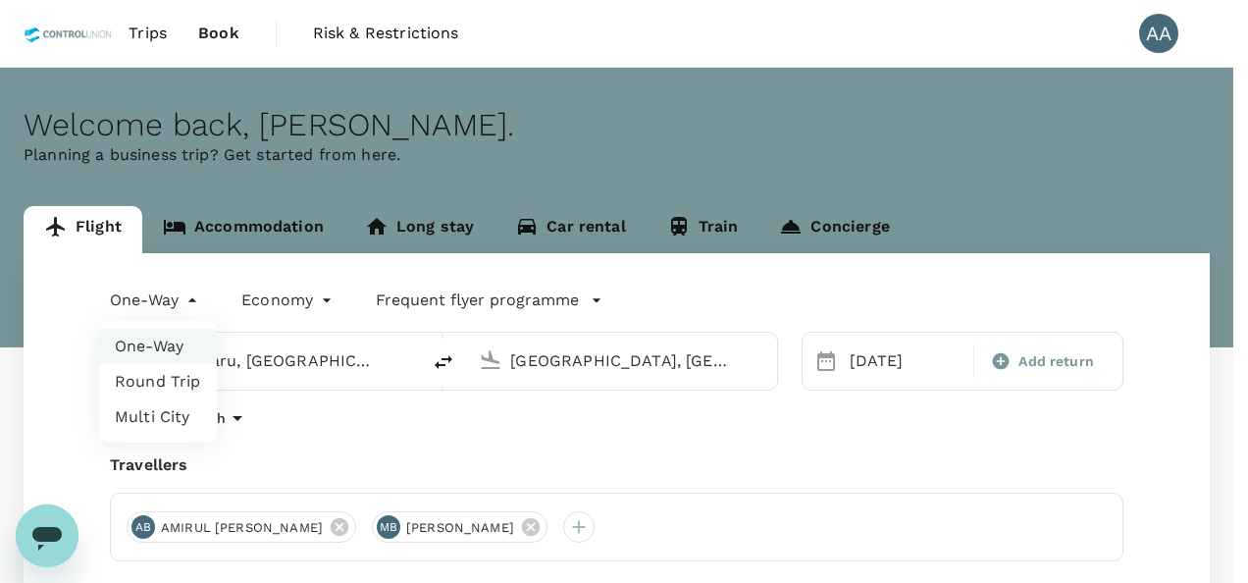
click at [175, 414] on li "Multi City" at bounding box center [158, 416] width 118 height 35
type input "multicity"
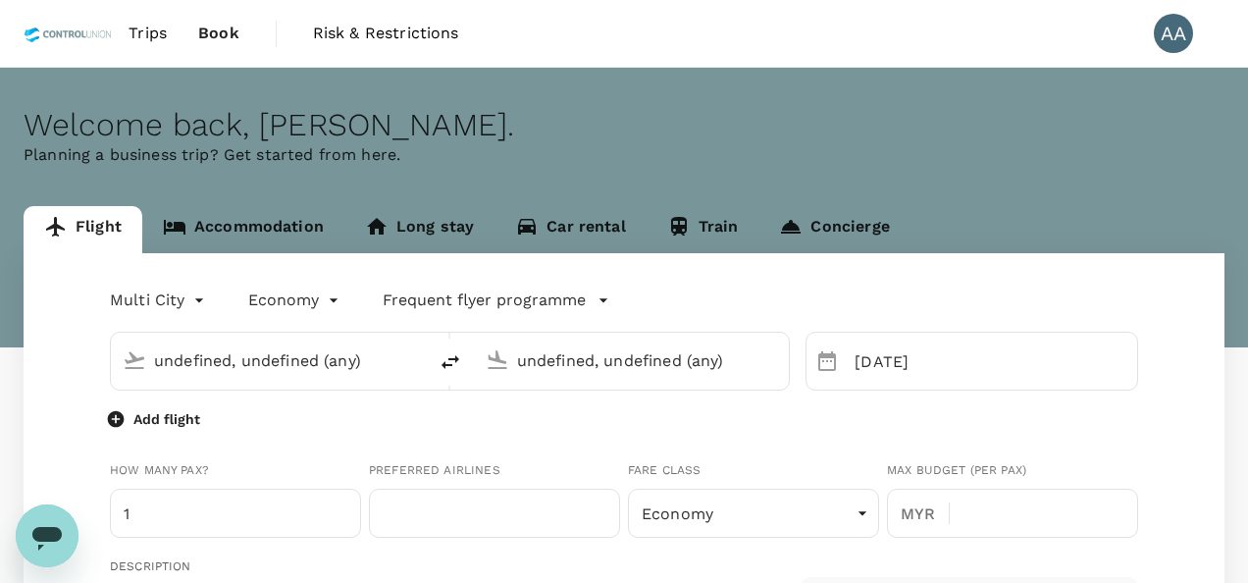
type input "Pekanbaru, [GEOGRAPHIC_DATA] (any)"
type input "Medan, Indonesia (any)"
type input "60"
type input "169134166"
type input "[EMAIL_ADDRESS][DOMAIN_NAME]"
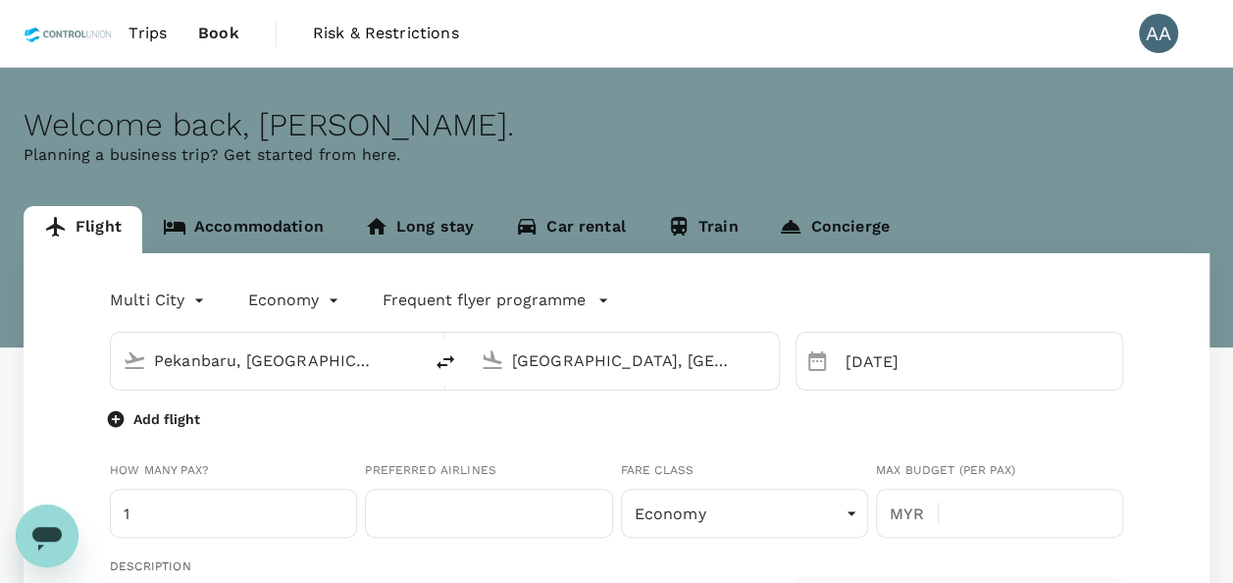
click at [355, 410] on div "Add flight" at bounding box center [616, 418] width 1013 height 24
click at [394, 338] on div "Pekanbaru, [GEOGRAPHIC_DATA] (any)" at bounding box center [278, 356] width 264 height 39
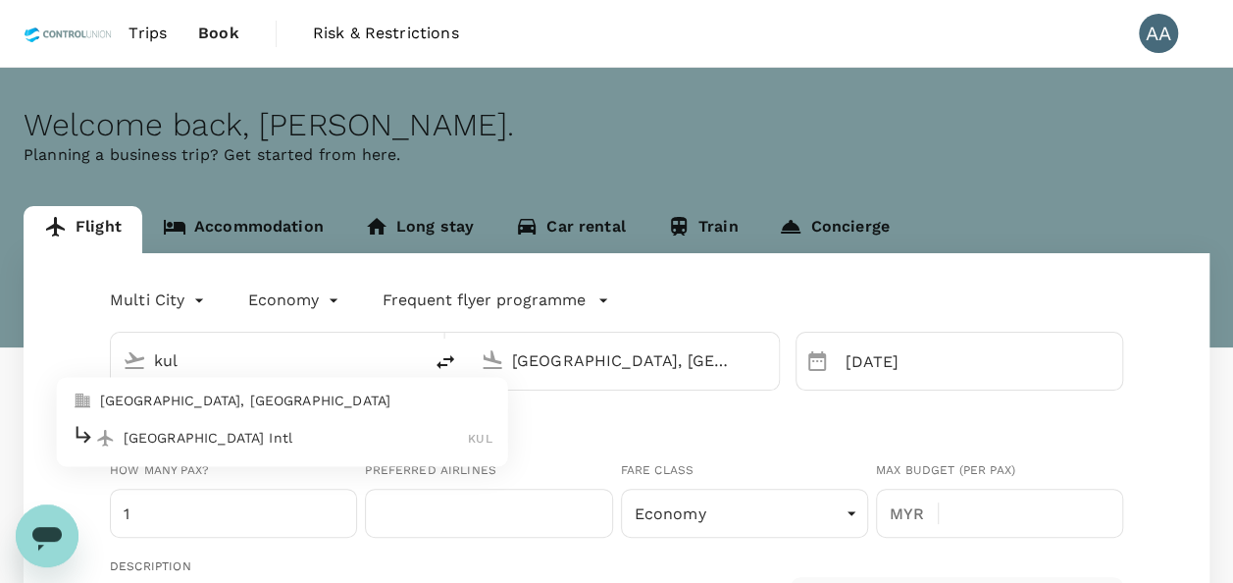
click at [165, 401] on p "Kuala Lumpur, Malaysia" at bounding box center [296, 401] width 392 height 20
type input "[GEOGRAPHIC_DATA], [GEOGRAPHIC_DATA] (any)"
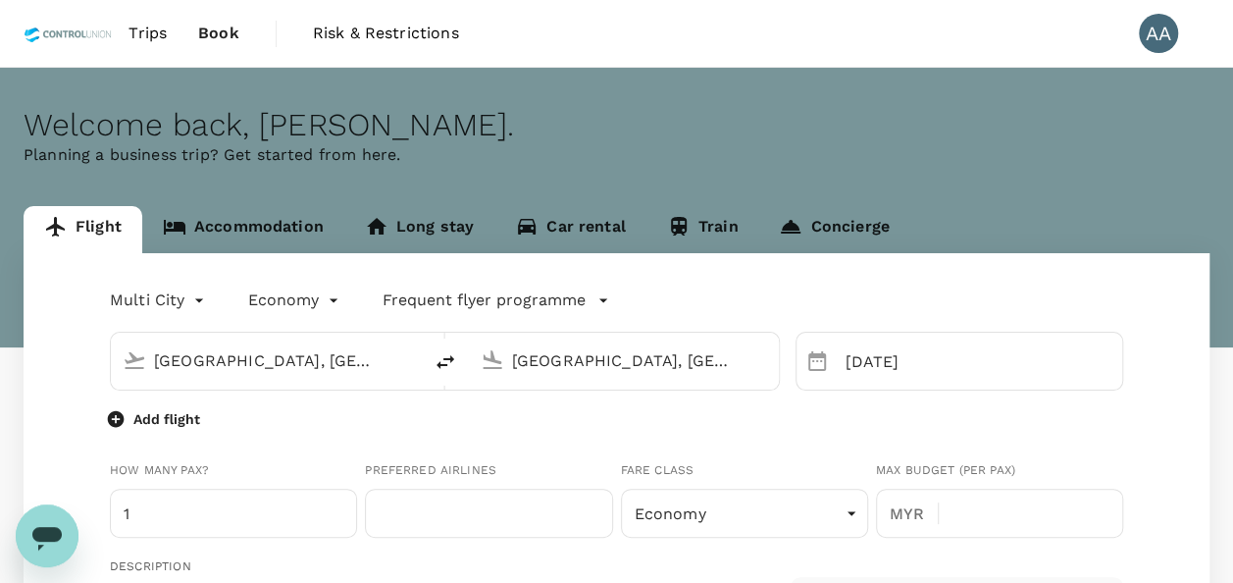
click at [700, 363] on input "Medan, Indonesia (any)" at bounding box center [625, 360] width 227 height 30
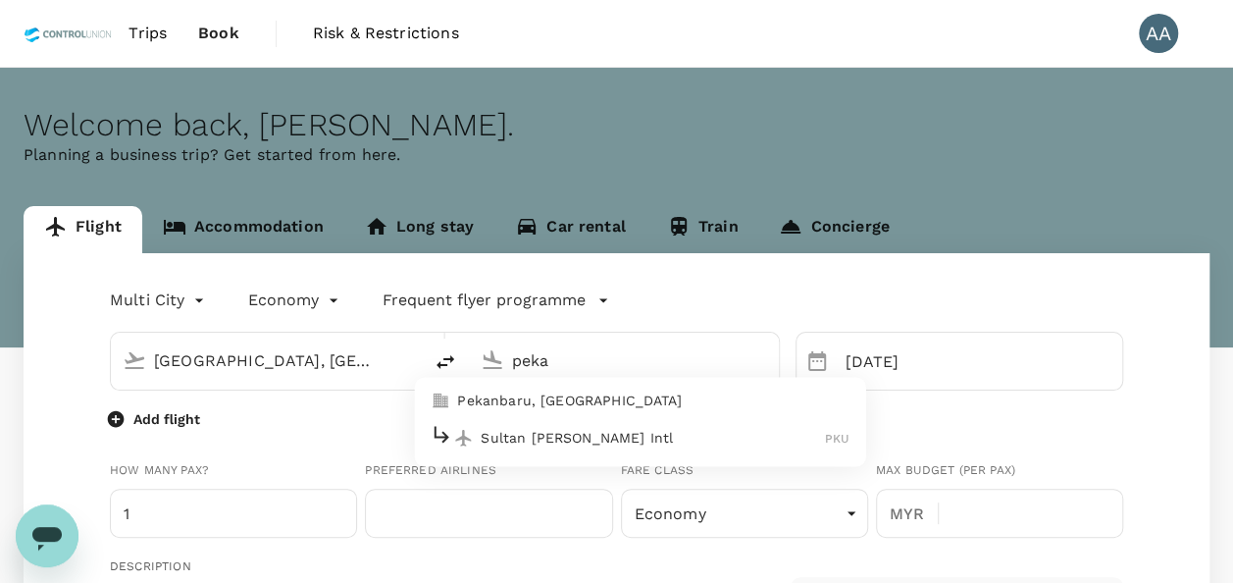
click at [650, 402] on p "Pekanbaru, [GEOGRAPHIC_DATA]" at bounding box center [653, 401] width 392 height 20
type input "Pekanbaru, [GEOGRAPHIC_DATA] (any)"
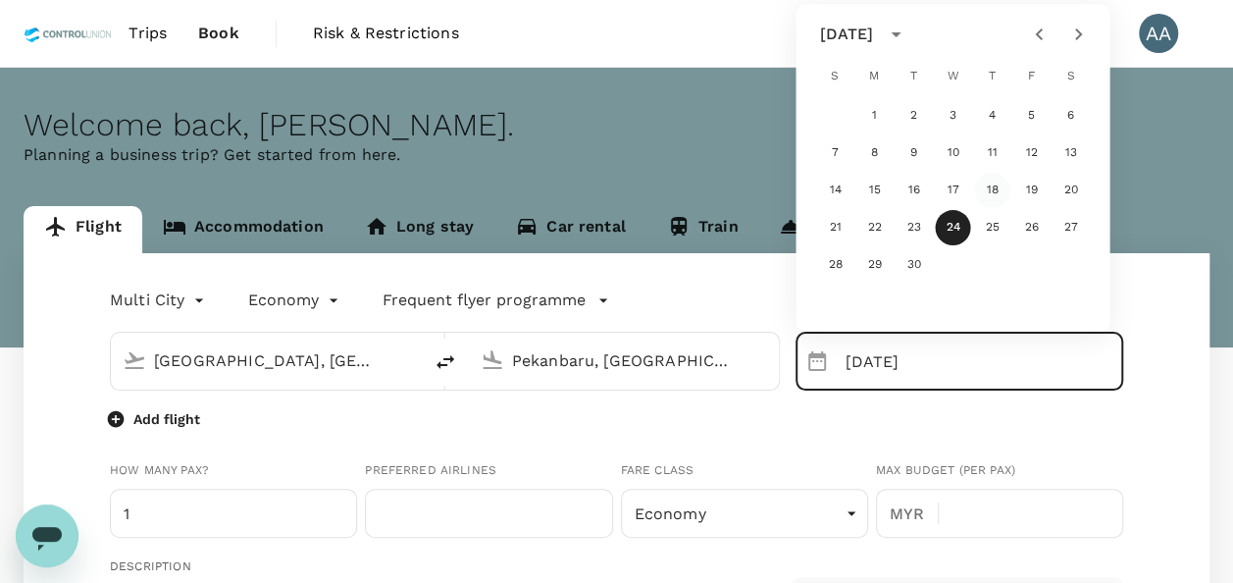
click at [982, 198] on button "18" at bounding box center [991, 190] width 35 height 35
type input "[DATE]"
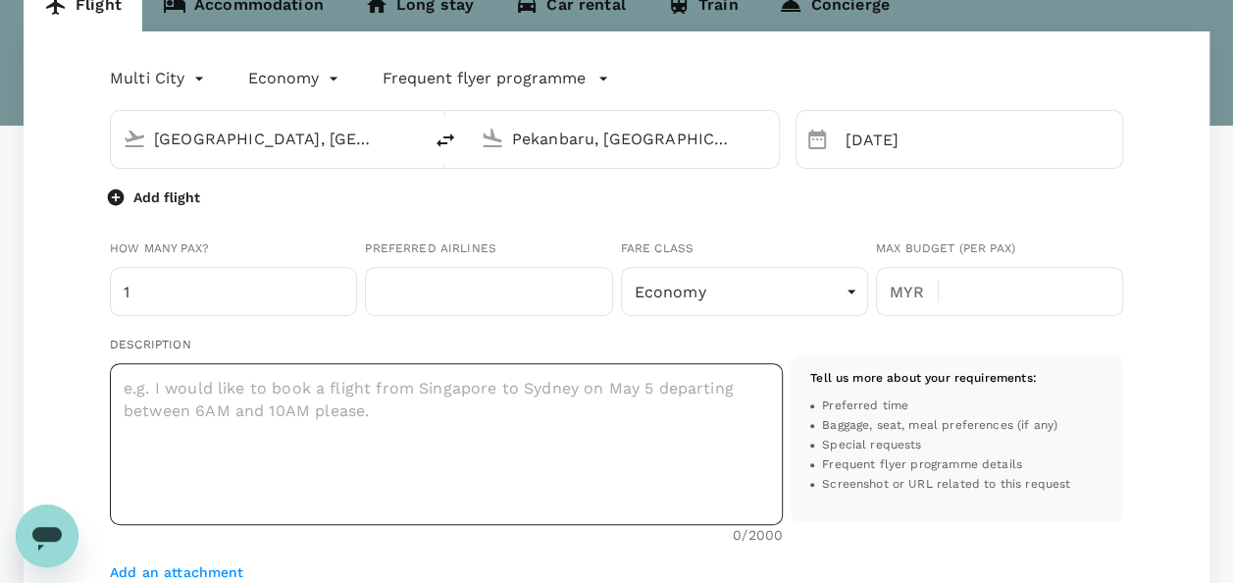
scroll to position [98, 0]
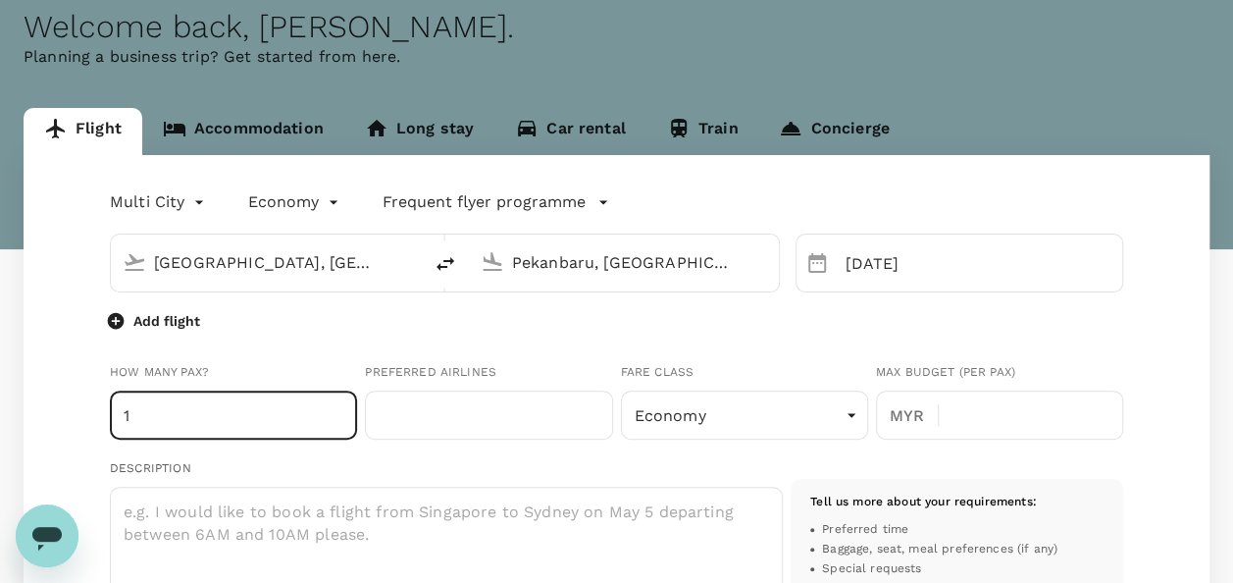
click at [272, 423] on input "1" at bounding box center [233, 414] width 247 height 49
click at [337, 426] on input "1" at bounding box center [233, 414] width 247 height 49
click at [337, 423] on input "0" at bounding box center [233, 414] width 247 height 49
click at [337, 409] on input "1" at bounding box center [233, 414] width 247 height 49
click at [337, 409] on input "2" at bounding box center [233, 414] width 247 height 49
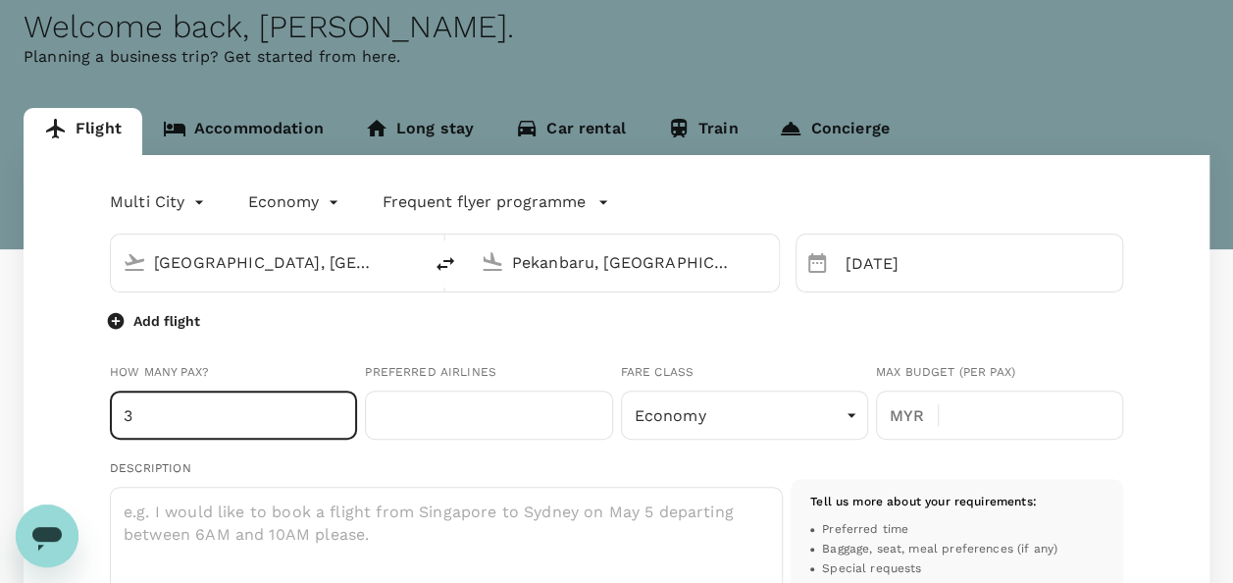
click at [337, 409] on input "3" at bounding box center [233, 414] width 247 height 49
click at [337, 409] on input "4" at bounding box center [233, 414] width 247 height 49
click at [334, 418] on input "3" at bounding box center [233, 414] width 247 height 49
type input "2"
click at [334, 418] on input "2" at bounding box center [233, 414] width 247 height 49
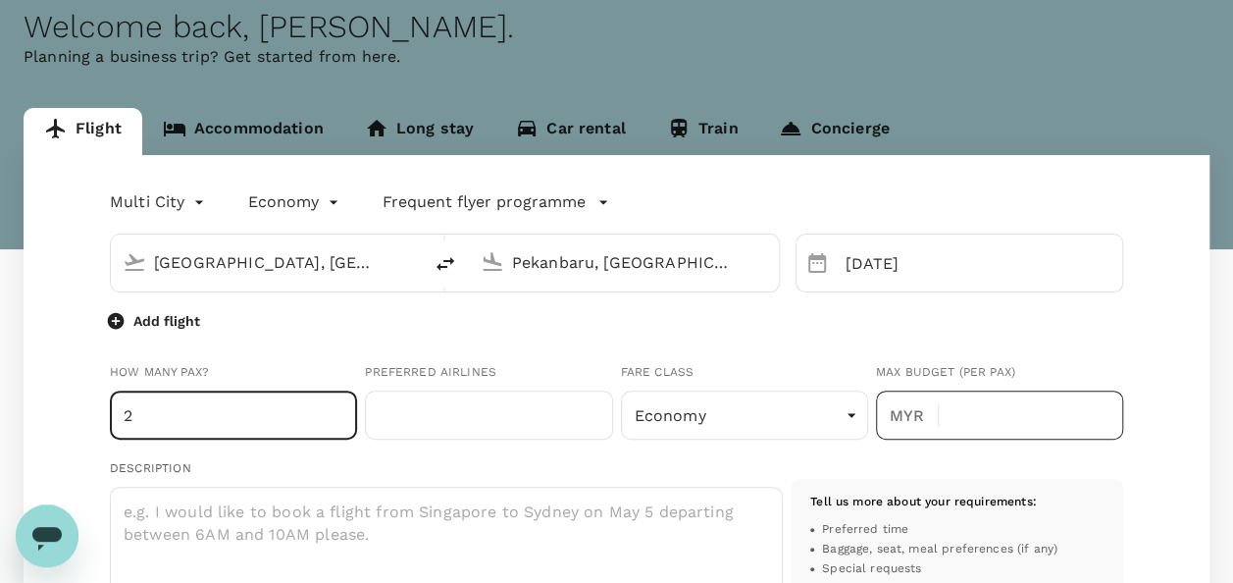
click at [1008, 429] on input "text" at bounding box center [1038, 414] width 169 height 49
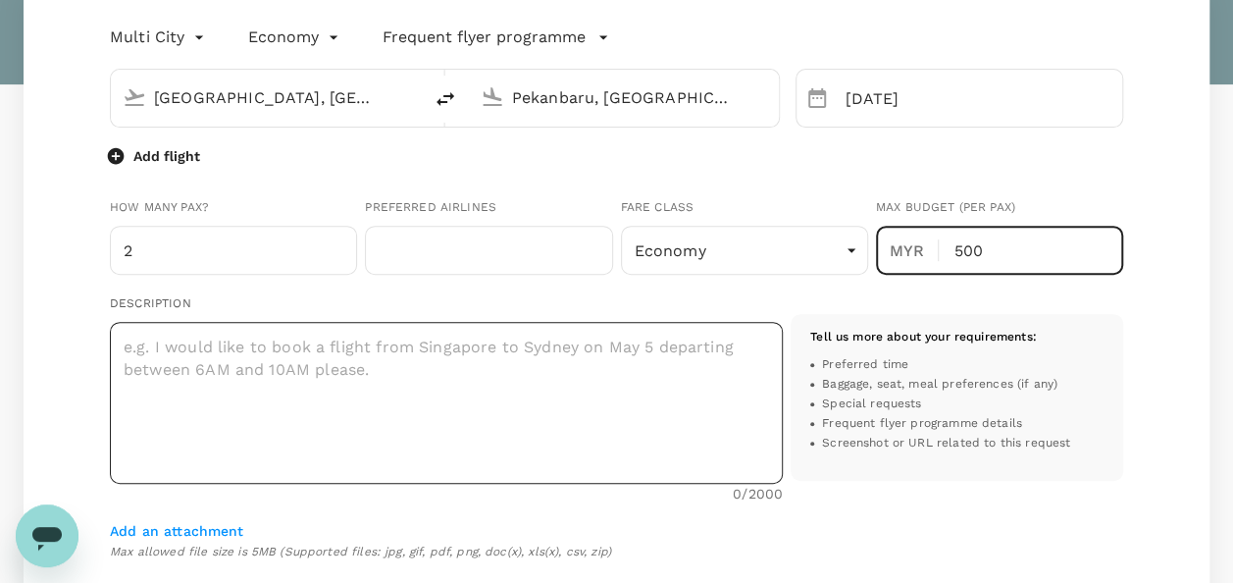
scroll to position [294, 0]
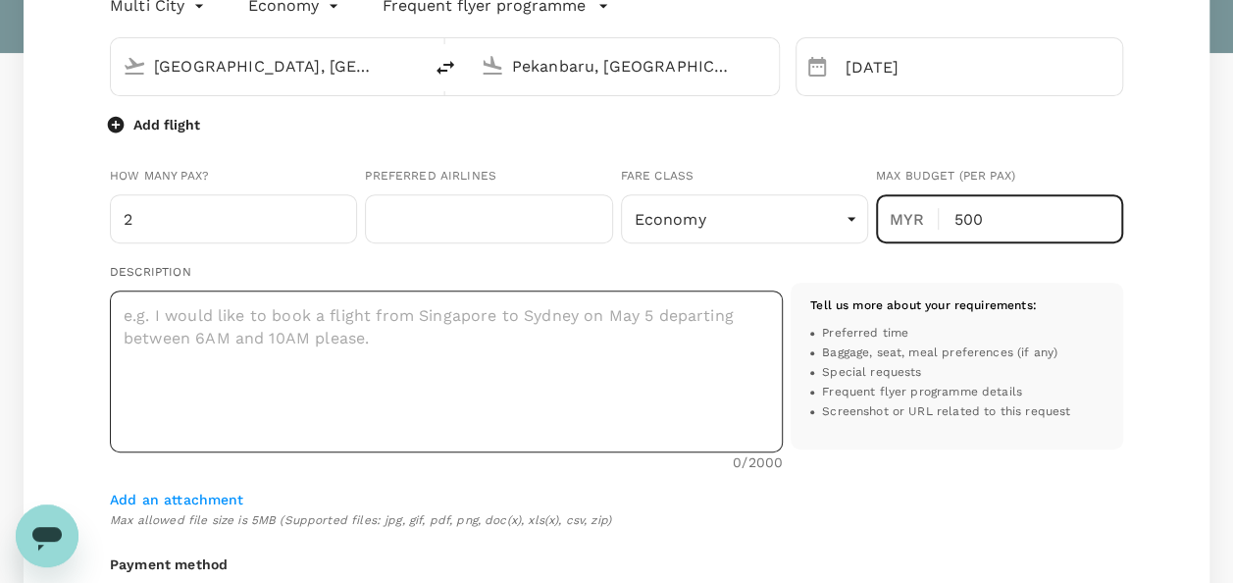
type input "500"
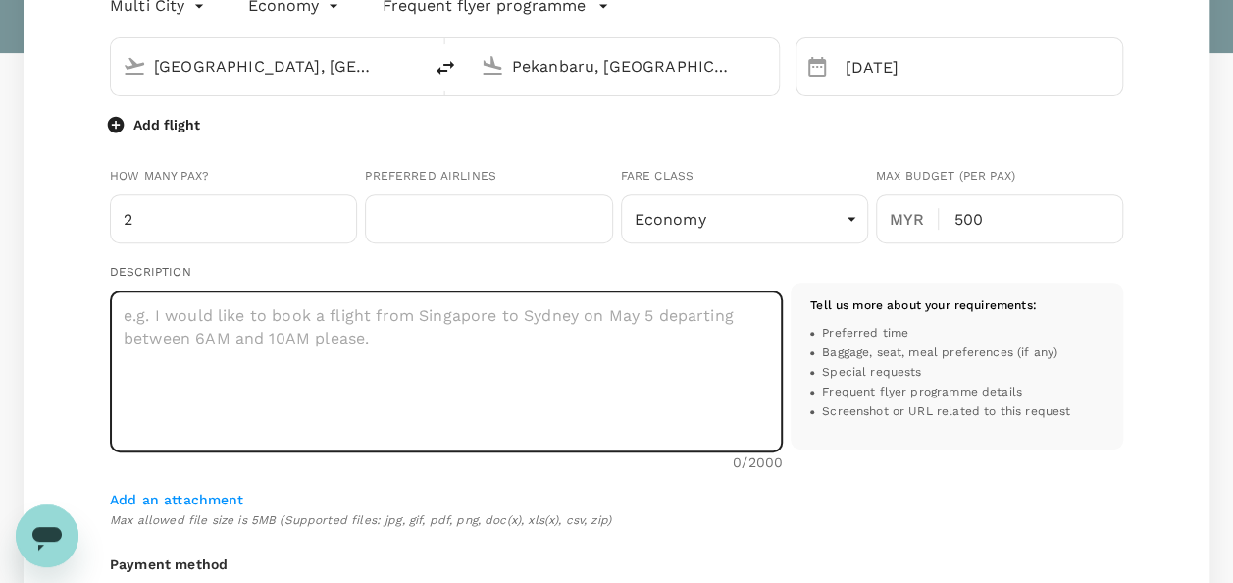
click at [530, 367] on textarea at bounding box center [446, 371] width 673 height 162
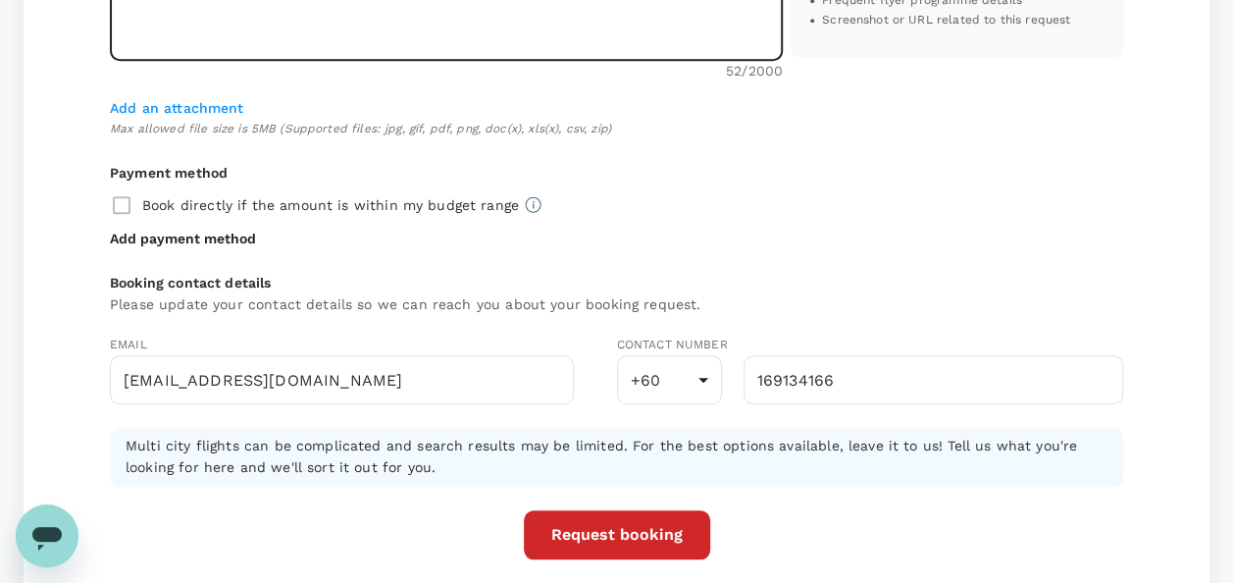
scroll to position [687, 0]
type textarea "18/9 - KUL to Pekan Baru 24/9 - Pekan Baru to Medan"
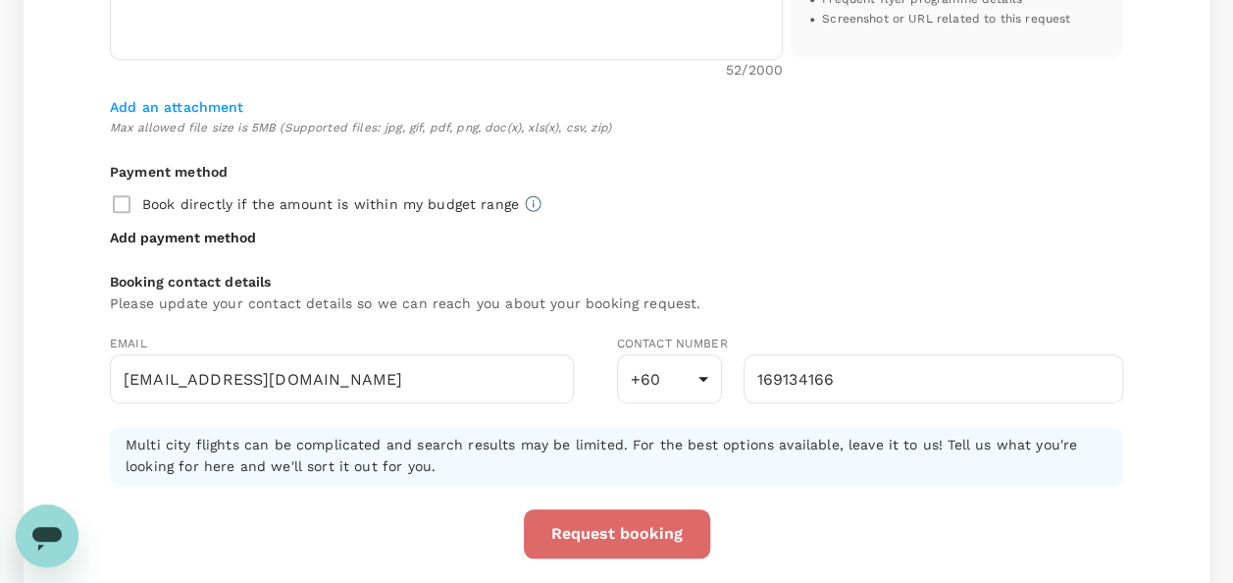
click at [616, 512] on button "Request booking" at bounding box center [617, 533] width 186 height 49
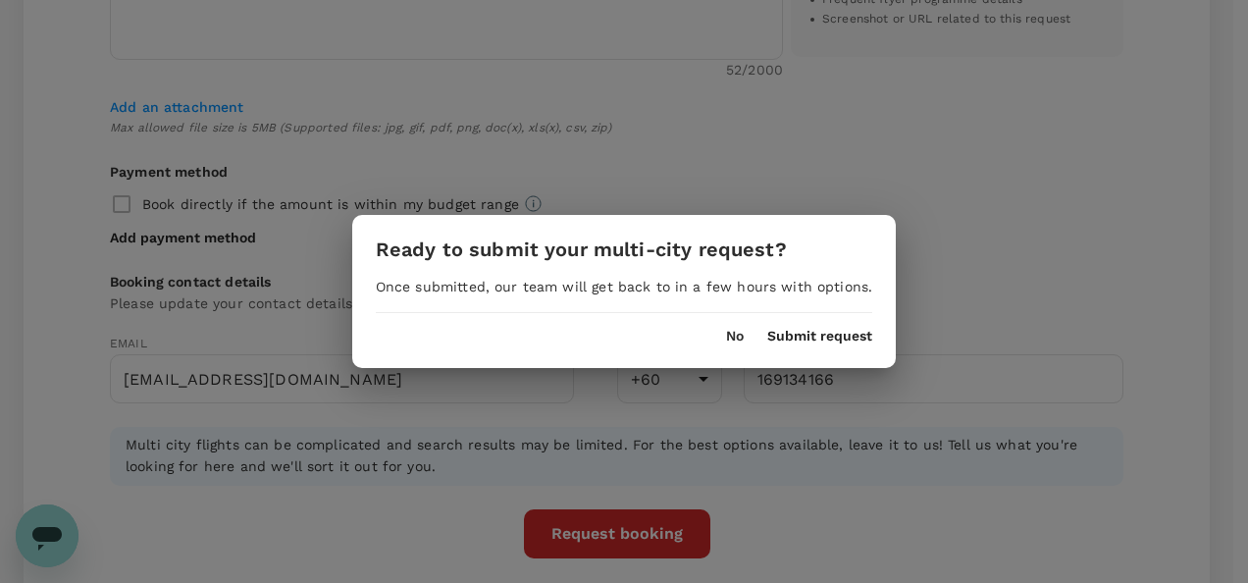
click at [796, 334] on button "Submit request" at bounding box center [819, 337] width 105 height 16
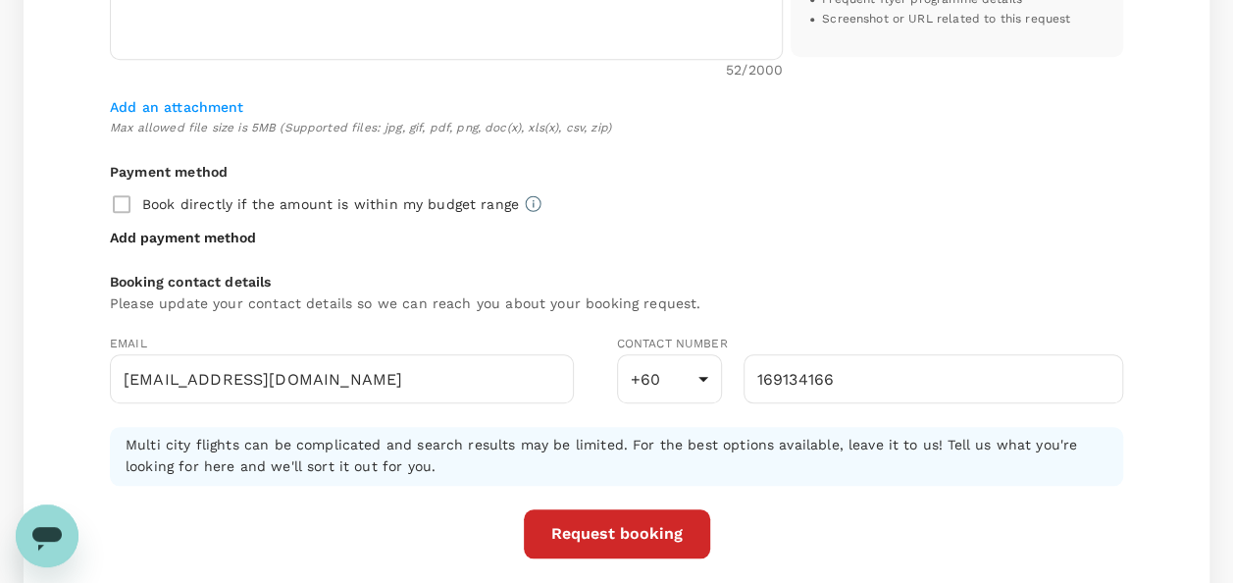
scroll to position [180, 0]
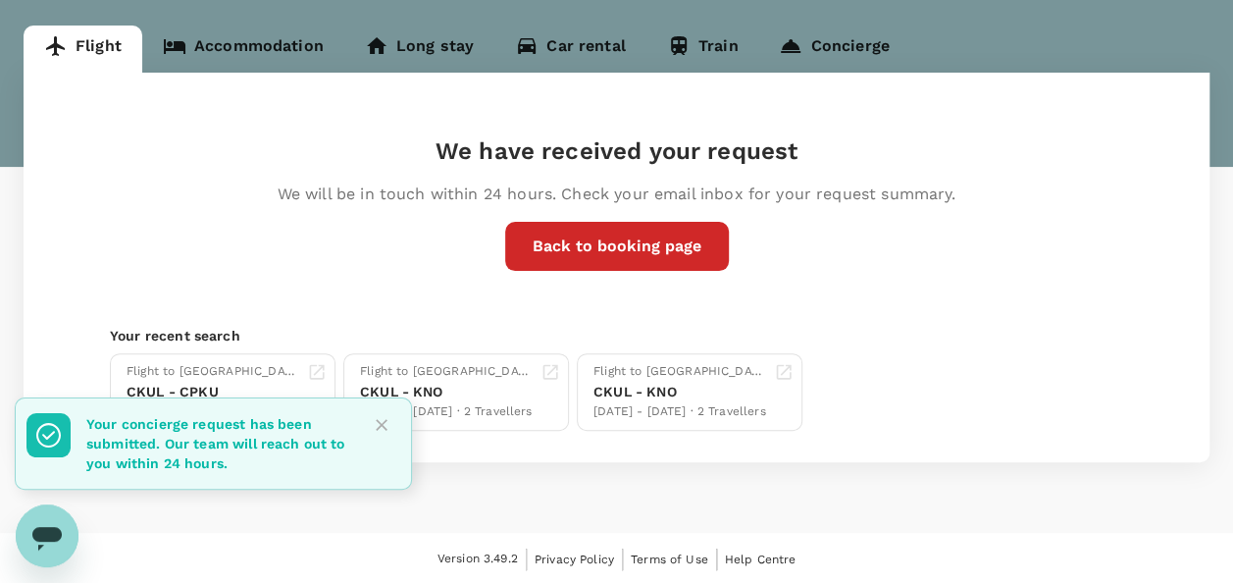
click at [379, 425] on icon "Close" at bounding box center [382, 425] width 20 height 20
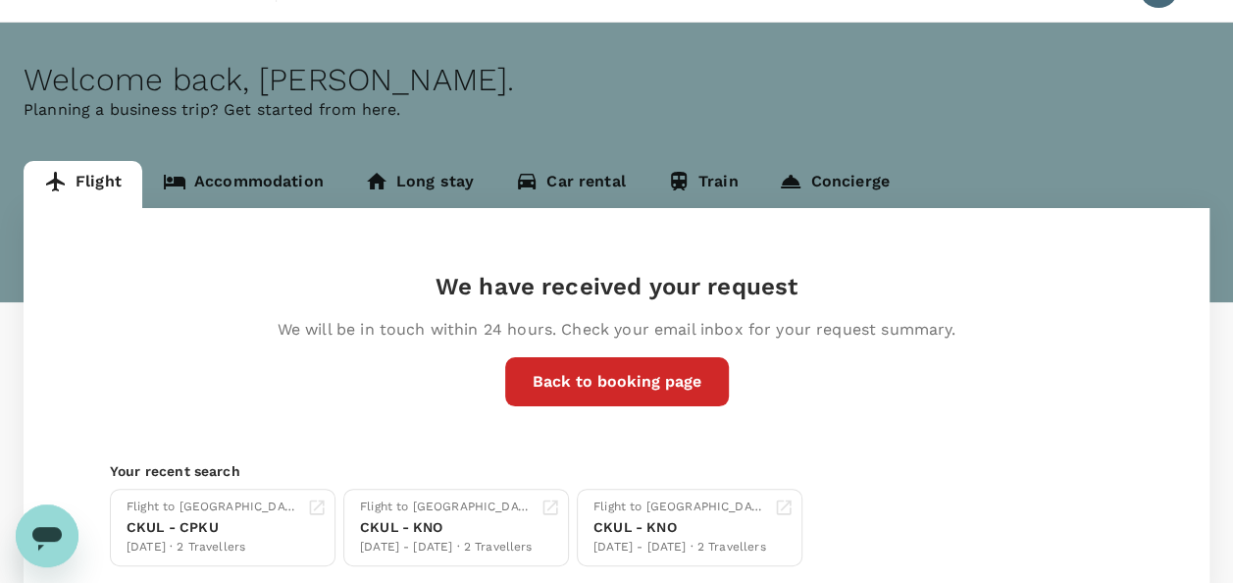
scroll to position [0, 0]
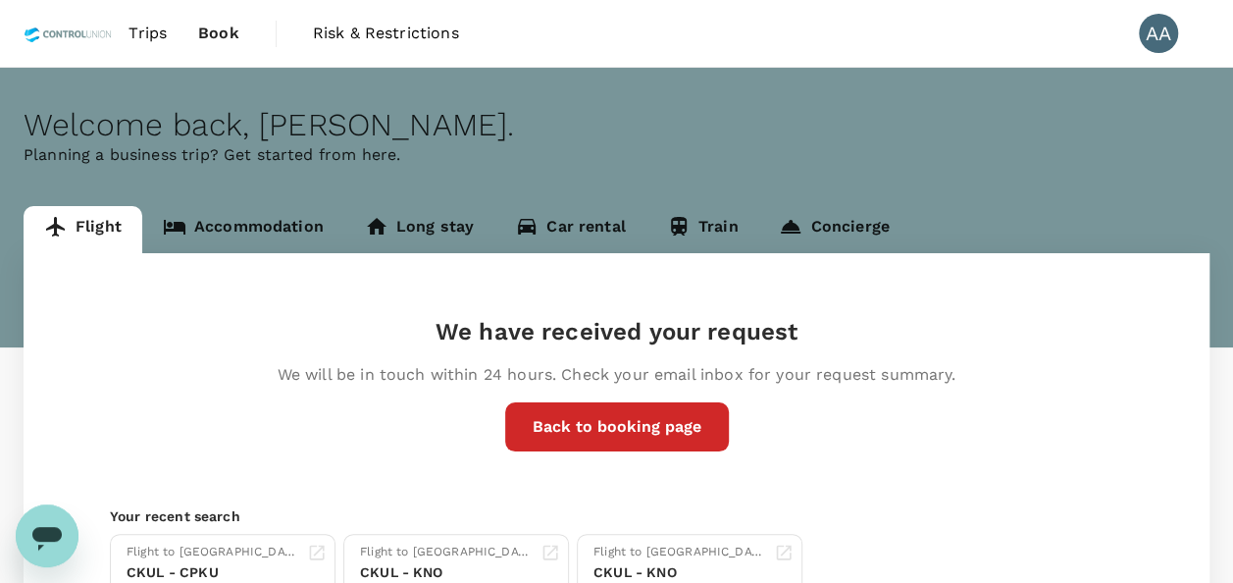
click at [212, 23] on span "Book" at bounding box center [218, 34] width 41 height 24
click at [210, 30] on span "Book" at bounding box center [218, 34] width 41 height 24
click at [155, 29] on span "Trips" at bounding box center [147, 34] width 38 height 24
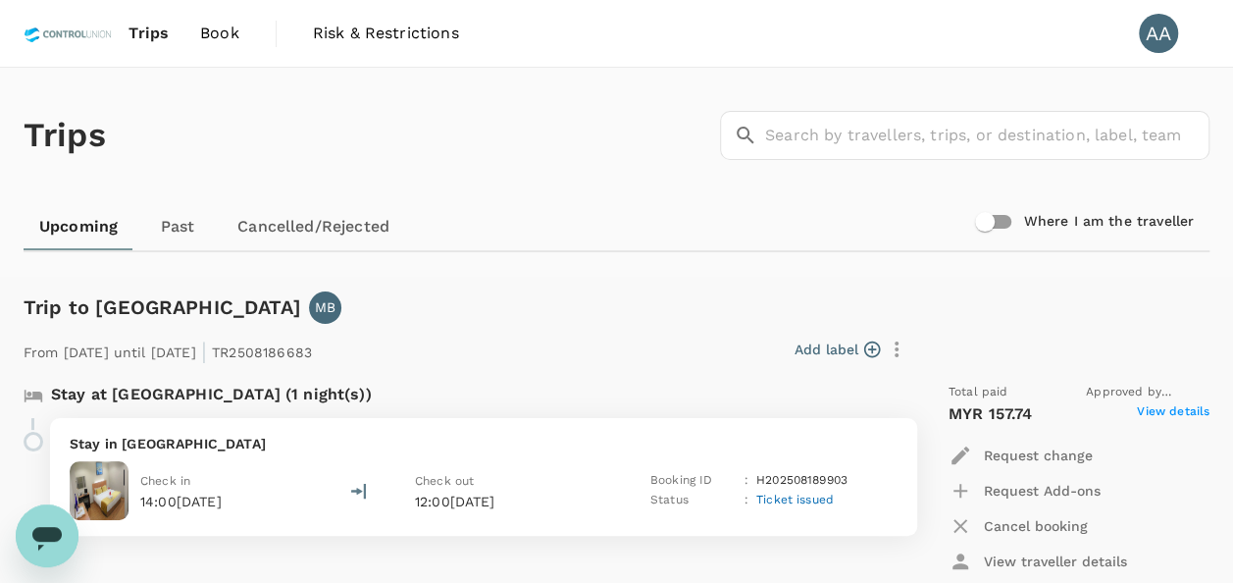
drag, startPoint x: 199, startPoint y: 5, endPoint x: 229, endPoint y: 27, distance: 37.1
click at [199, 5] on link "Book" at bounding box center [219, 33] width 71 height 67
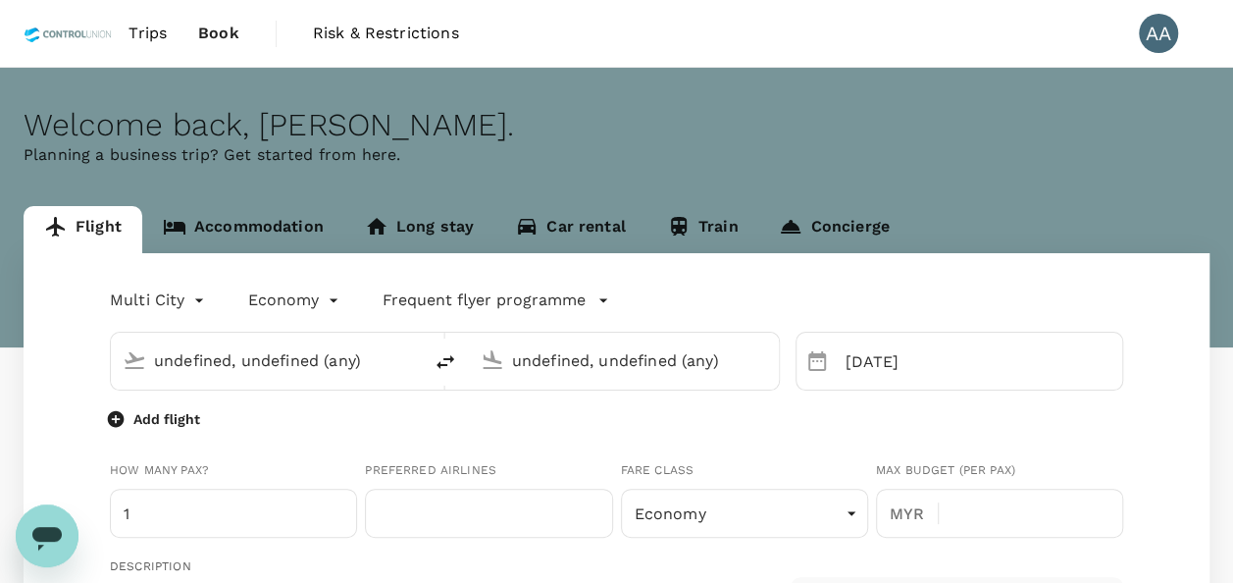
type input "[GEOGRAPHIC_DATA], [GEOGRAPHIC_DATA] (any)"
type input "DD MMMM"
type input "Pekanbaru, [GEOGRAPHIC_DATA] (any)"
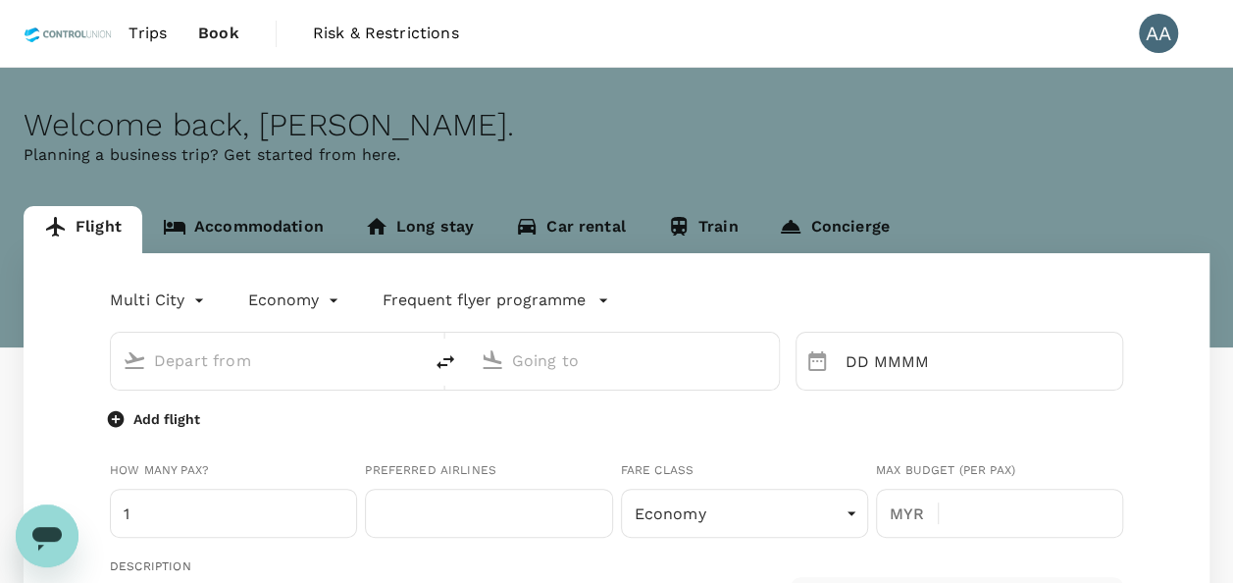
click at [229, 27] on span "Book" at bounding box center [218, 34] width 41 height 24
type input "oneway"
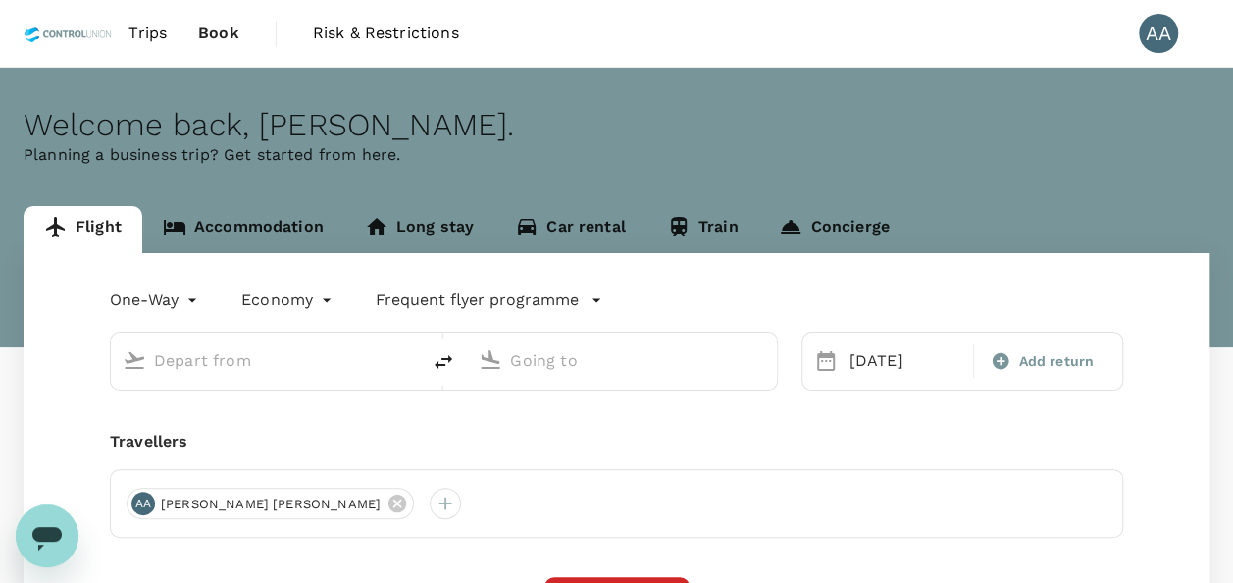
type input "Pekanbaru, [GEOGRAPHIC_DATA] (any)"
type input "Medan, Indonesia (any)"
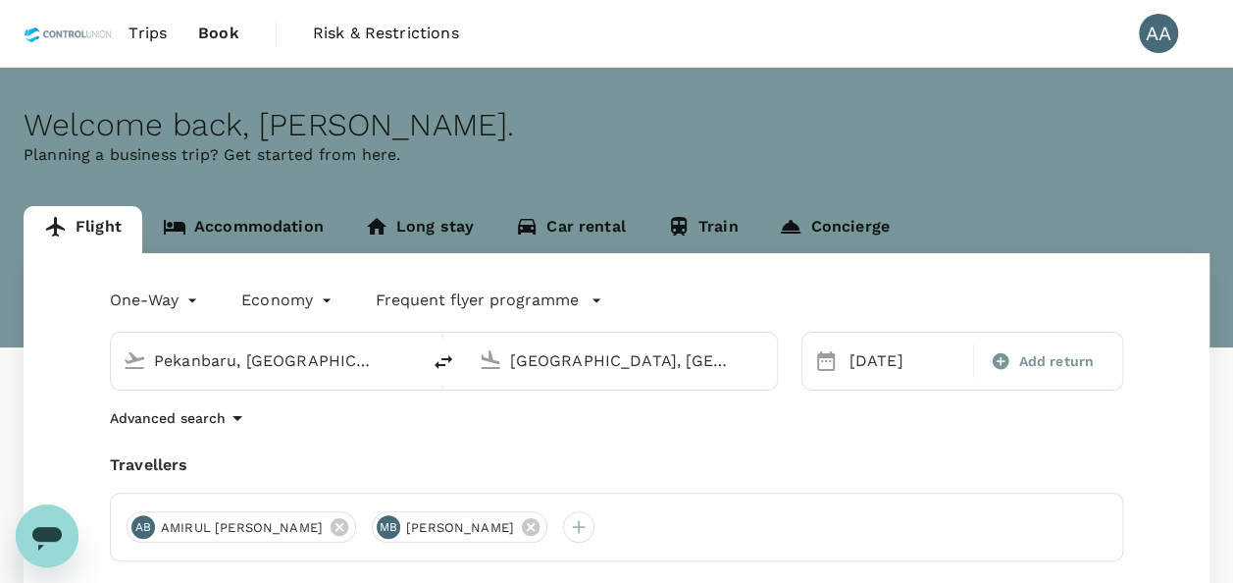
click at [315, 359] on input "Pekanbaru, [GEOGRAPHIC_DATA] (any)" at bounding box center [266, 360] width 225 height 30
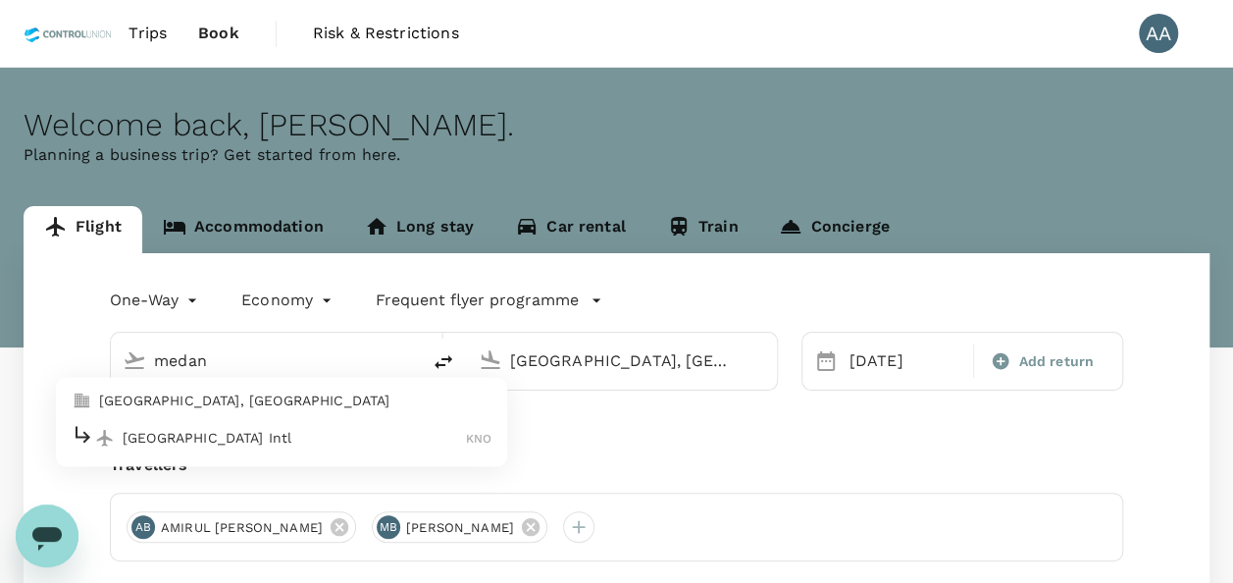
click at [190, 405] on p "Medan, Indonesia" at bounding box center [295, 401] width 392 height 20
type input "Medan, Indonesia (any)"
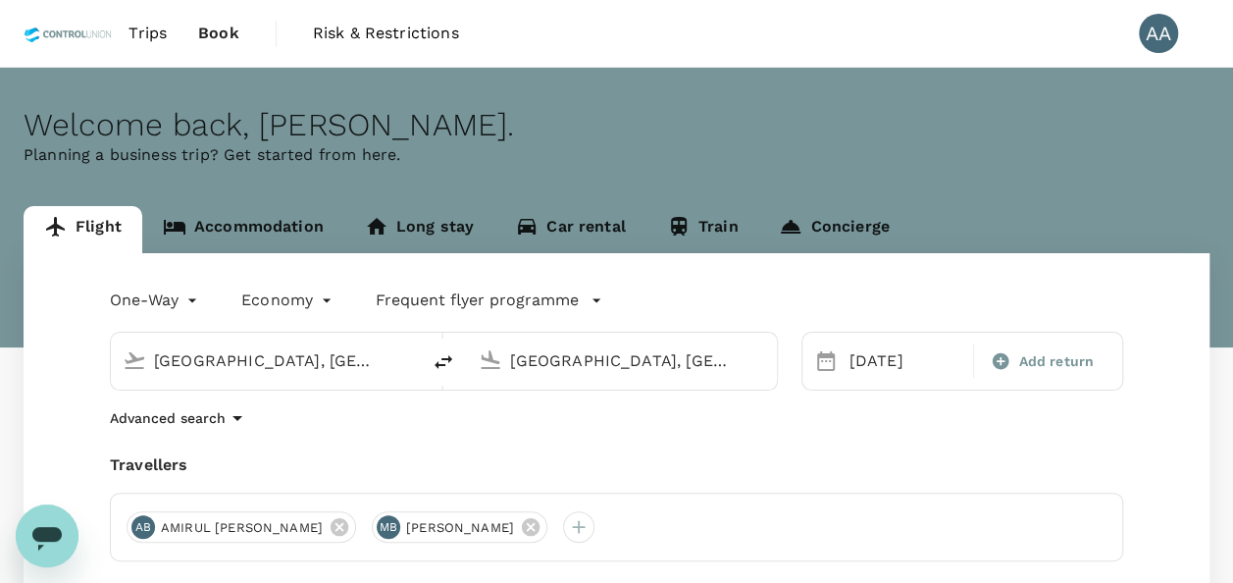
click at [740, 361] on div "Medan, Indonesia (any)" at bounding box center [637, 360] width 254 height 31
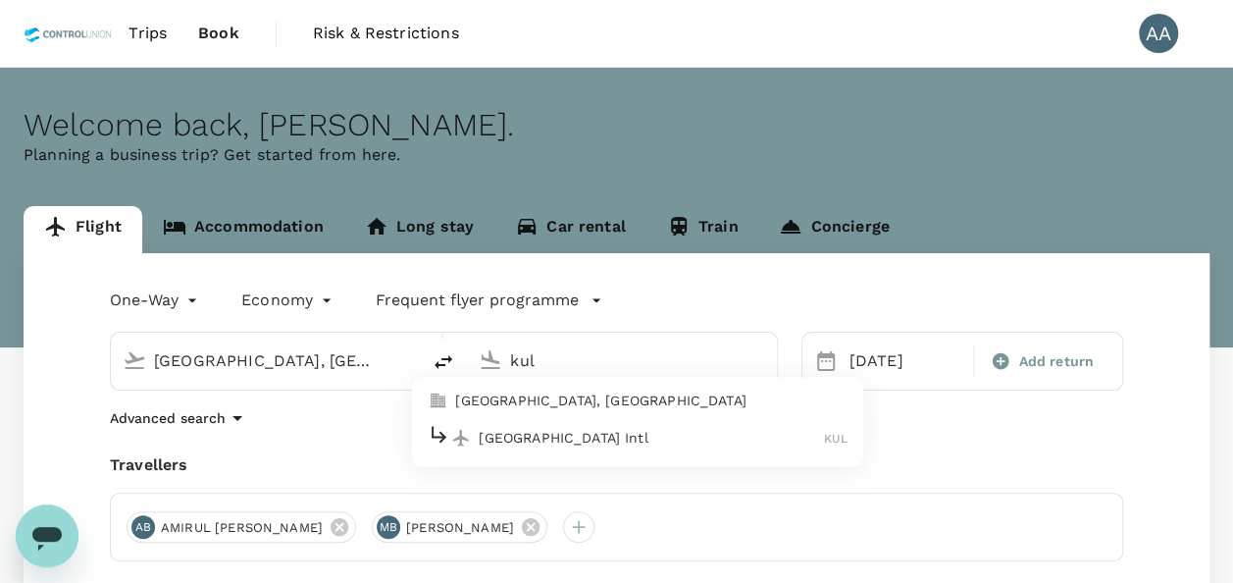
click at [643, 399] on p "Kuala Lumpur, Malaysia" at bounding box center [651, 401] width 392 height 20
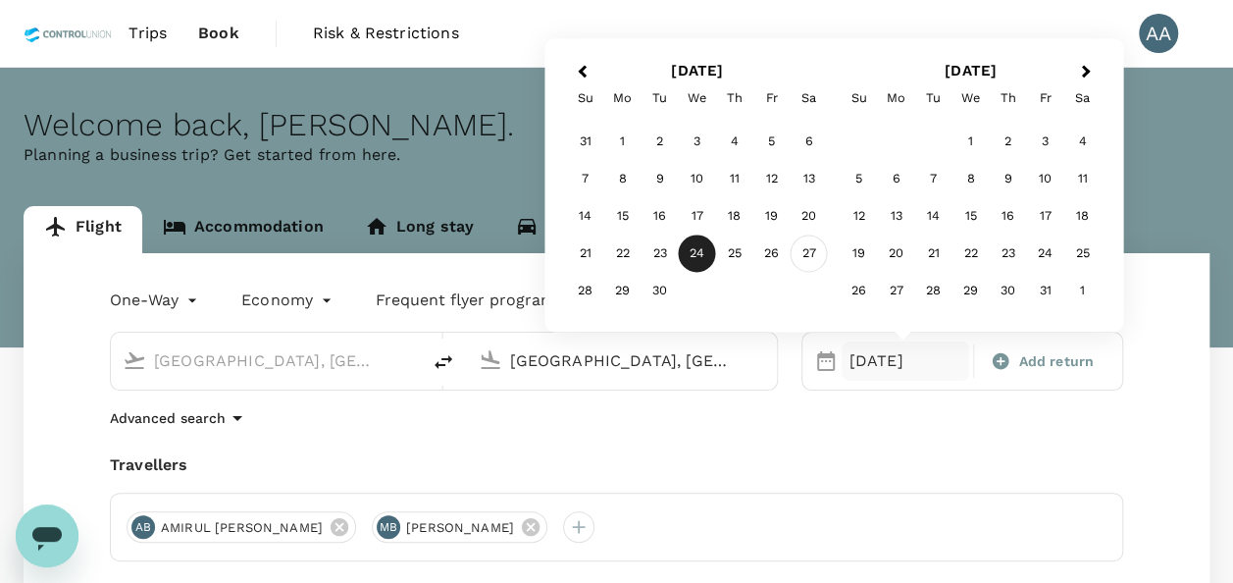
type input "[GEOGRAPHIC_DATA], [GEOGRAPHIC_DATA] (any)"
click at [812, 255] on div "27" at bounding box center [809, 253] width 37 height 37
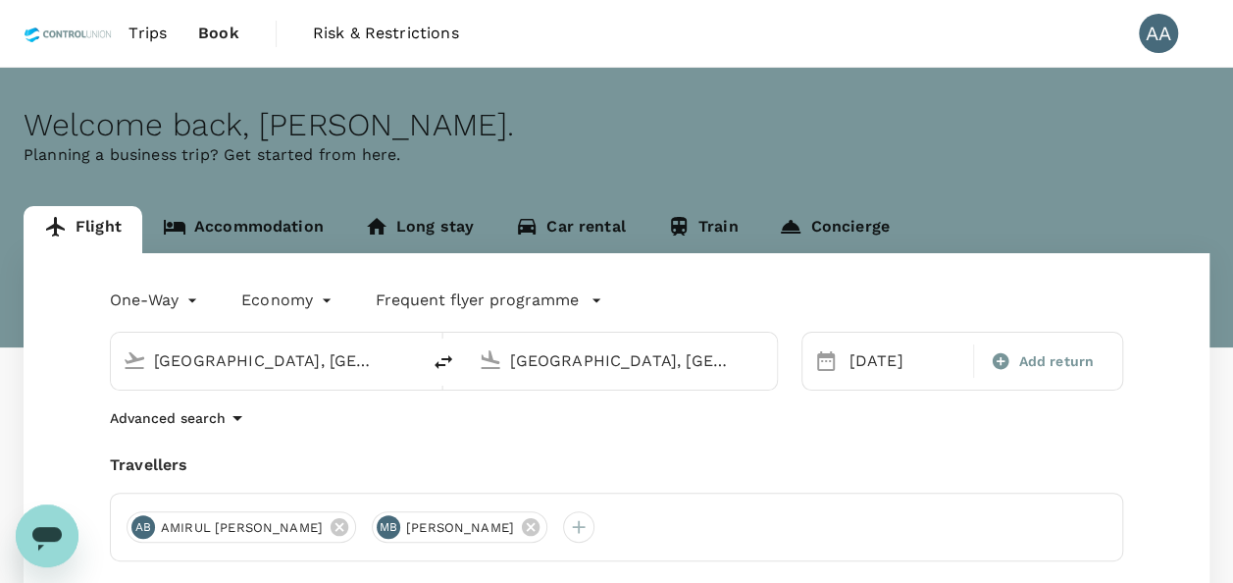
scroll to position [98, 0]
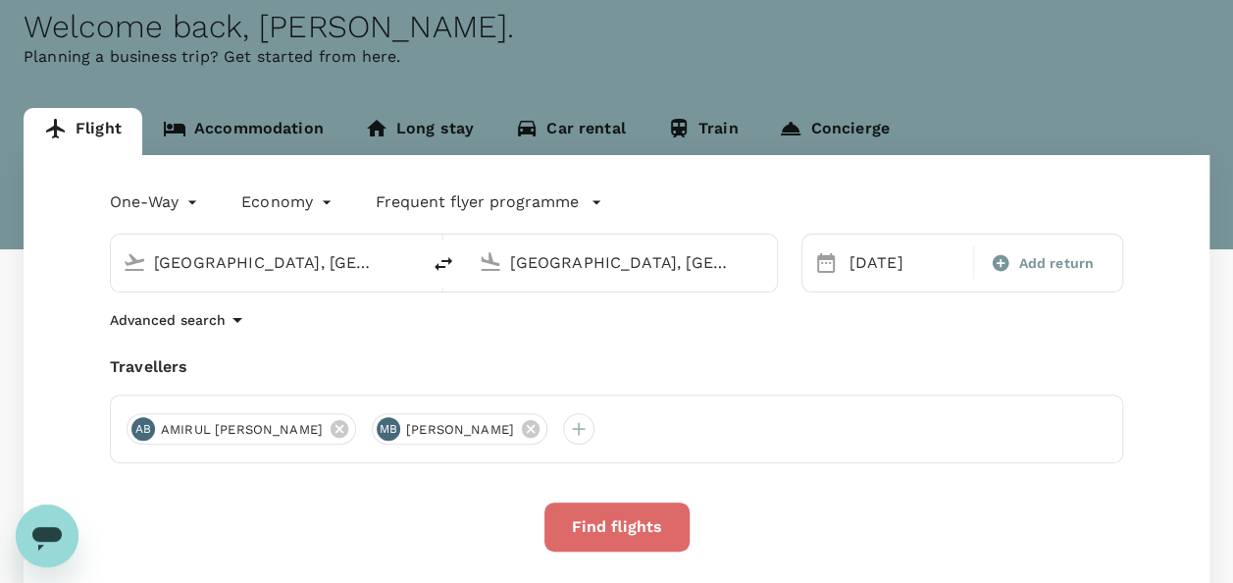
click at [639, 528] on button "Find flights" at bounding box center [616, 526] width 145 height 49
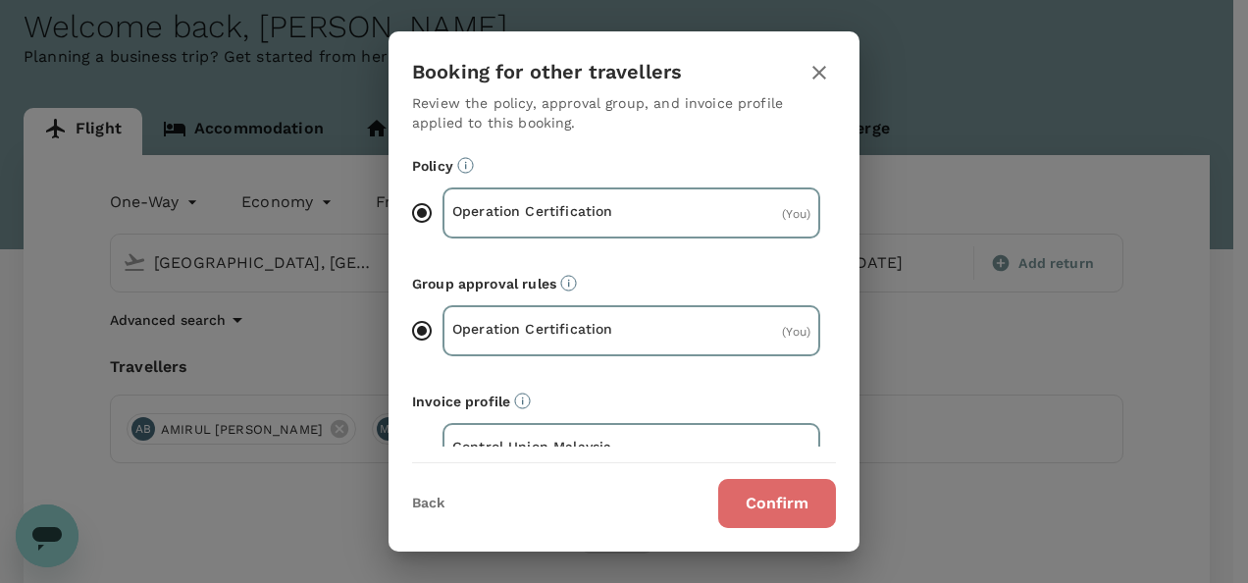
click at [725, 492] on button "Confirm" at bounding box center [777, 503] width 118 height 49
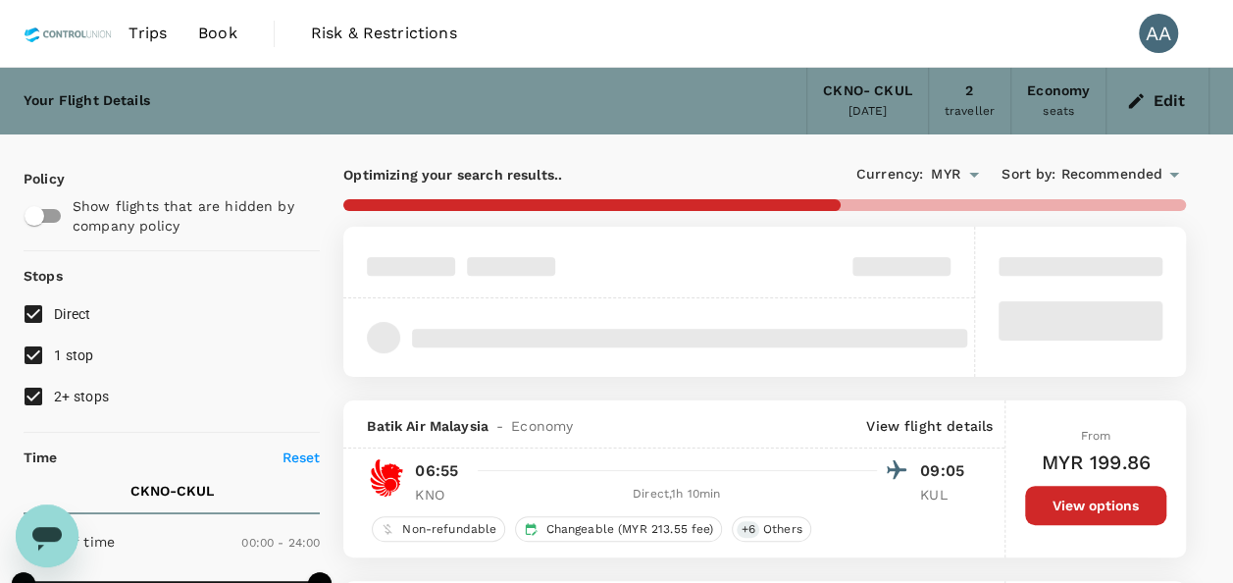
type input "830"
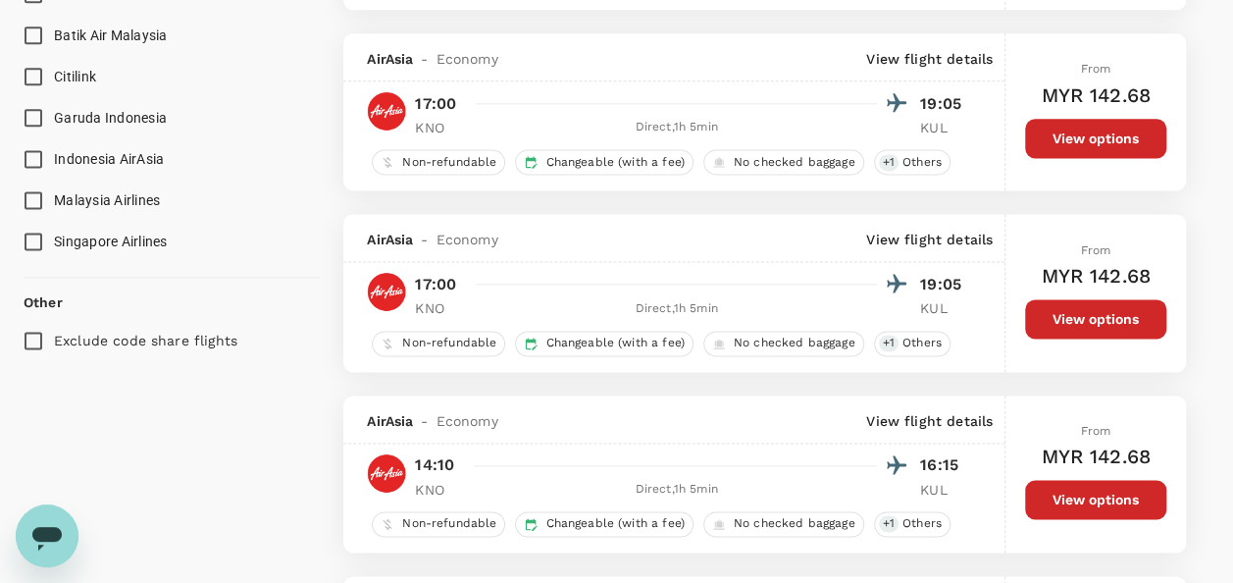
scroll to position [1177, 0]
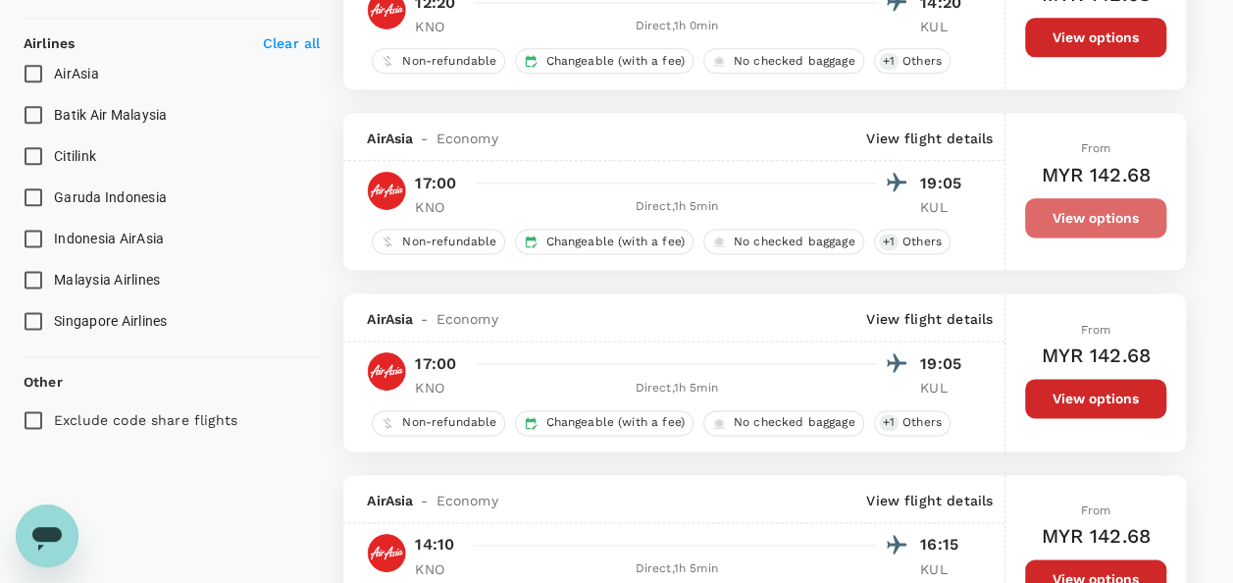
click at [1104, 216] on button "View options" at bounding box center [1095, 217] width 141 height 39
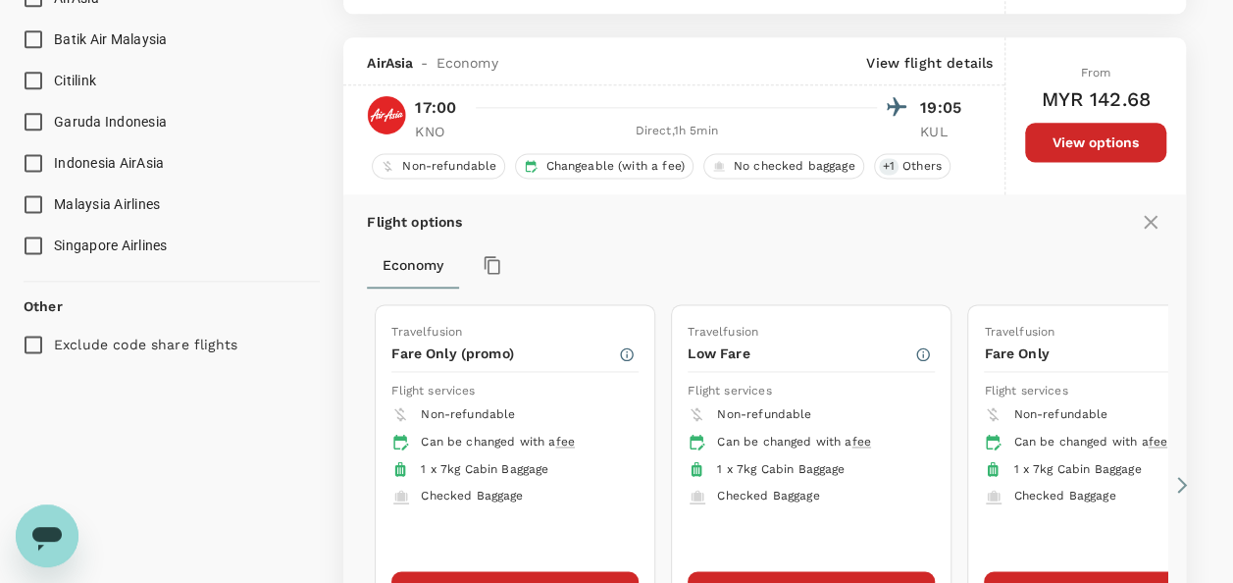
scroll to position [1285, 0]
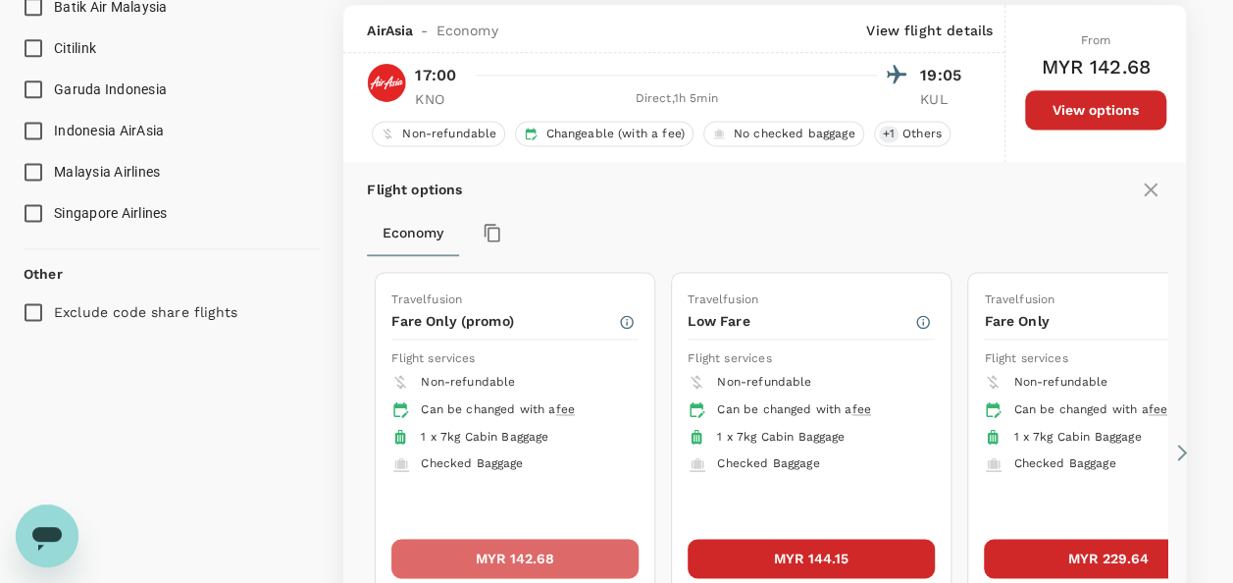
click at [557, 541] on button "MYR 142.68" at bounding box center [514, 558] width 247 height 39
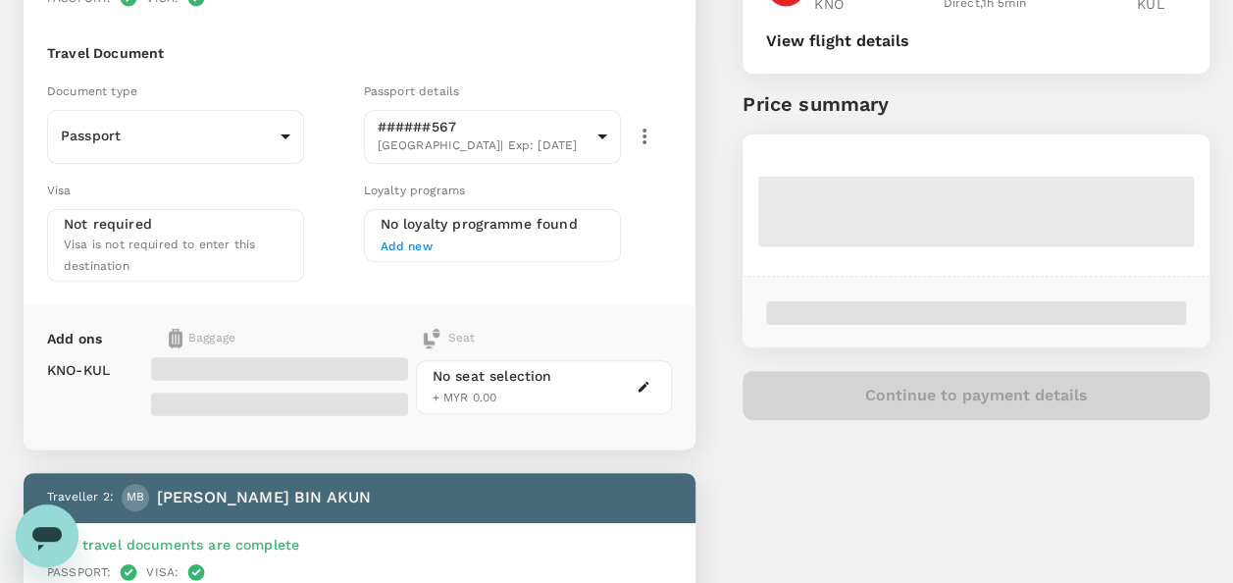
scroll to position [294, 0]
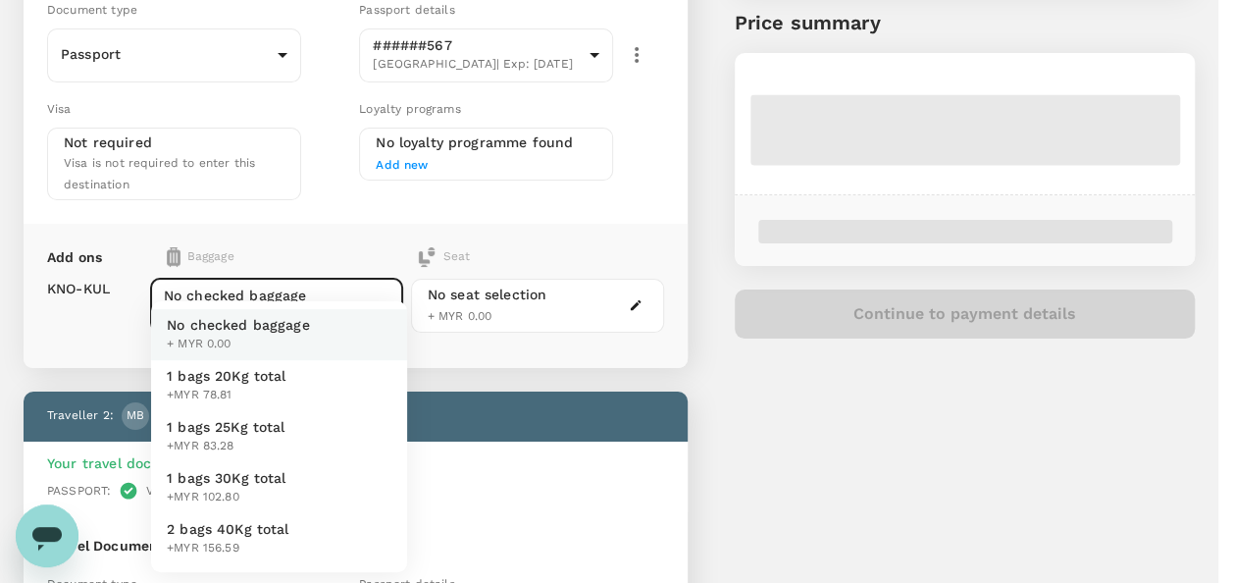
click at [294, 292] on body "Back to flight results Flight review Traveller(s) Traveller 1 : AB AMIRUL ASYRA…" at bounding box center [616, 459] width 1233 height 1506
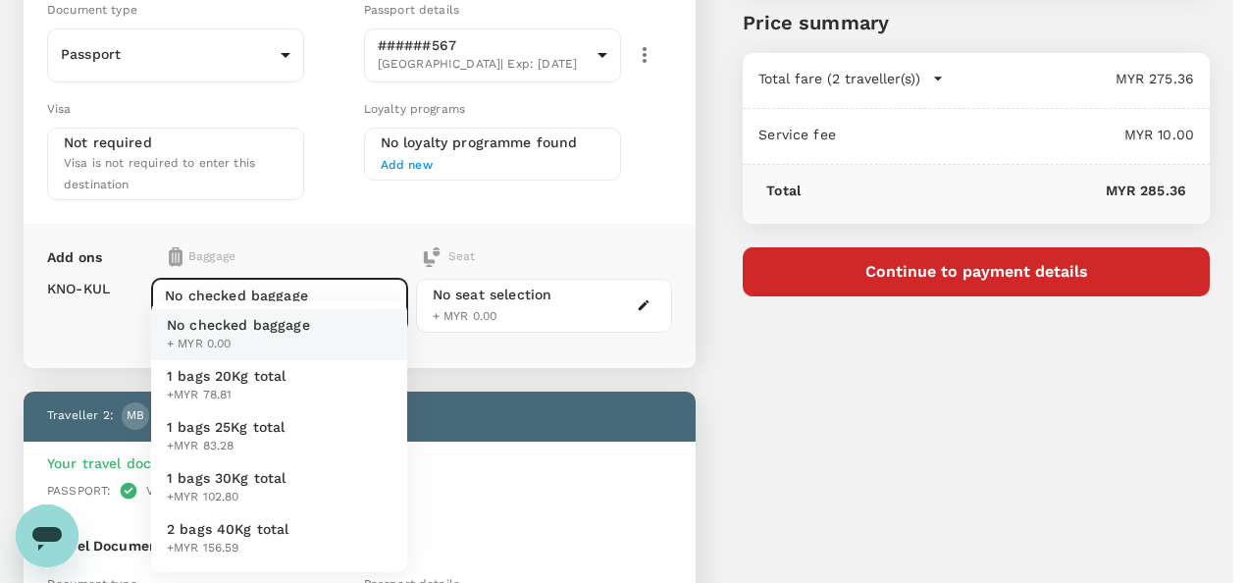
click at [277, 388] on span "+MYR 78.81" at bounding box center [227, 395] width 120 height 20
type input "1 - 78.81"
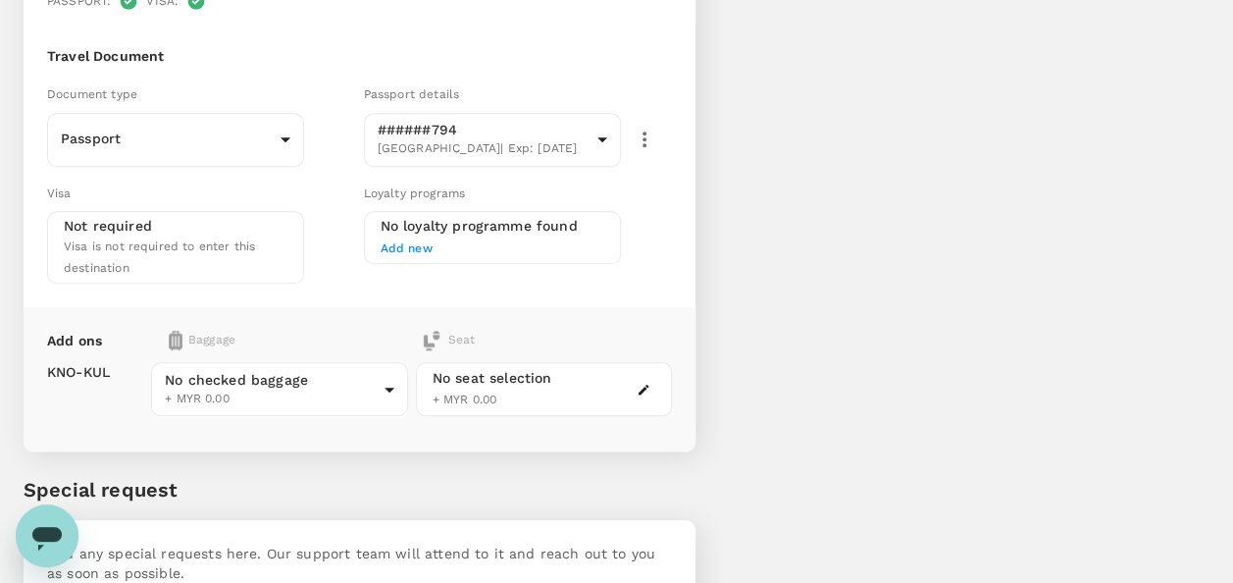
scroll to position [785, 0]
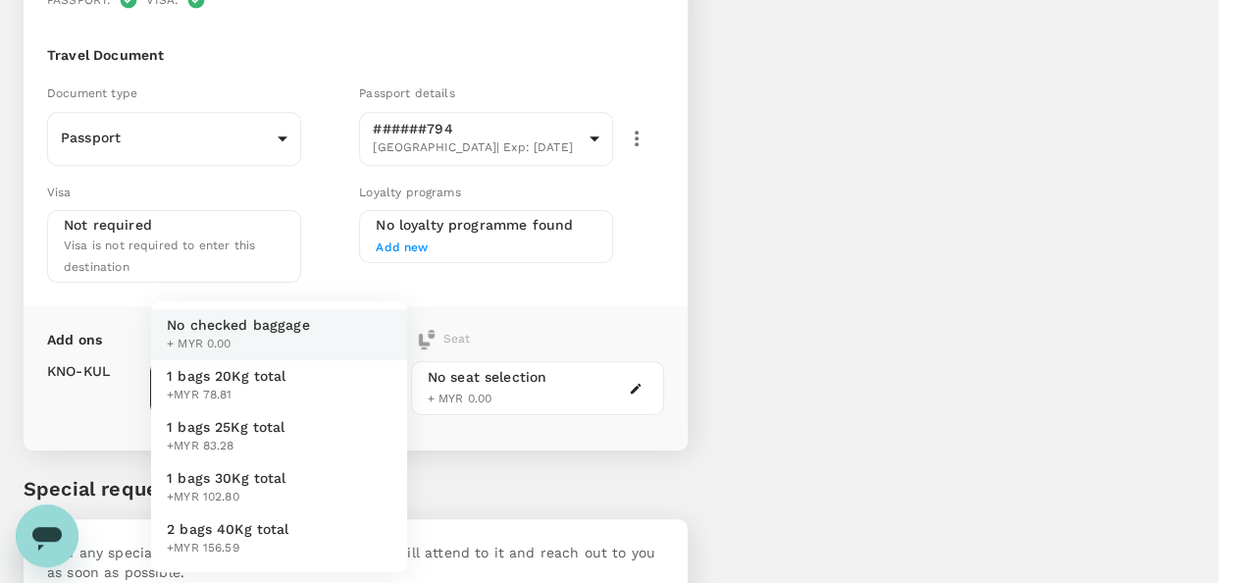
click at [298, 379] on li "1 bags 20Kg total +MYR 78.81" at bounding box center [279, 385] width 256 height 51
type input "1 - 78.81"
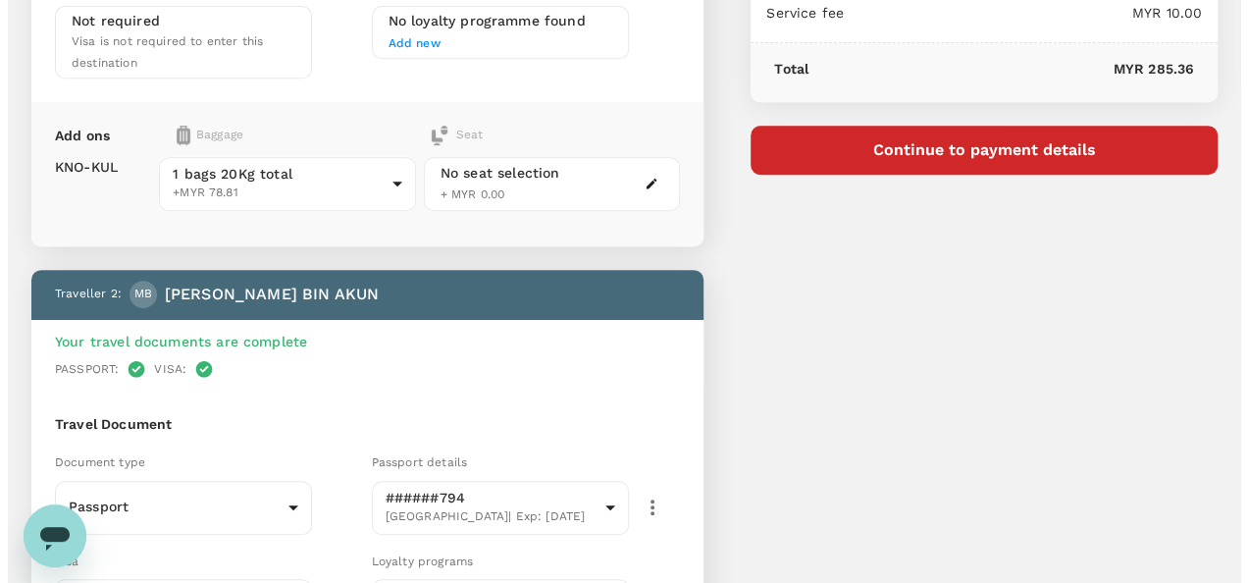
scroll to position [294, 0]
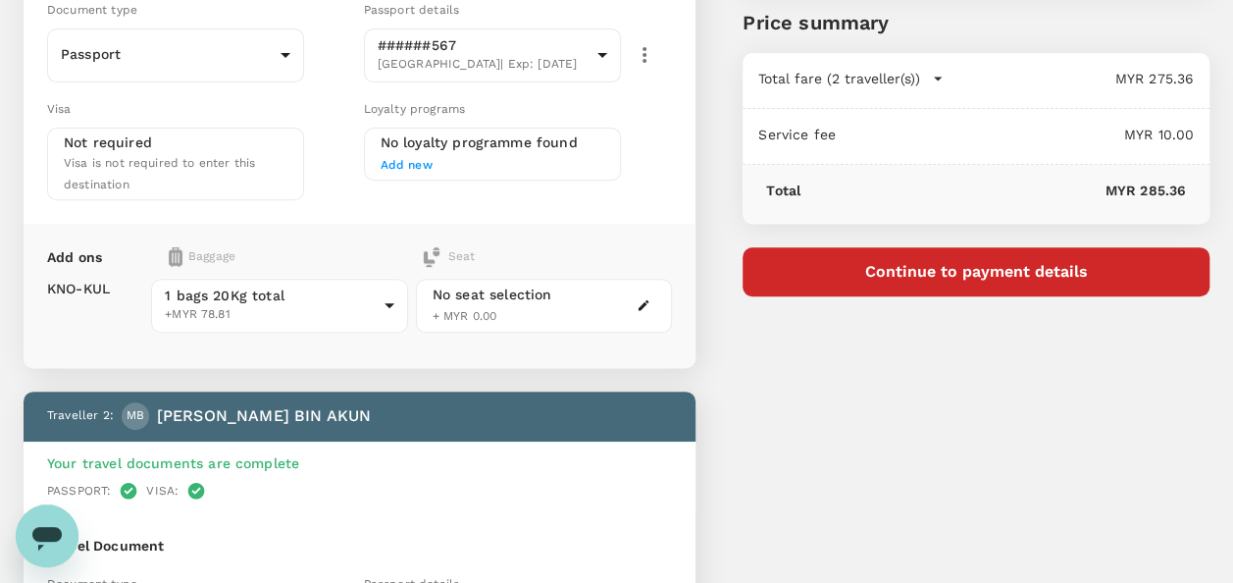
click at [582, 308] on div "No seat selection + MYR 0.00" at bounding box center [544, 306] width 257 height 54
click at [642, 305] on icon "button" at bounding box center [644, 305] width 14 height 14
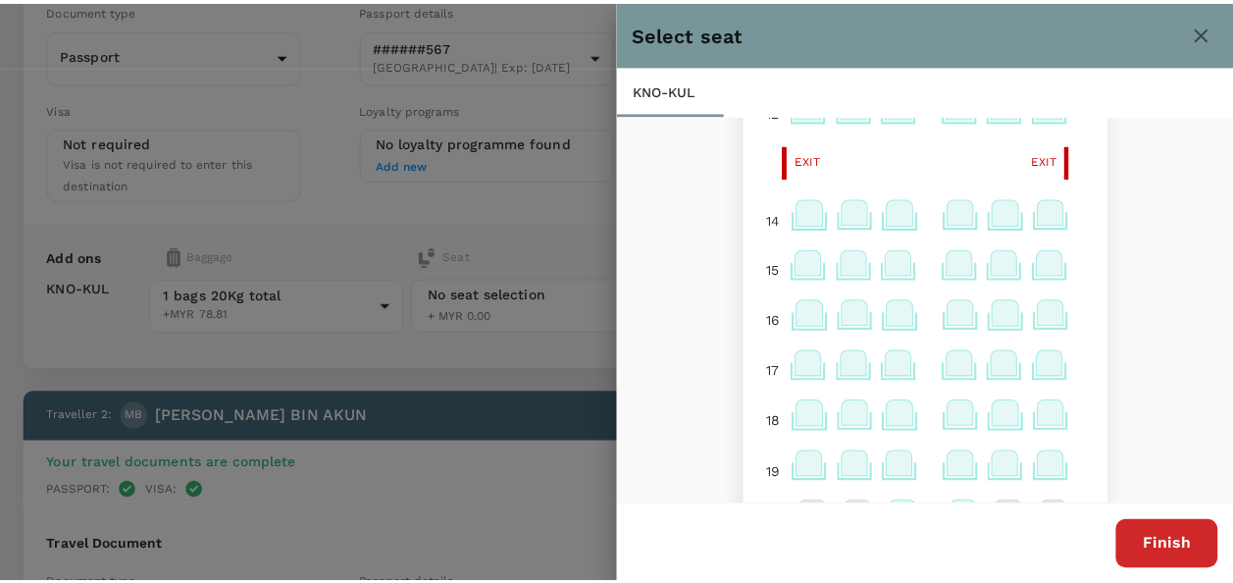
scroll to position [674, 0]
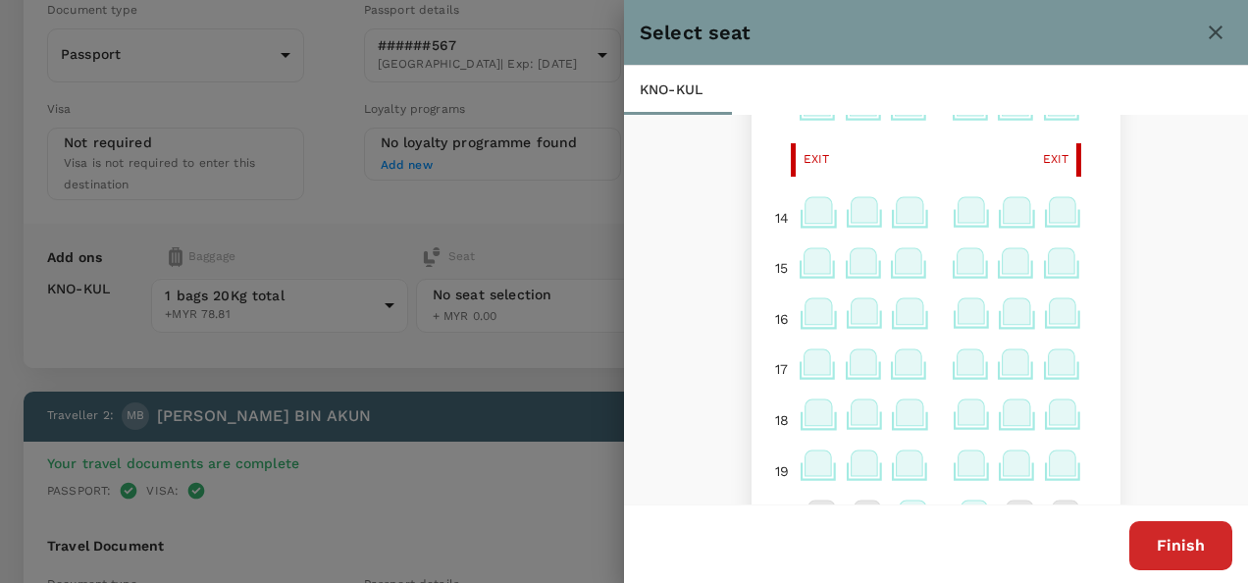
click at [1048, 268] on icon at bounding box center [1061, 261] width 26 height 26
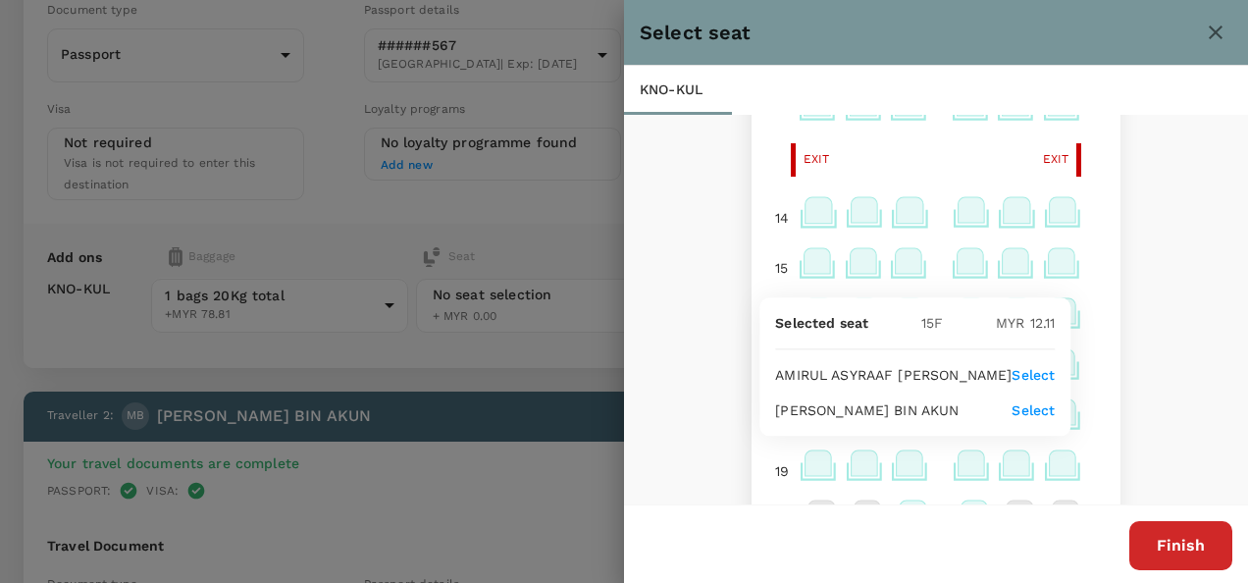
click at [1007, 262] on icon at bounding box center [1015, 261] width 26 height 26
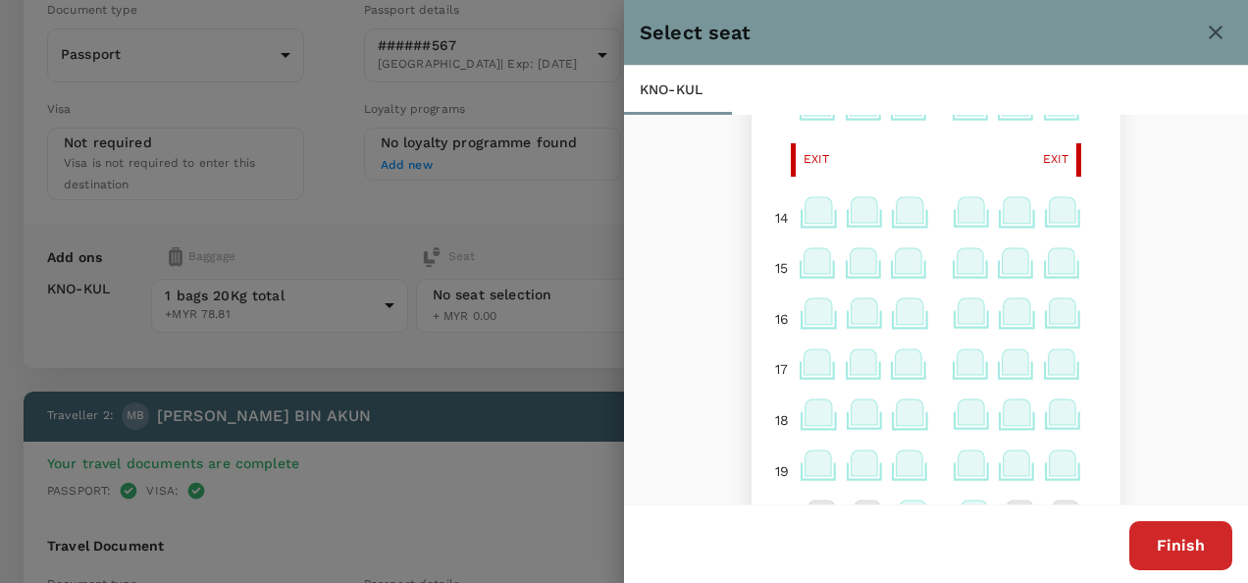
click at [1007, 262] on icon at bounding box center [1015, 261] width 26 height 26
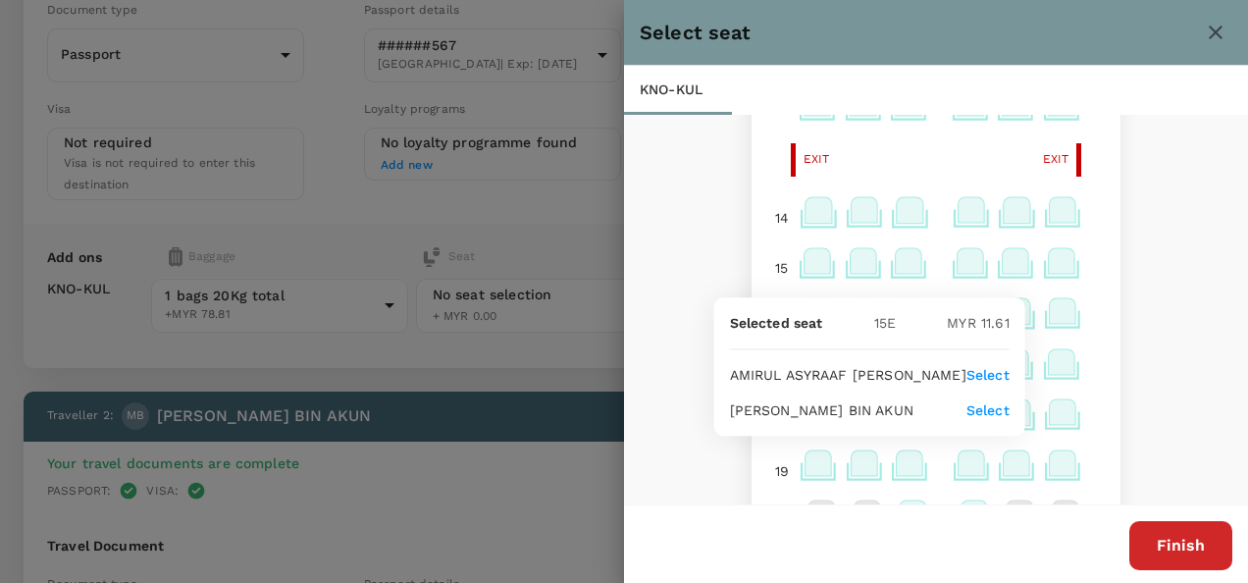
click at [1064, 262] on icon at bounding box center [1063, 266] width 38 height 38
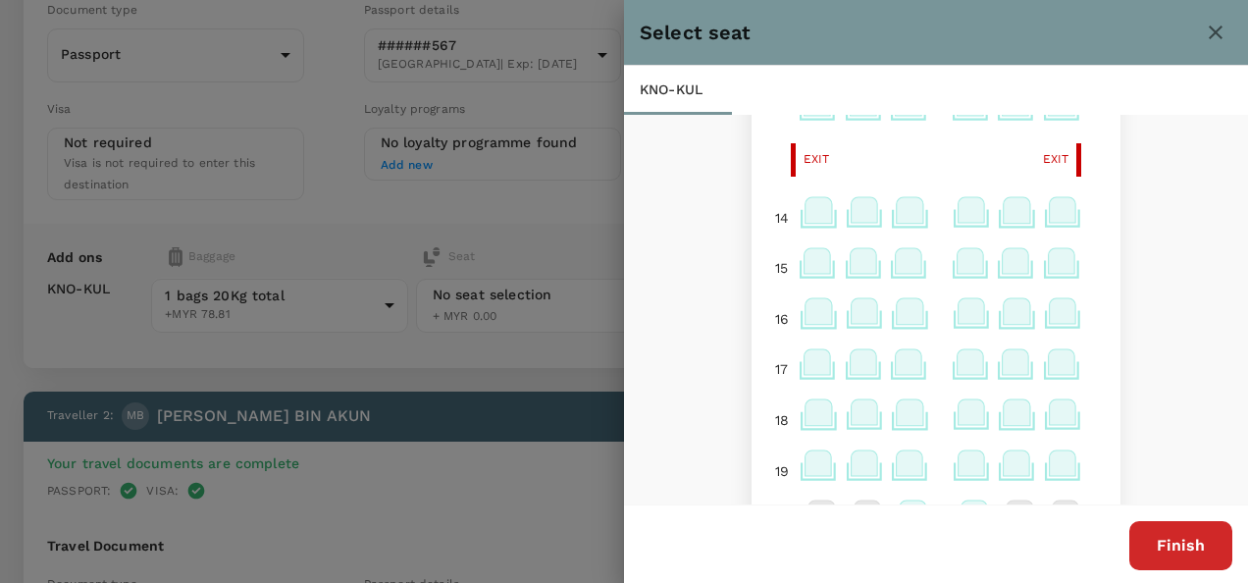
click at [1048, 264] on icon at bounding box center [1061, 261] width 26 height 26
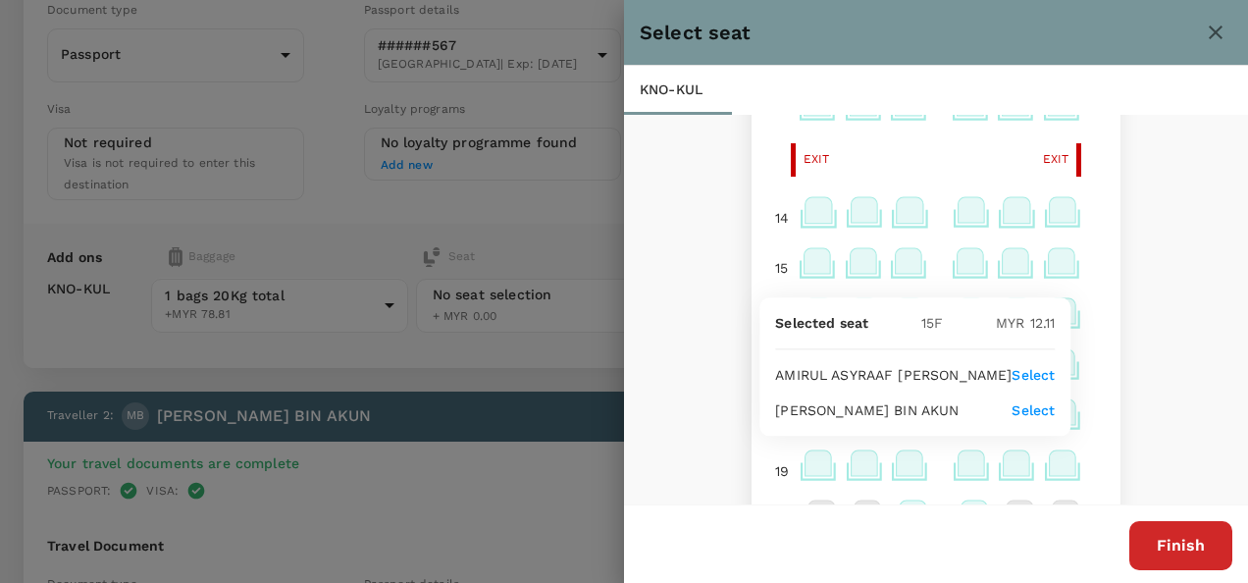
click at [971, 275] on icon at bounding box center [971, 266] width 38 height 38
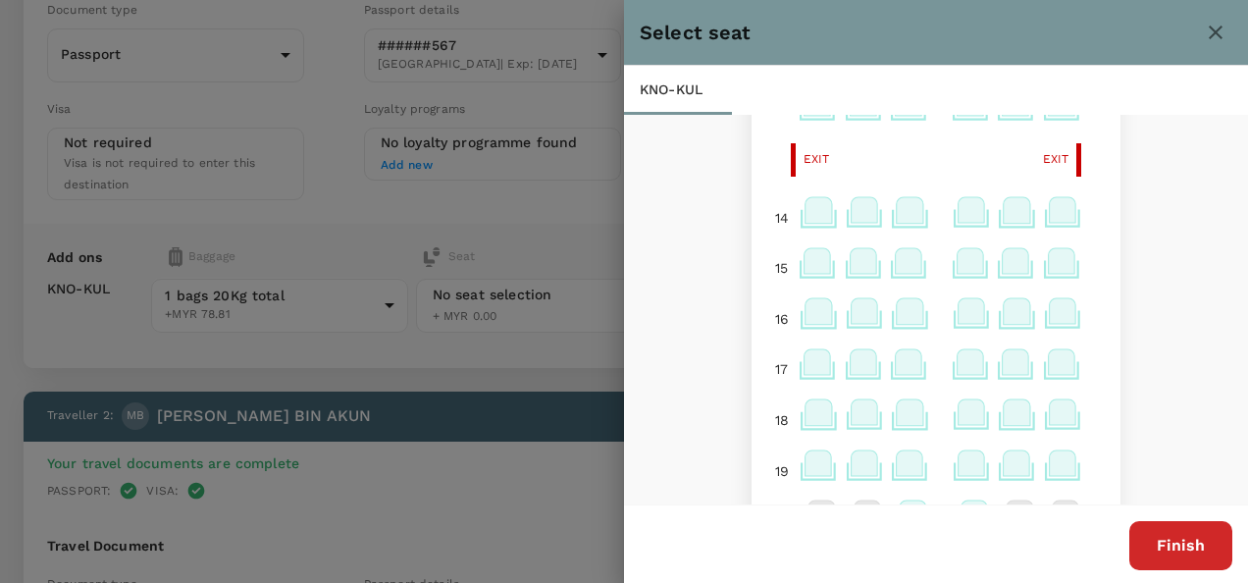
click at [963, 271] on icon at bounding box center [969, 261] width 26 height 26
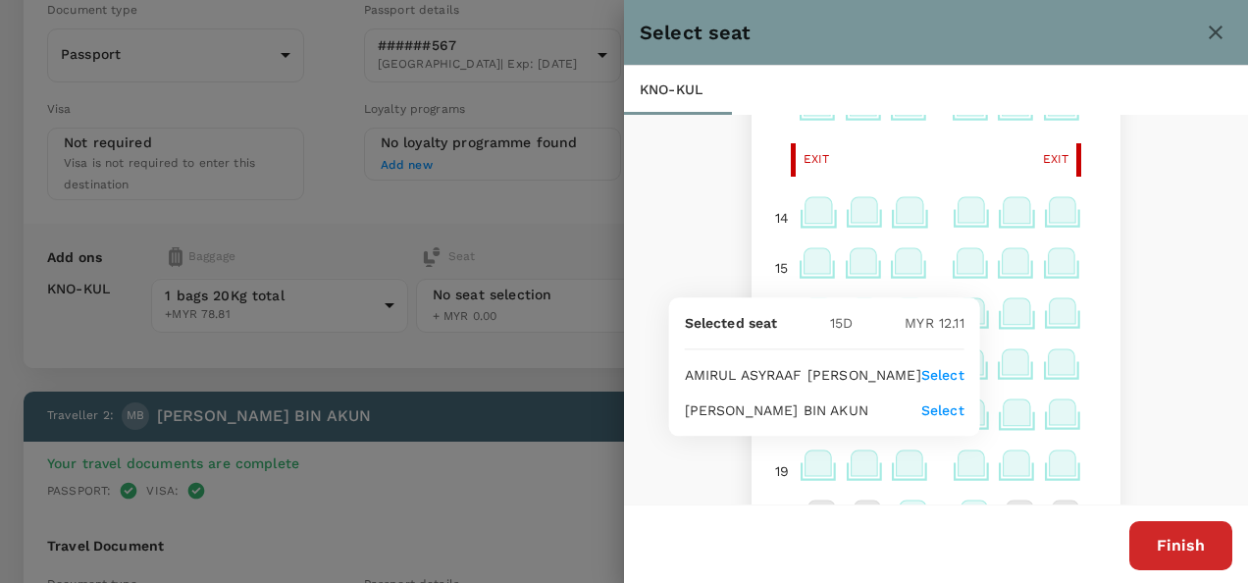
click at [1002, 271] on icon at bounding box center [1015, 261] width 26 height 26
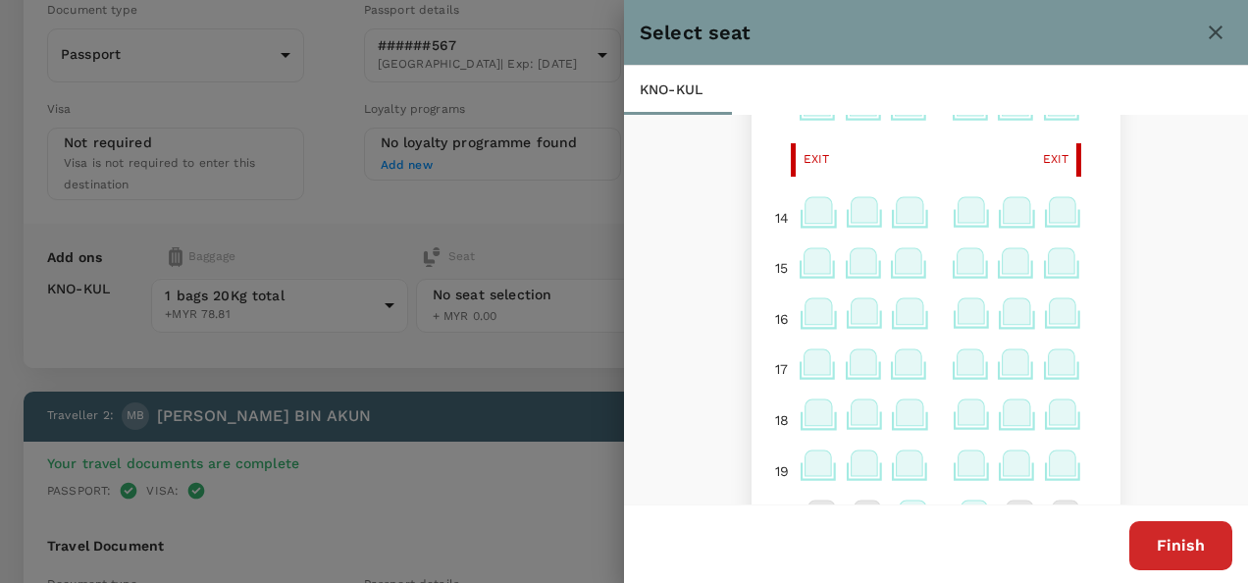
click at [1048, 270] on icon at bounding box center [1061, 261] width 26 height 26
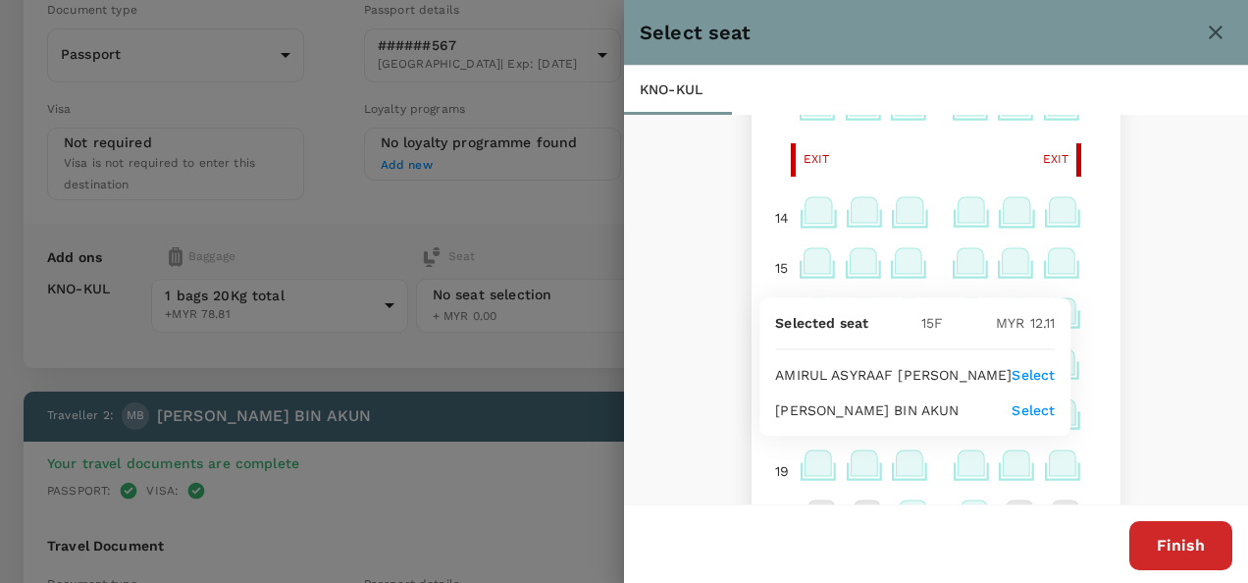
click at [542, 424] on div at bounding box center [624, 291] width 1248 height 583
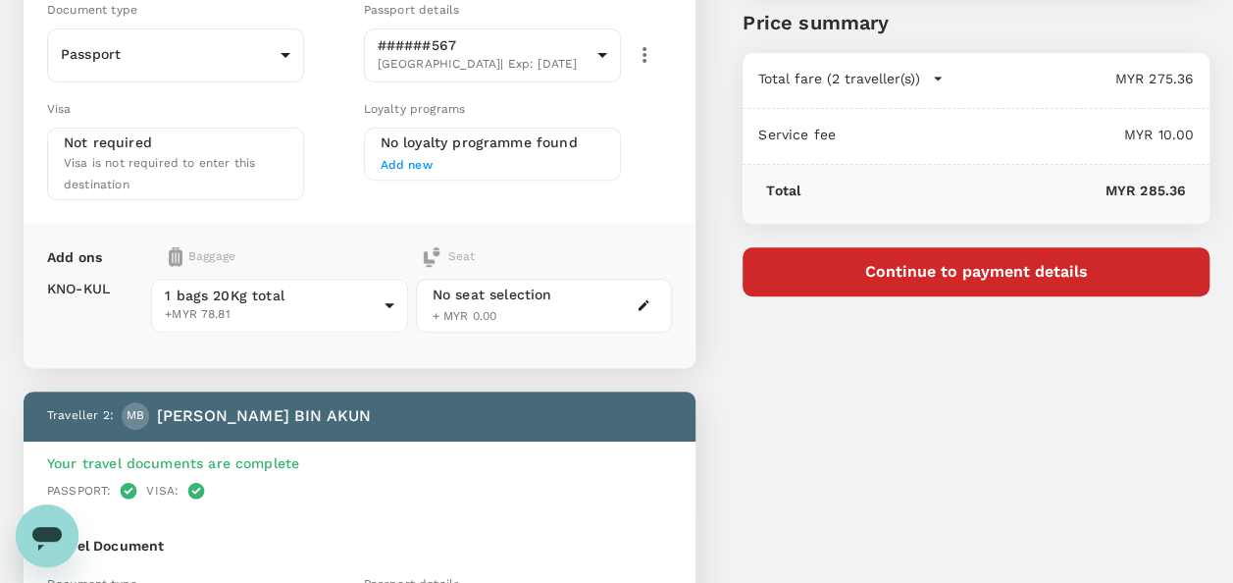
scroll to position [0, 0]
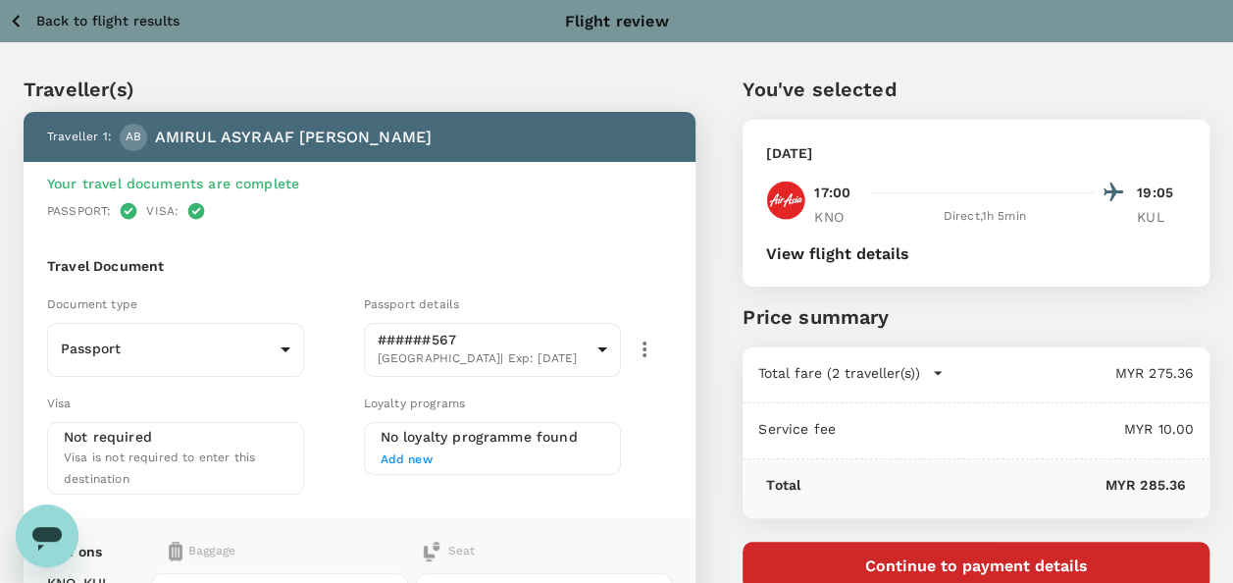
click at [23, 22] on icon "button" at bounding box center [16, 21] width 25 height 25
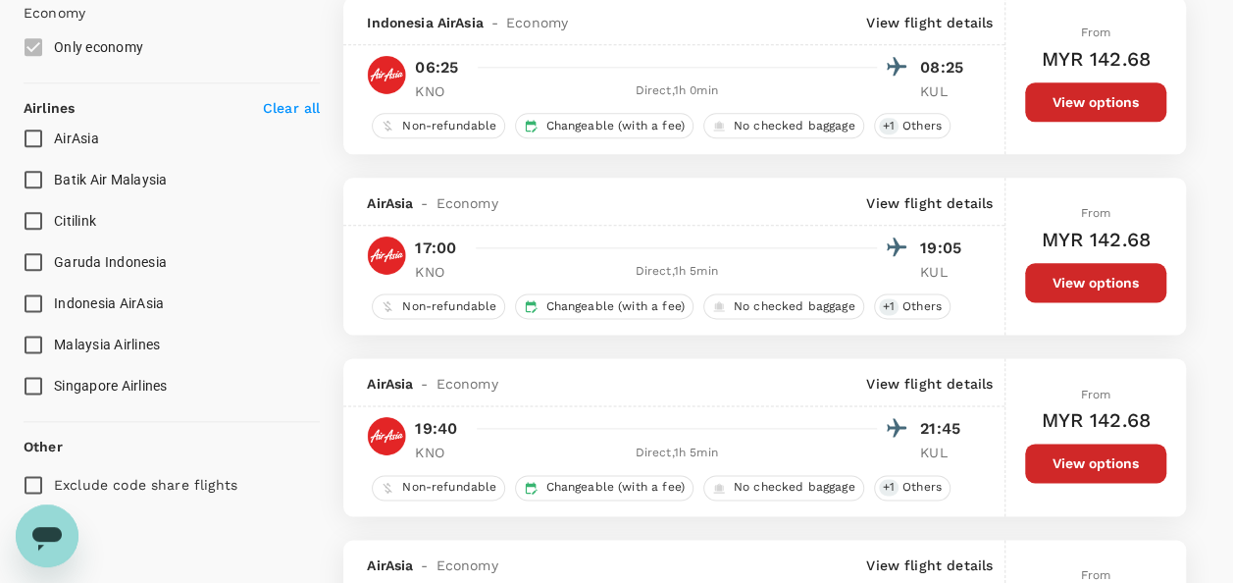
scroll to position [1128, 0]
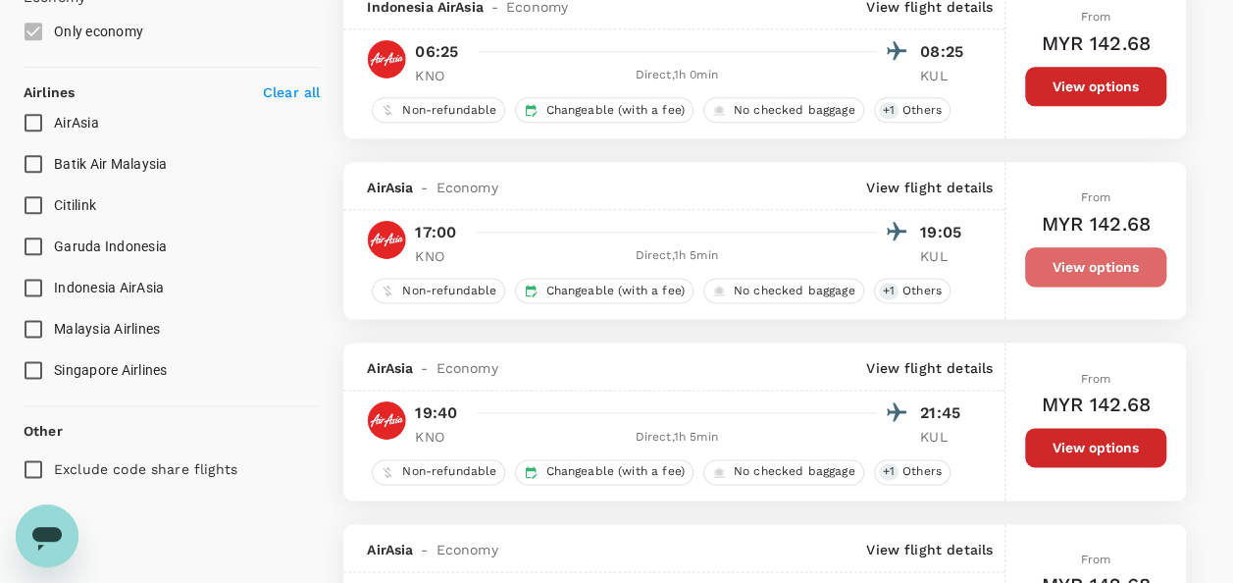
click at [1095, 269] on button "View options" at bounding box center [1095, 266] width 141 height 39
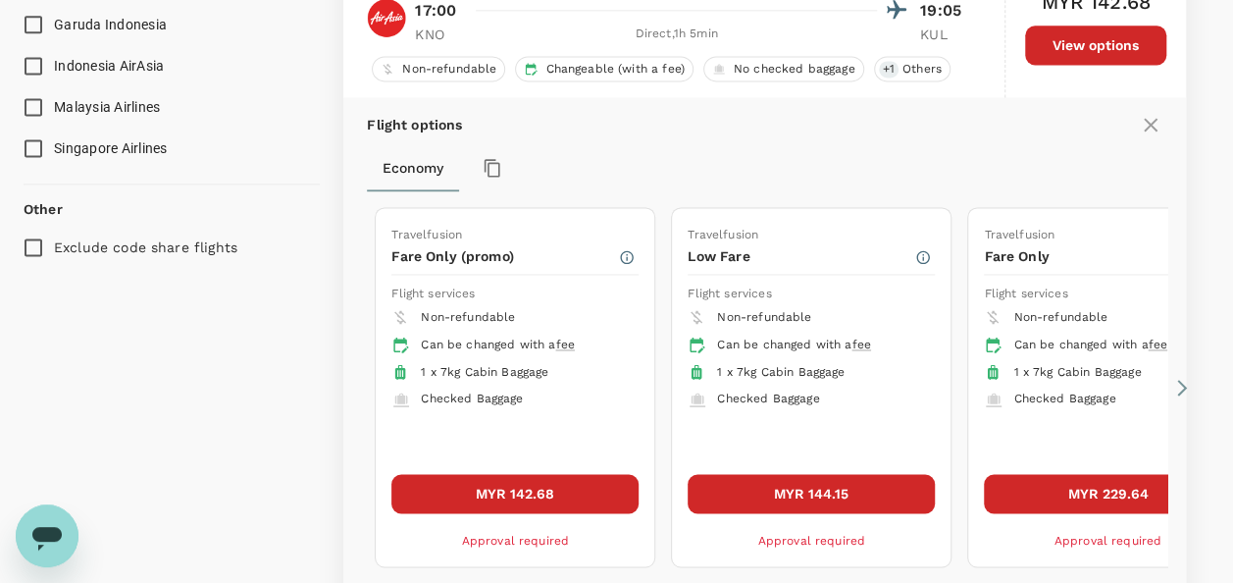
scroll to position [1383, 0]
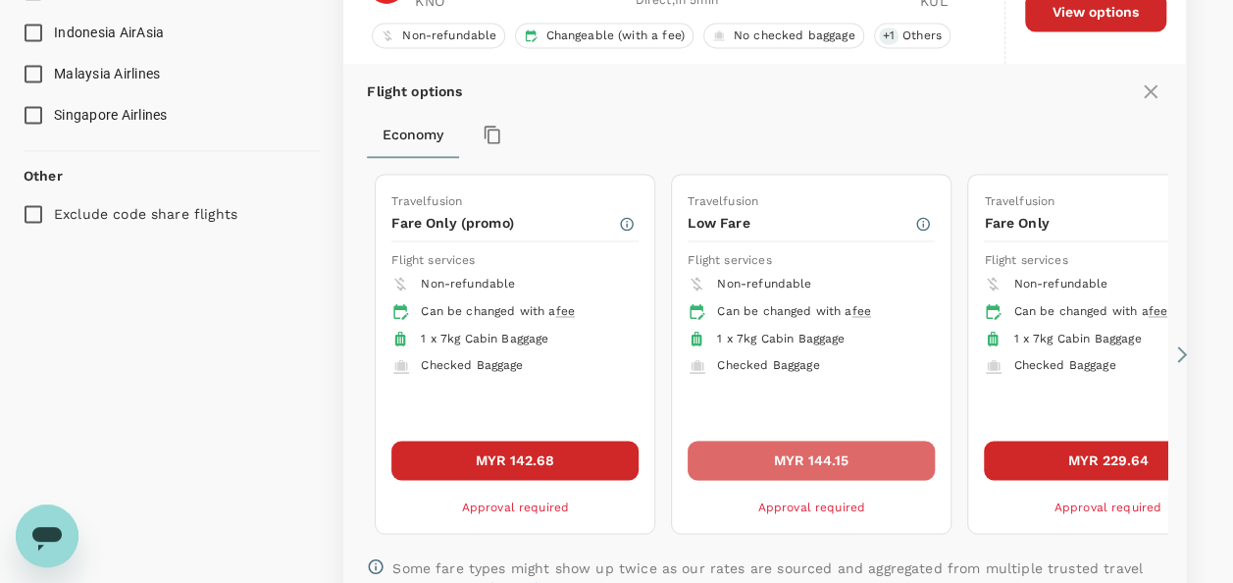
click at [793, 458] on button "MYR 144.15" at bounding box center [811, 459] width 247 height 39
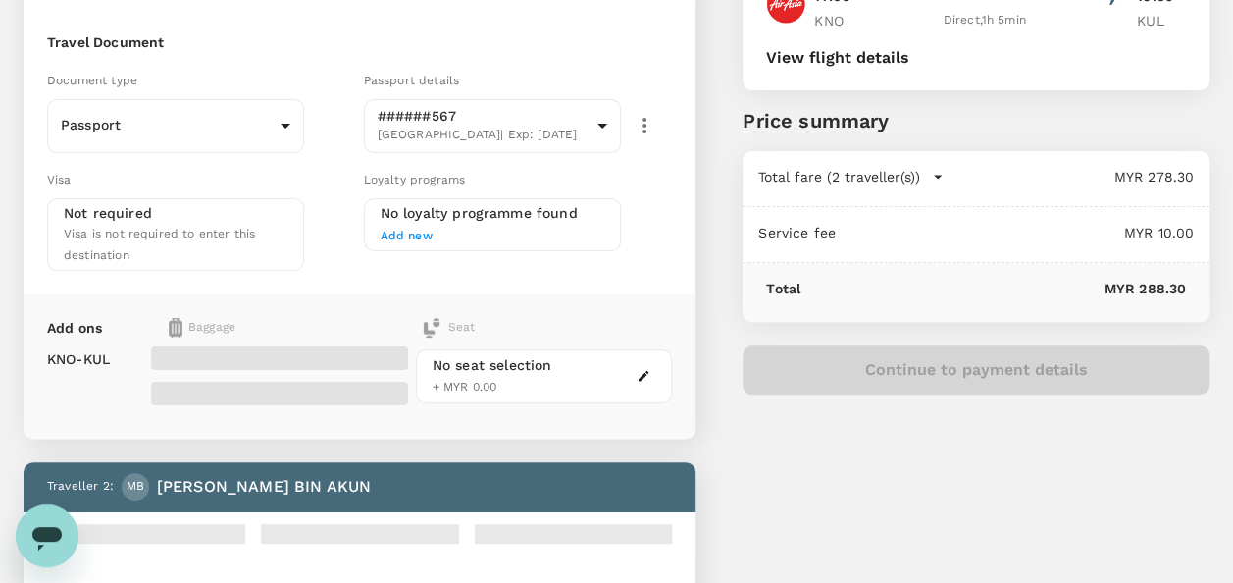
click at [602, 389] on div "No seat selection + MYR 0.00" at bounding box center [544, 376] width 257 height 54
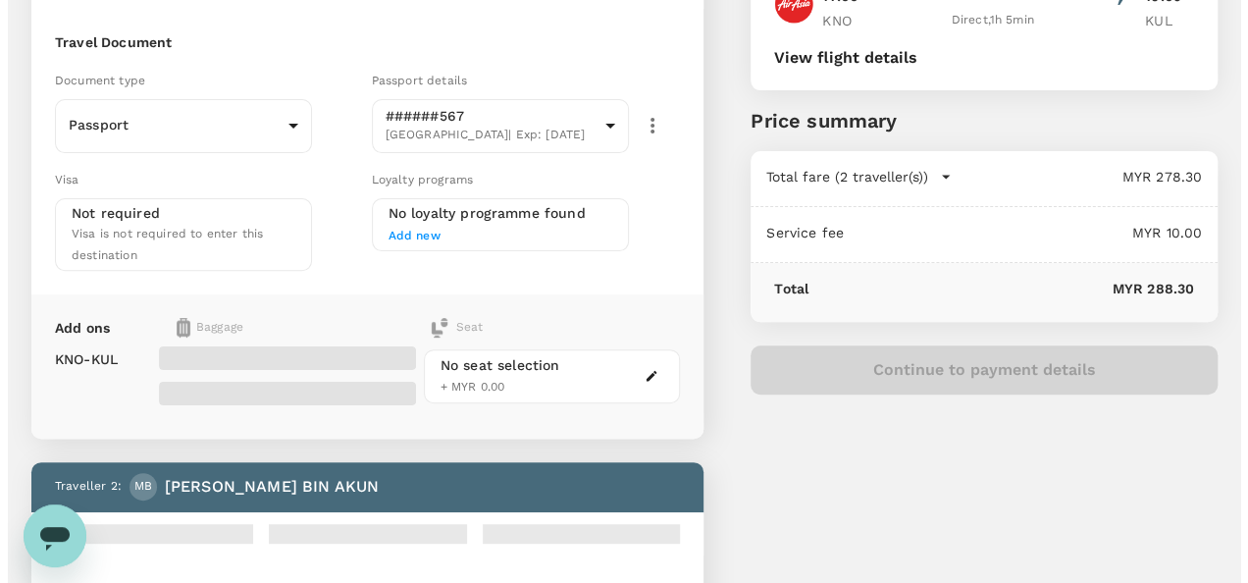
scroll to position [224, 0]
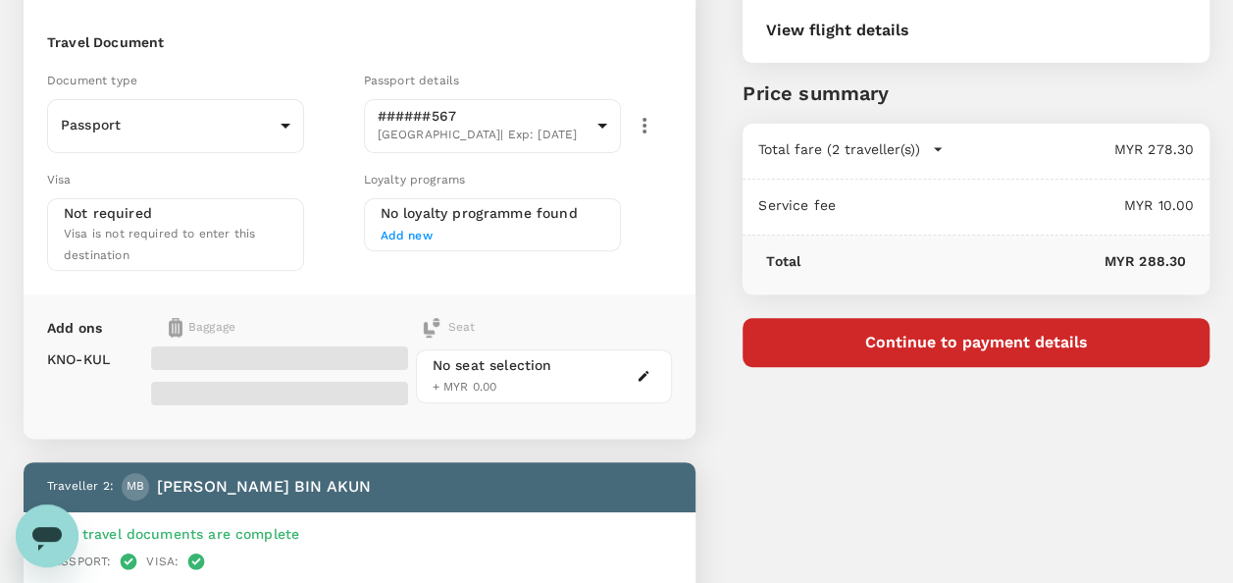
click at [614, 376] on div "No seat selection + MYR 0.00" at bounding box center [544, 376] width 257 height 54
click at [642, 371] on icon "button" at bounding box center [644, 376] width 11 height 11
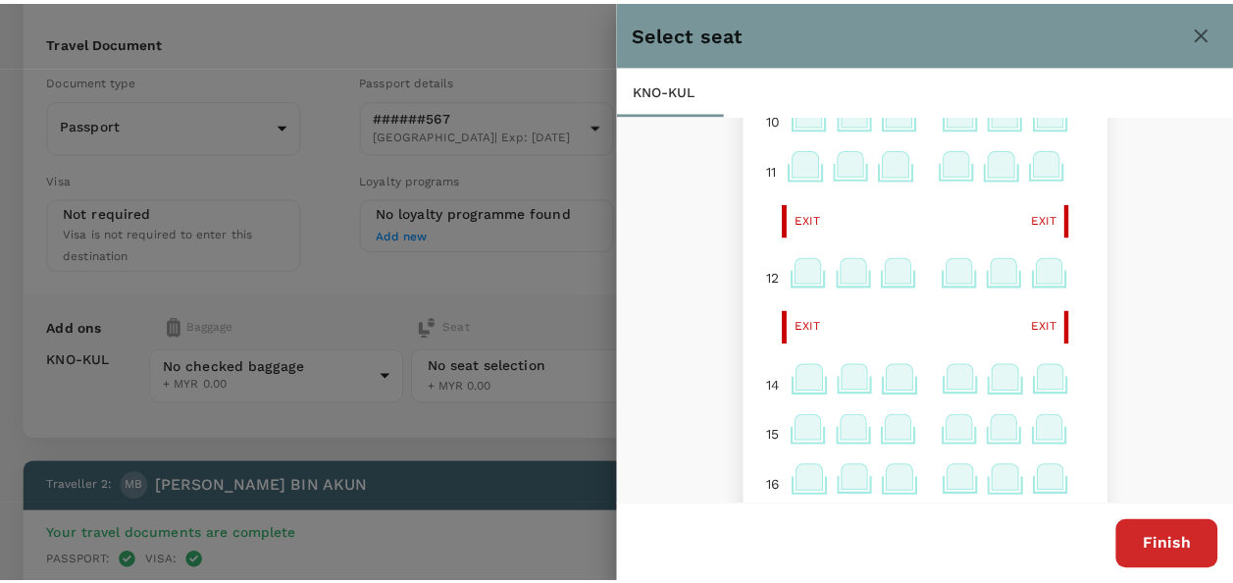
scroll to position [490, 0]
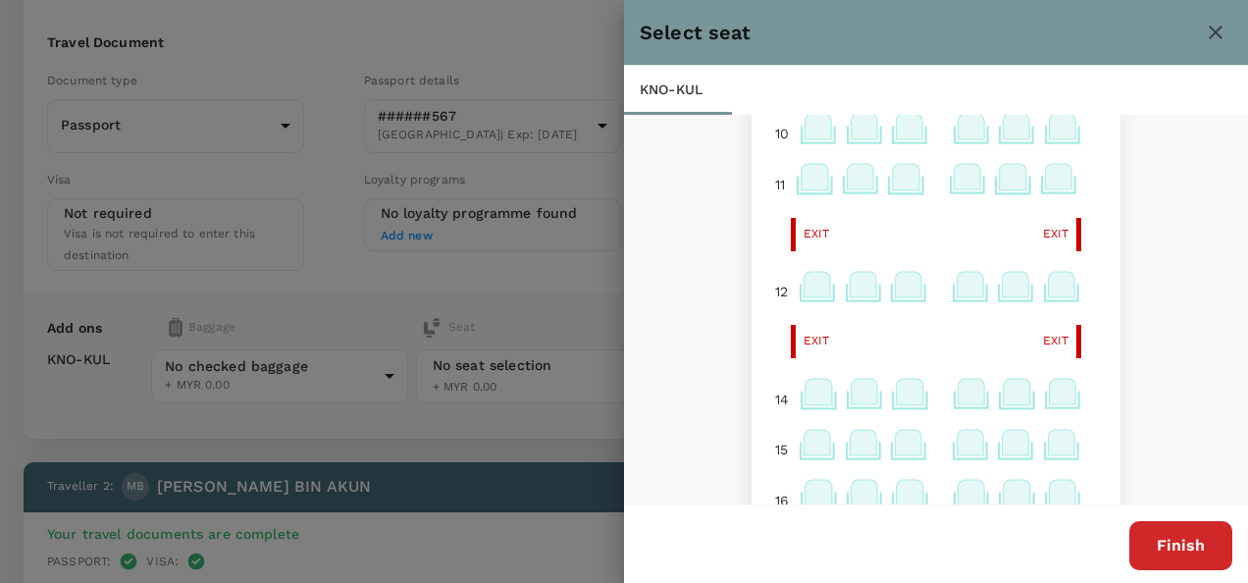
click at [1055, 431] on div at bounding box center [1063, 450] width 46 height 51
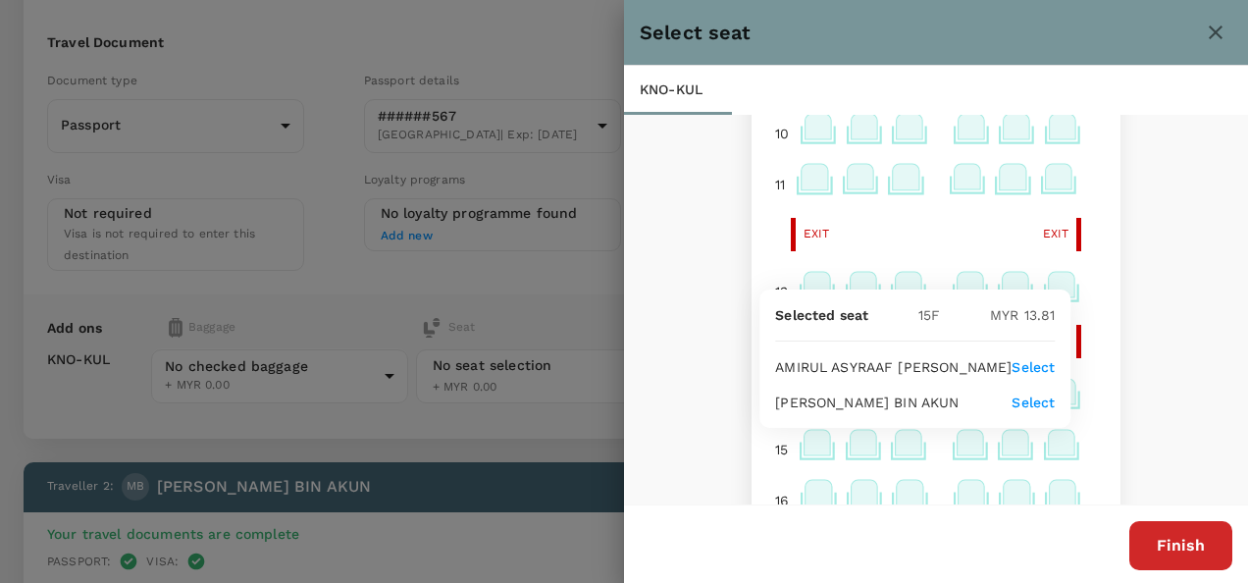
click at [535, 461] on div at bounding box center [624, 291] width 1248 height 583
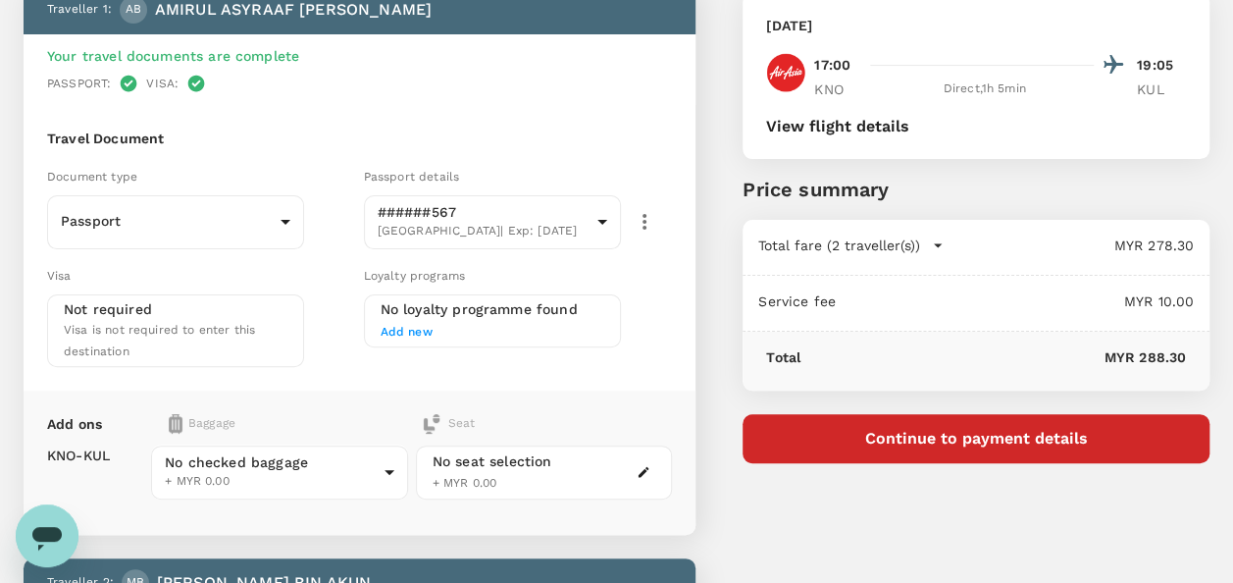
scroll to position [126, 0]
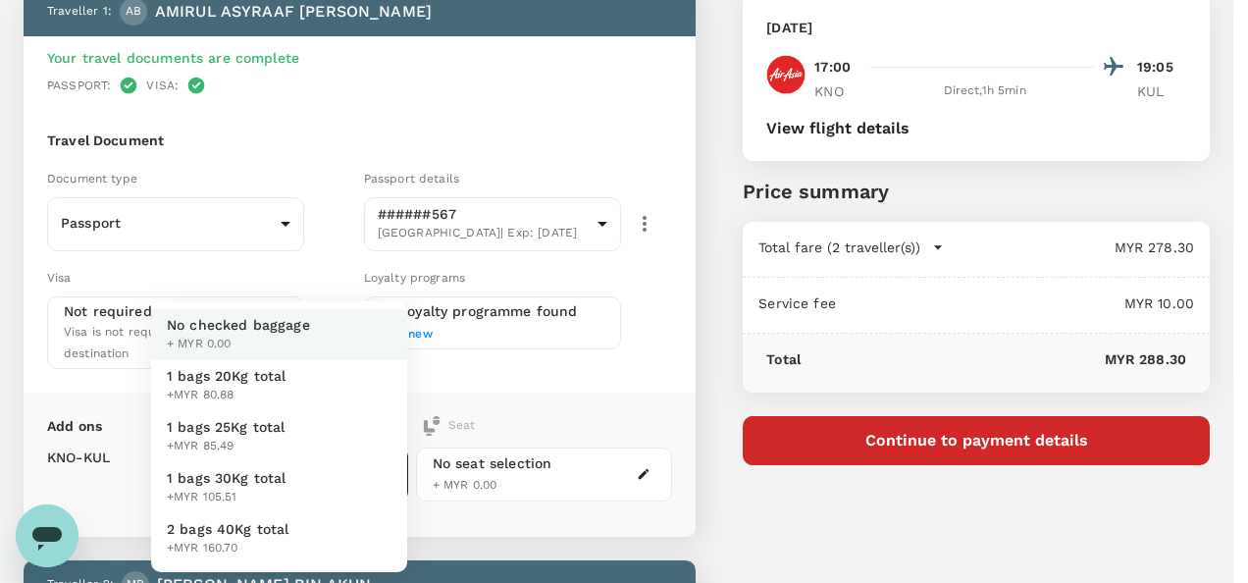
click at [538, 405] on div at bounding box center [624, 291] width 1248 height 583
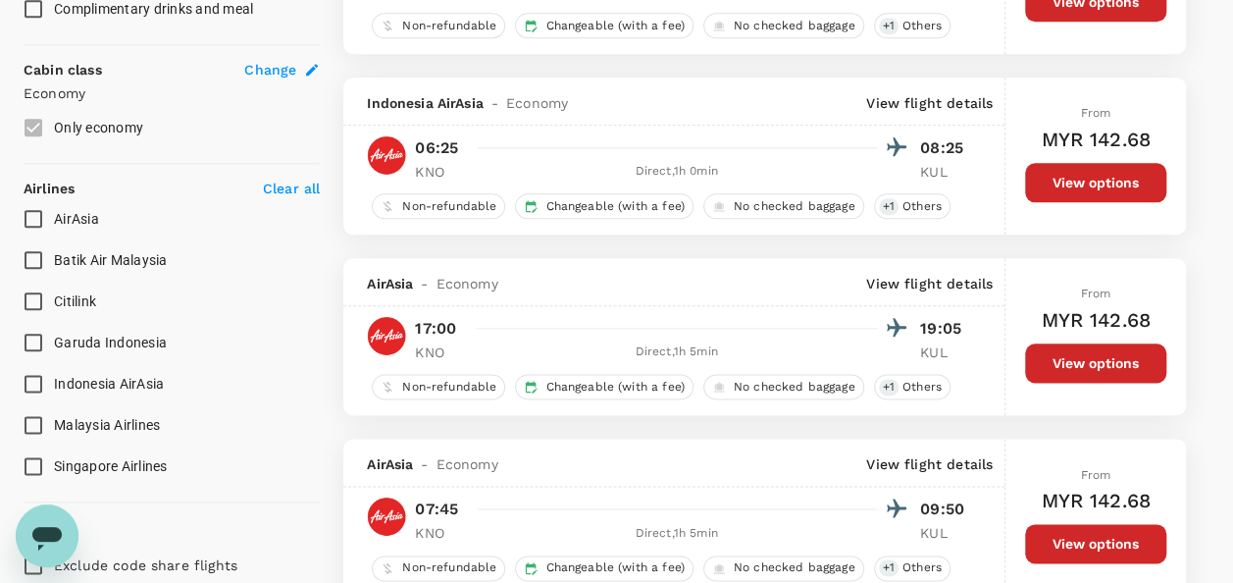
scroll to position [1030, 0]
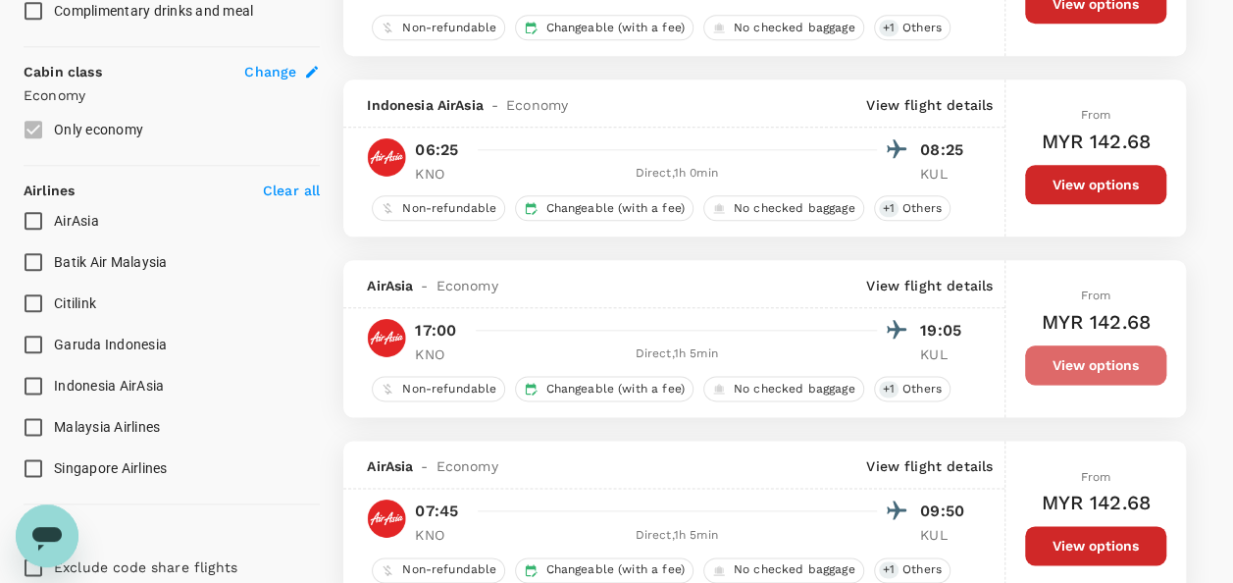
click at [1081, 357] on button "View options" at bounding box center [1095, 364] width 141 height 39
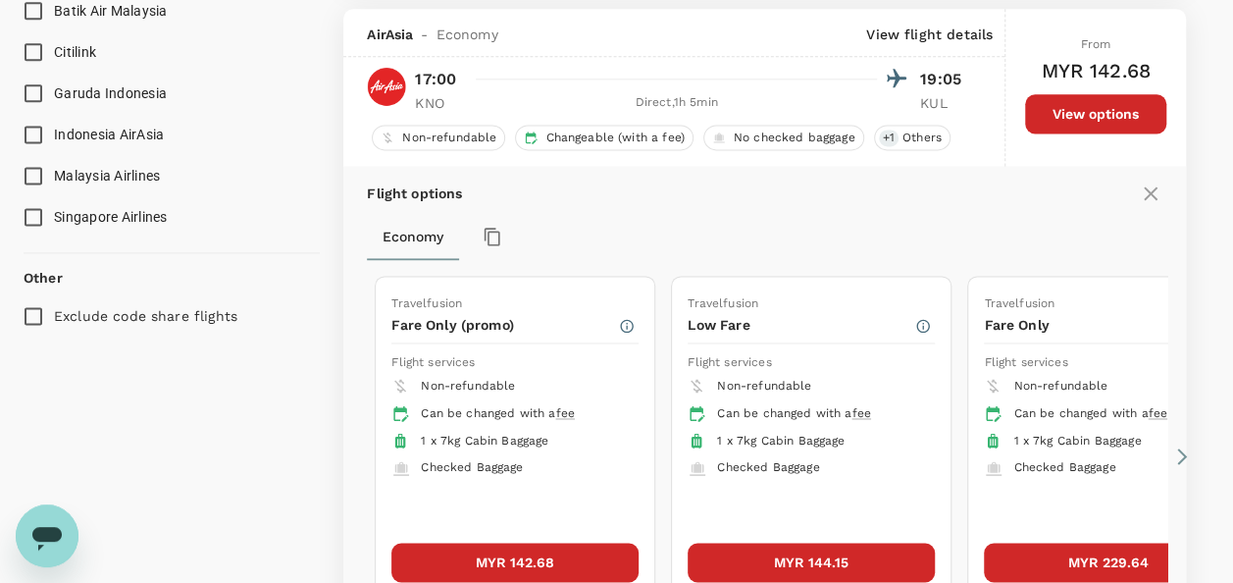
scroll to position [1285, 0]
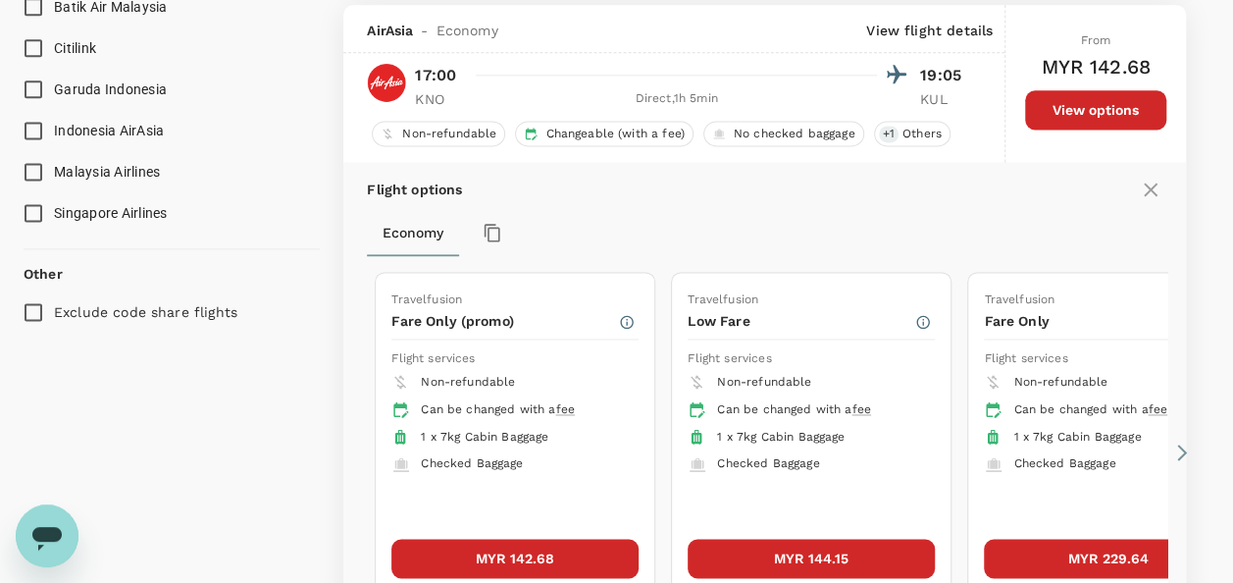
click at [540, 550] on button "MYR 142.68" at bounding box center [514, 558] width 247 height 39
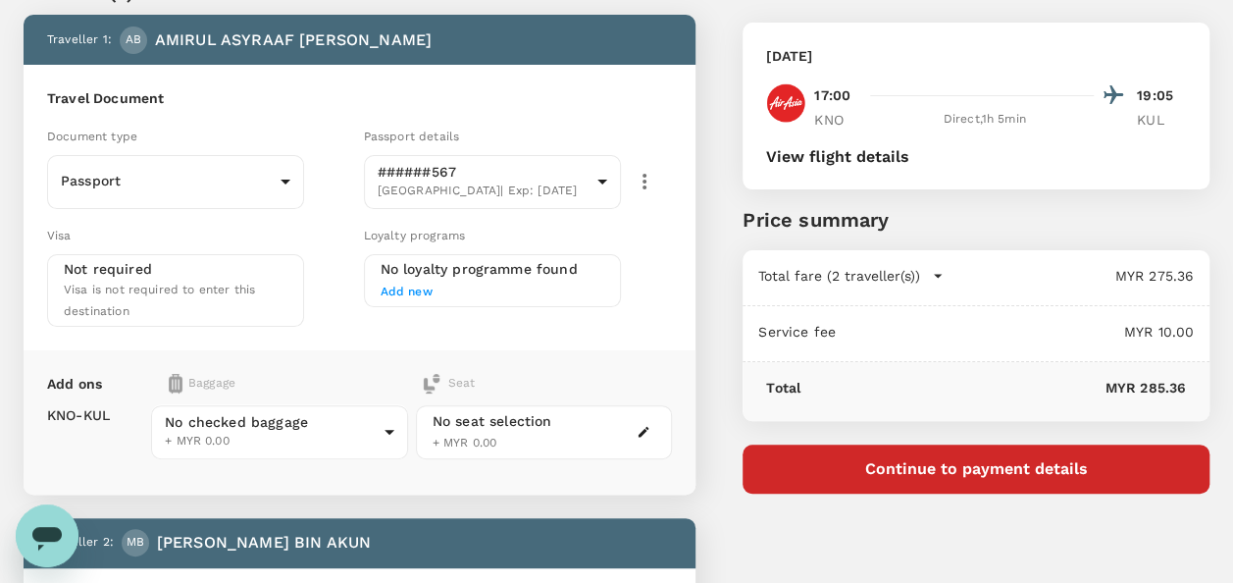
scroll to position [98, 0]
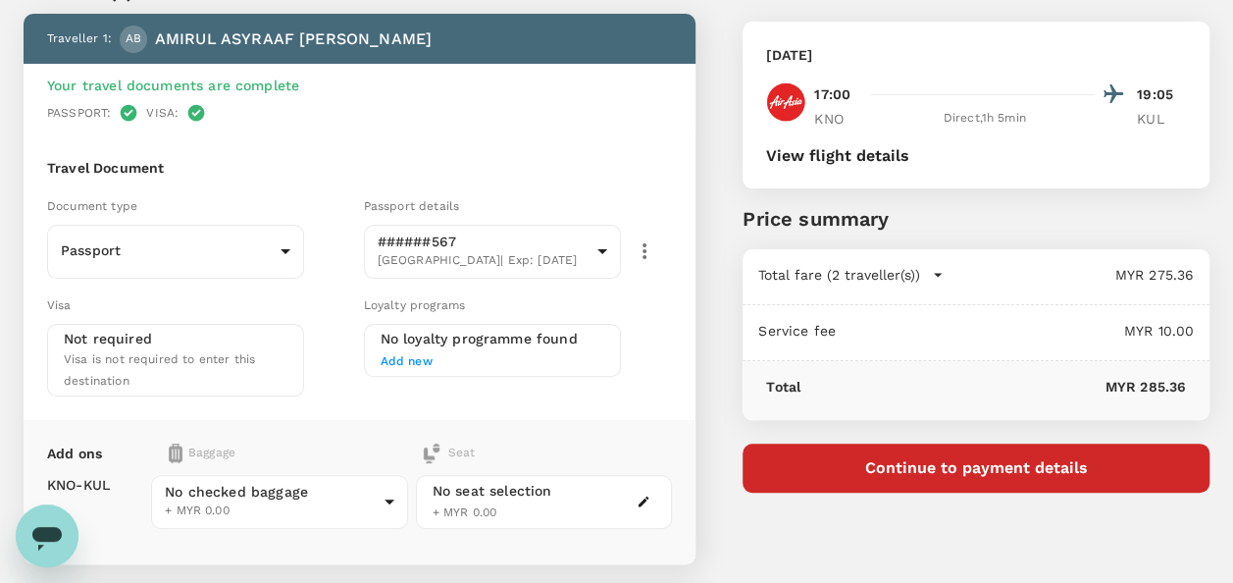
click at [260, 464] on div "No checked baggage + MYR 0.00 ​" at bounding box center [279, 501] width 257 height 77
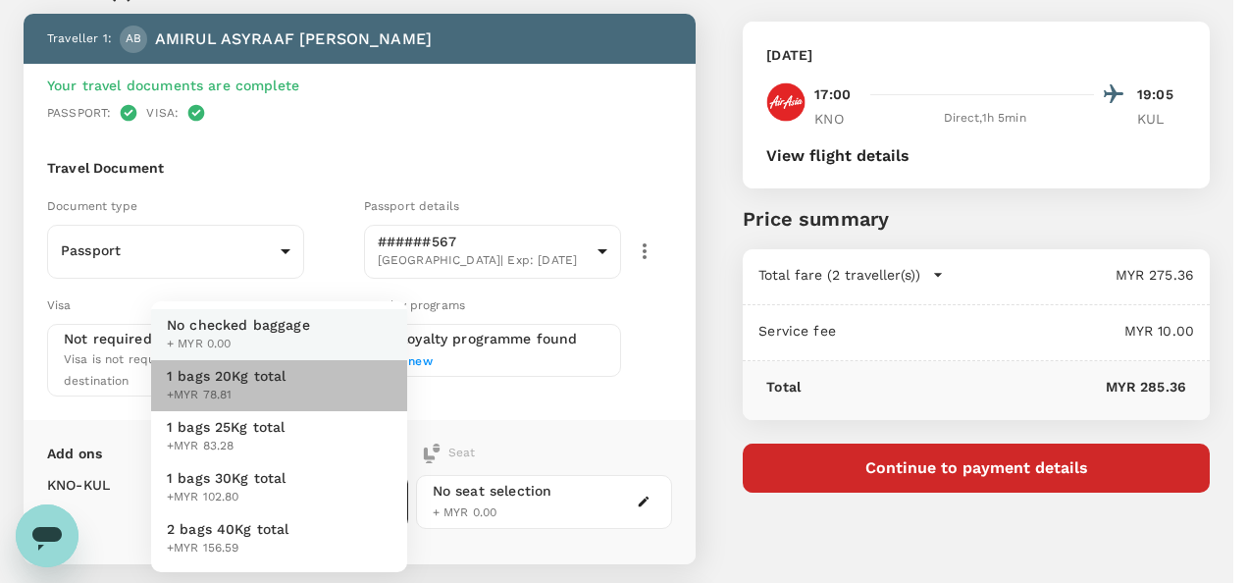
click at [261, 396] on span "+MYR 78.81" at bounding box center [227, 395] width 120 height 20
type input "1 - 78.81"
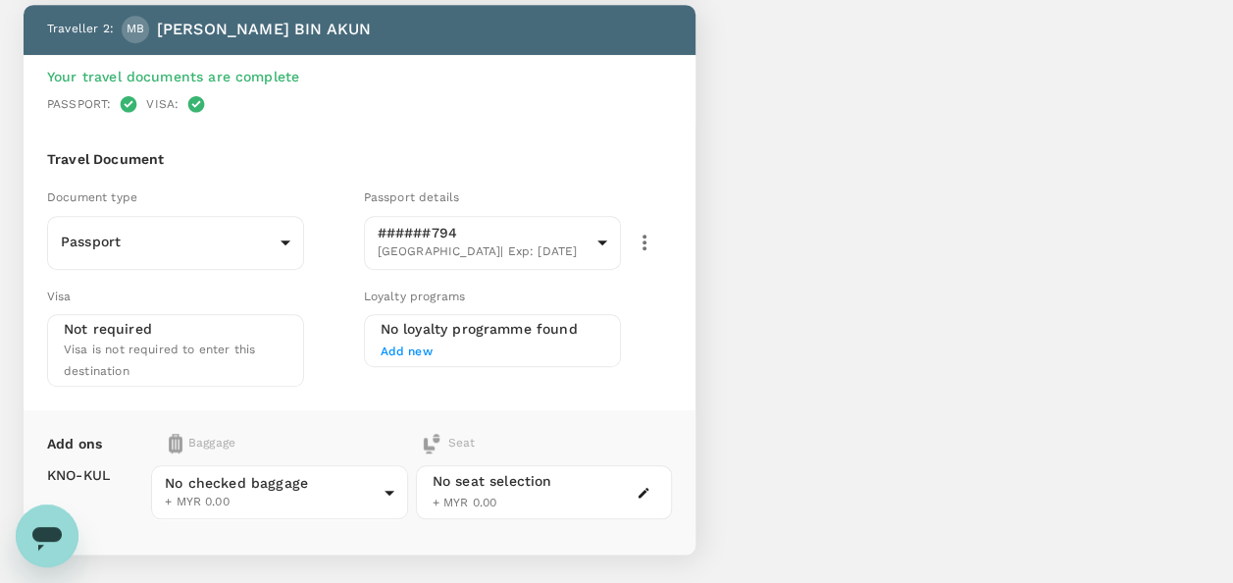
scroll to position [785, 0]
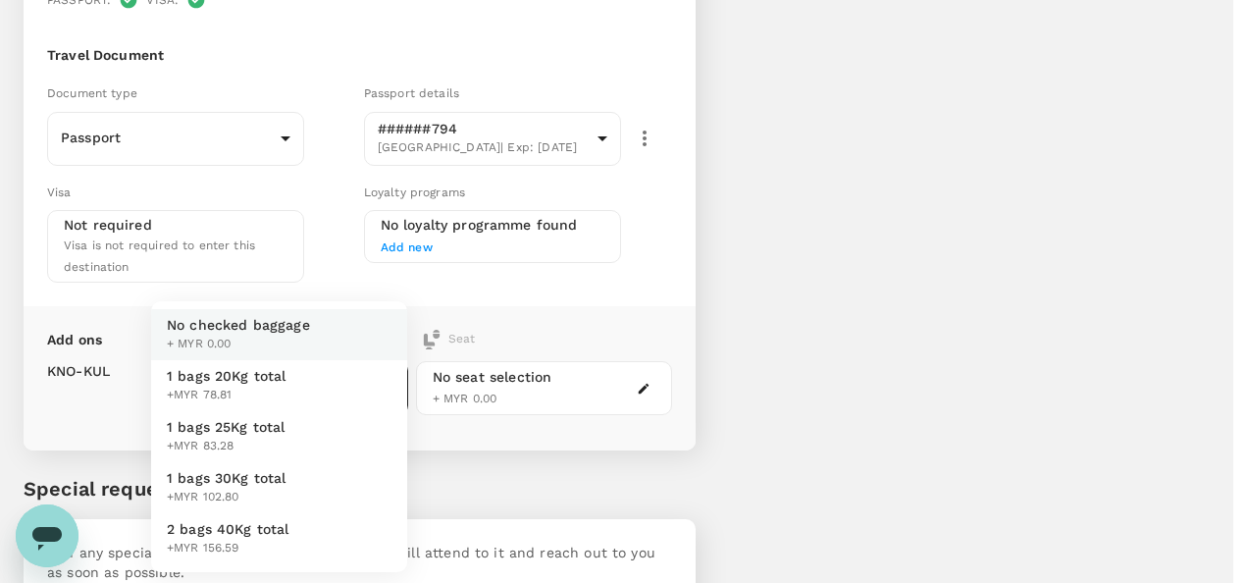
click at [284, 374] on li "1 bags 20Kg total +MYR 78.81" at bounding box center [279, 385] width 256 height 51
type input "1 - 78.81"
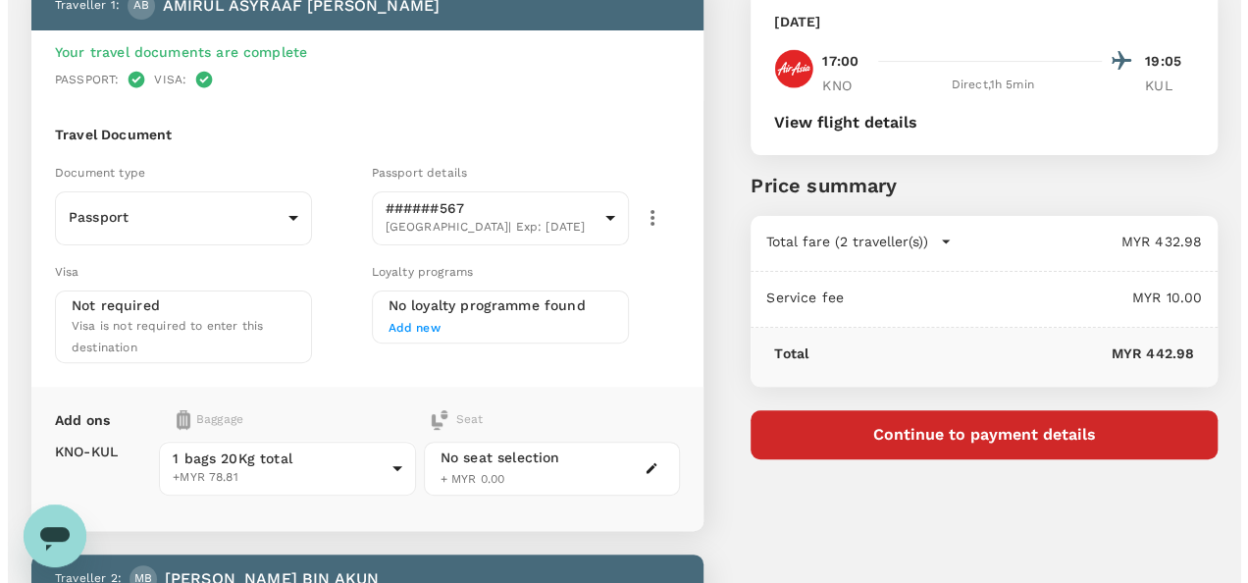
scroll to position [98, 0]
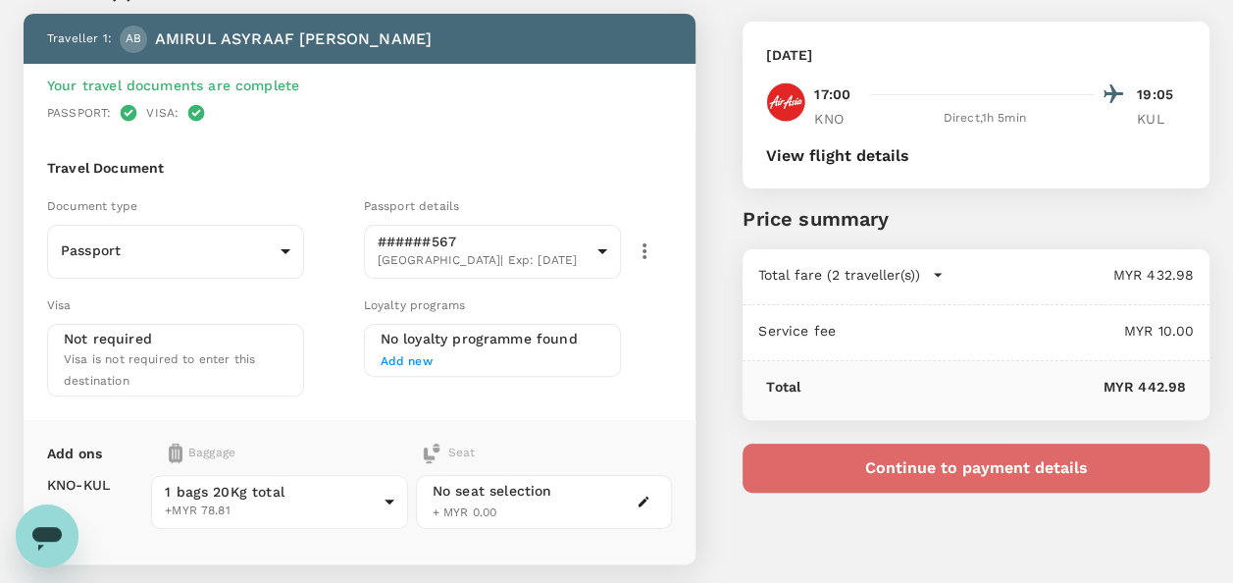
click at [920, 461] on button "Continue to payment details" at bounding box center [976, 467] width 467 height 49
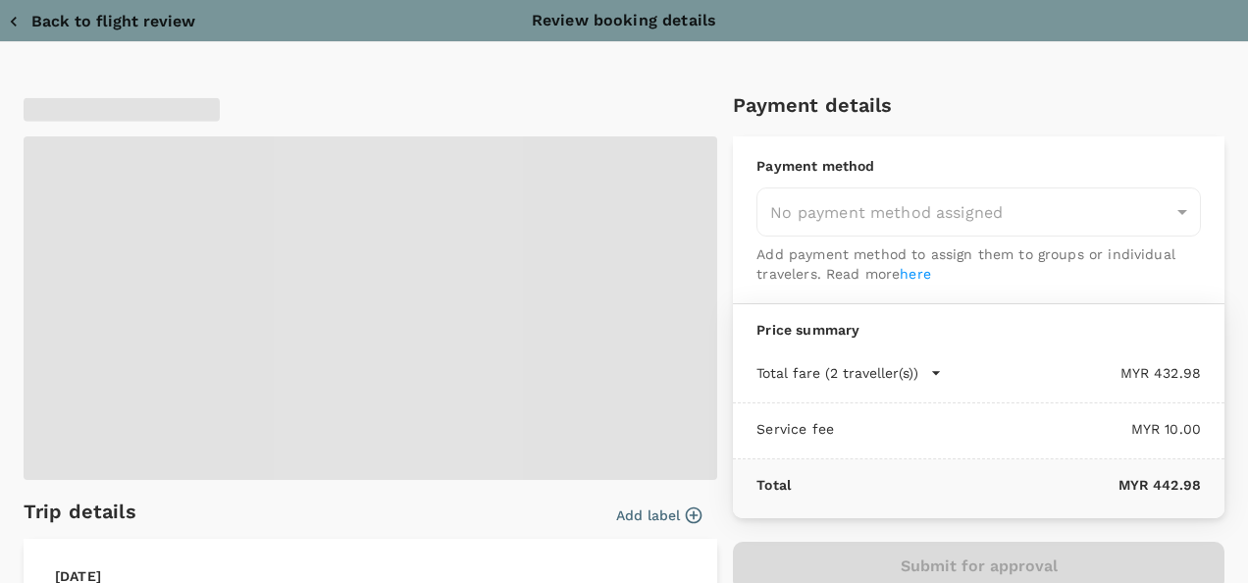
type input "9e254831-a140-43d4-90d9-f4bdc71b84d3"
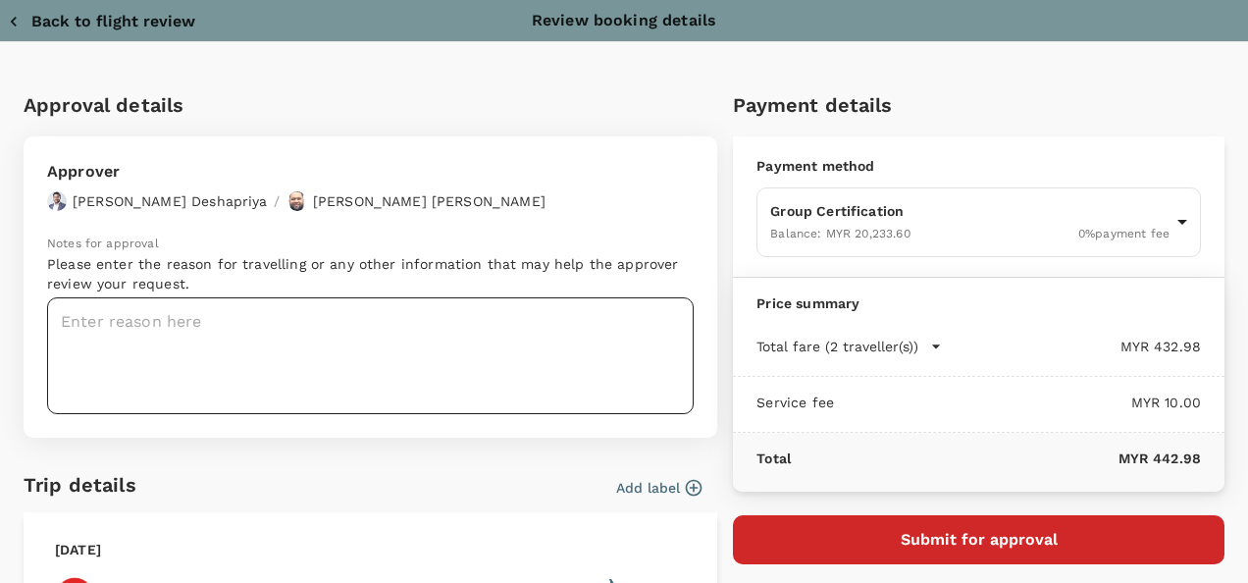
click at [392, 362] on textarea at bounding box center [370, 355] width 646 height 117
click at [172, 288] on p "Please enter the reason for travelling or any other information that may help t…" at bounding box center [370, 273] width 646 height 39
click at [146, 327] on textarea at bounding box center [370, 355] width 646 height 117
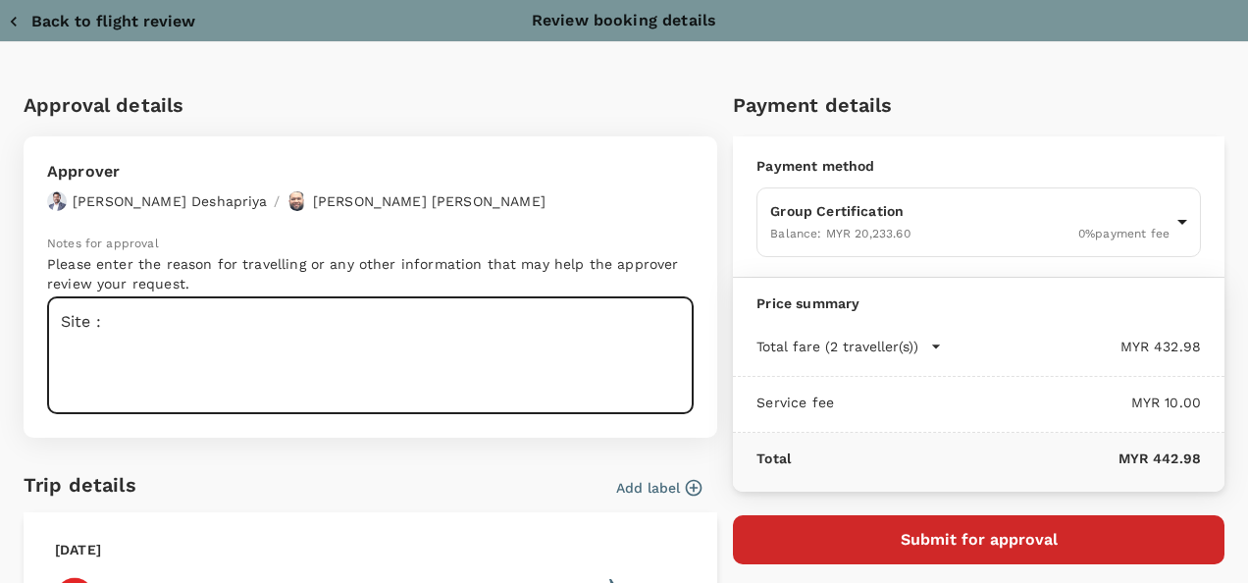
paste textarea "Apical Group Ltd - Unilever VDF verification assessments"
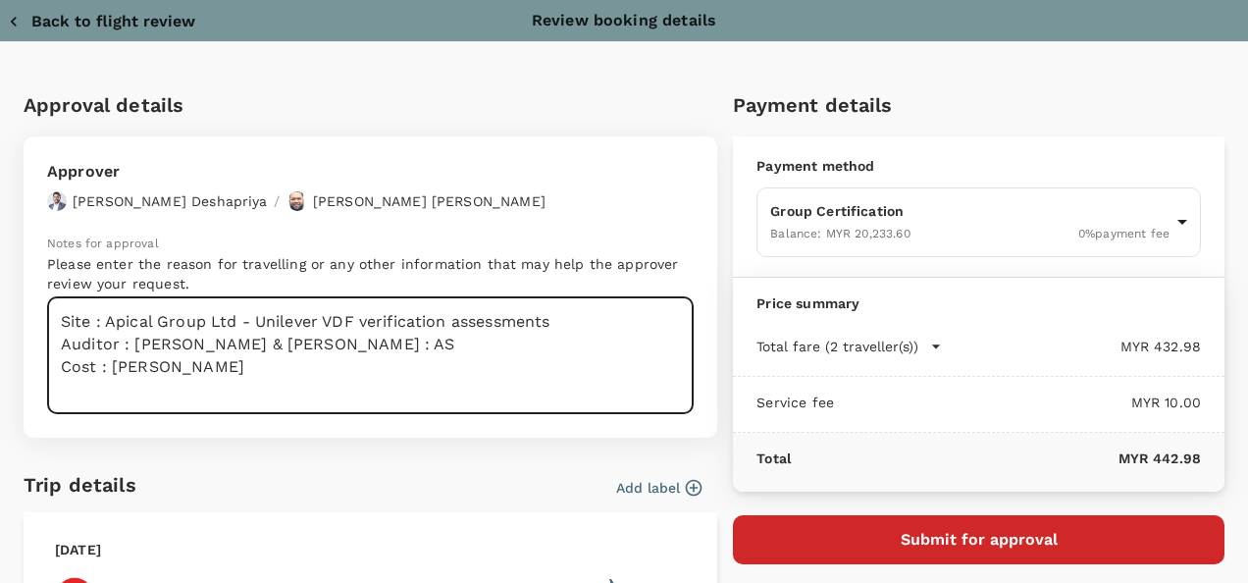
scroll to position [8, 0]
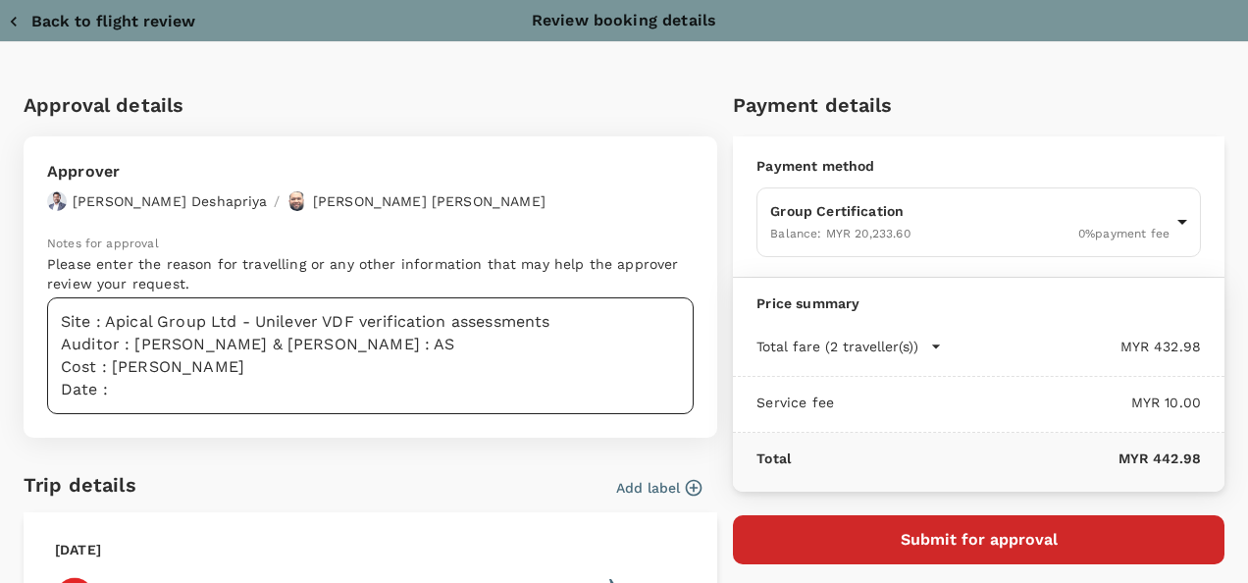
click at [120, 407] on textarea "Site : Apical Group Ltd - Unilever VDF verification assessments Auditor : Amiru…" at bounding box center [370, 355] width 646 height 117
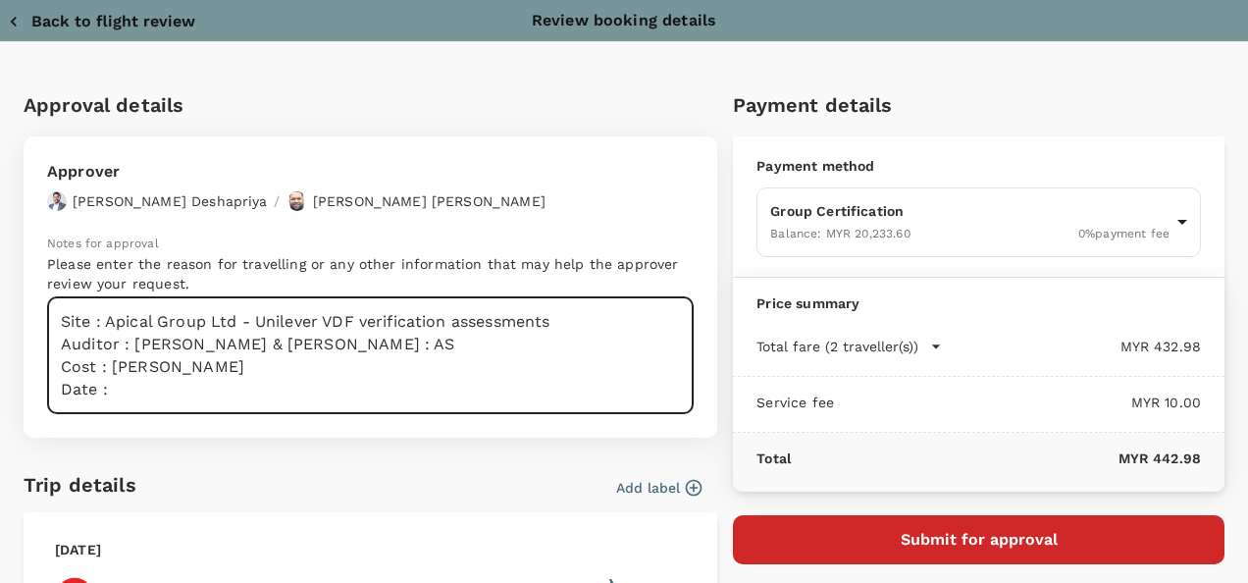
paste textarea "[DATE] & [DATE] – Travel Day [DATE] – [DATE] – Audit Day"
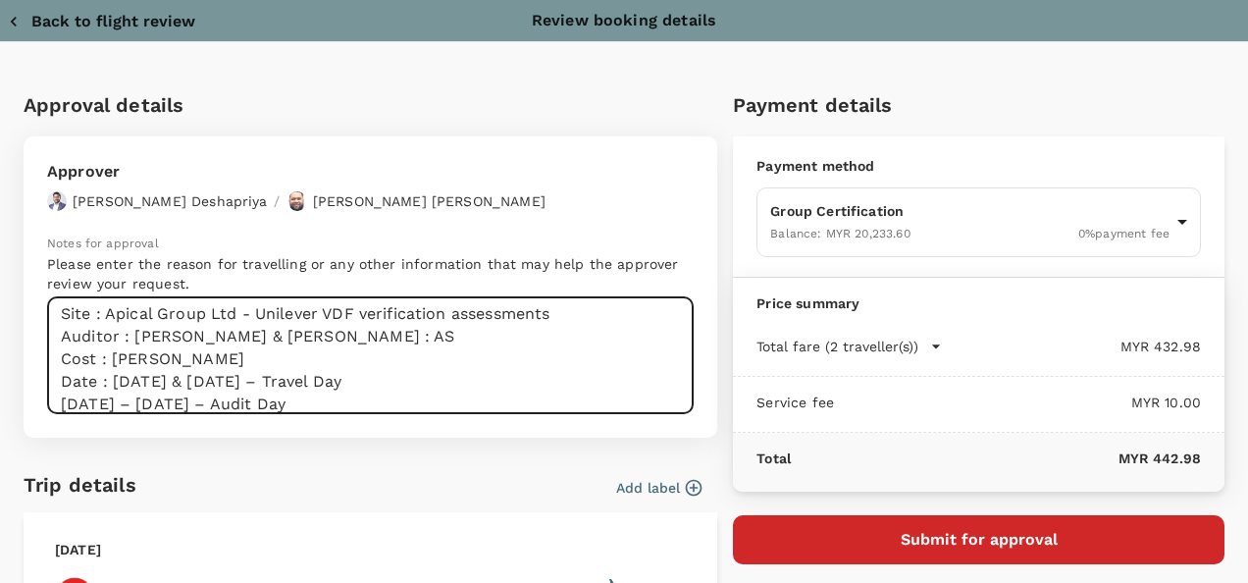
scroll to position [53, 0]
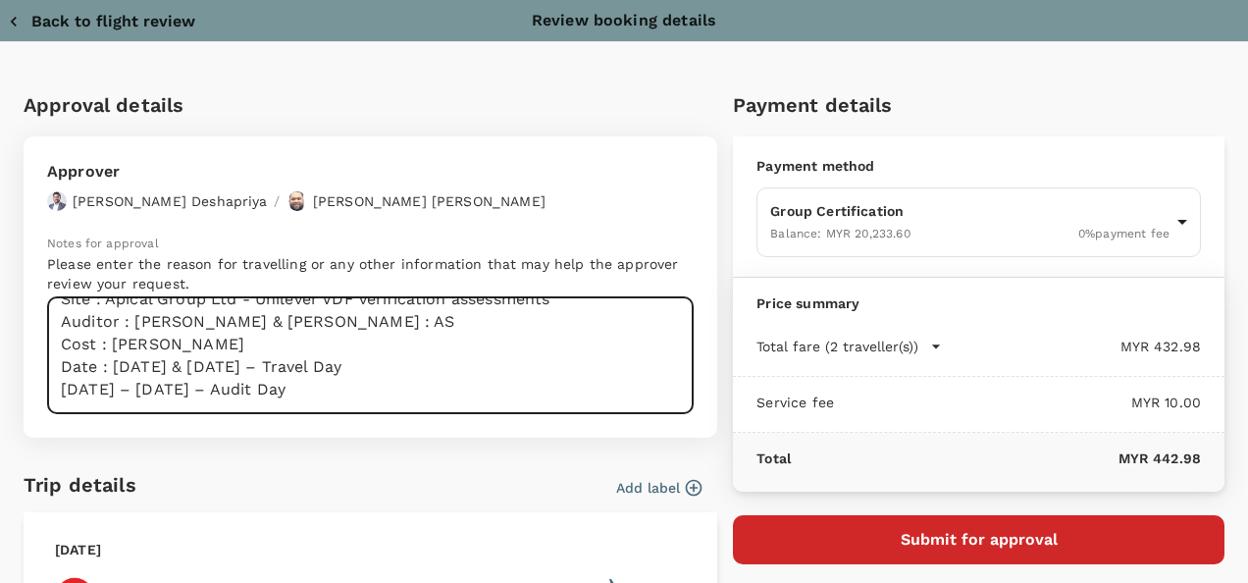
click at [58, 382] on textarea "Site : Apical Group Ltd - Unilever VDF verification assessments Auditor : Amiru…" at bounding box center [370, 355] width 646 height 117
click at [492, 398] on textarea "Site : Apical Group Ltd - Unilever VDF verification assessments Auditor : Amiru…" at bounding box center [370, 355] width 646 height 117
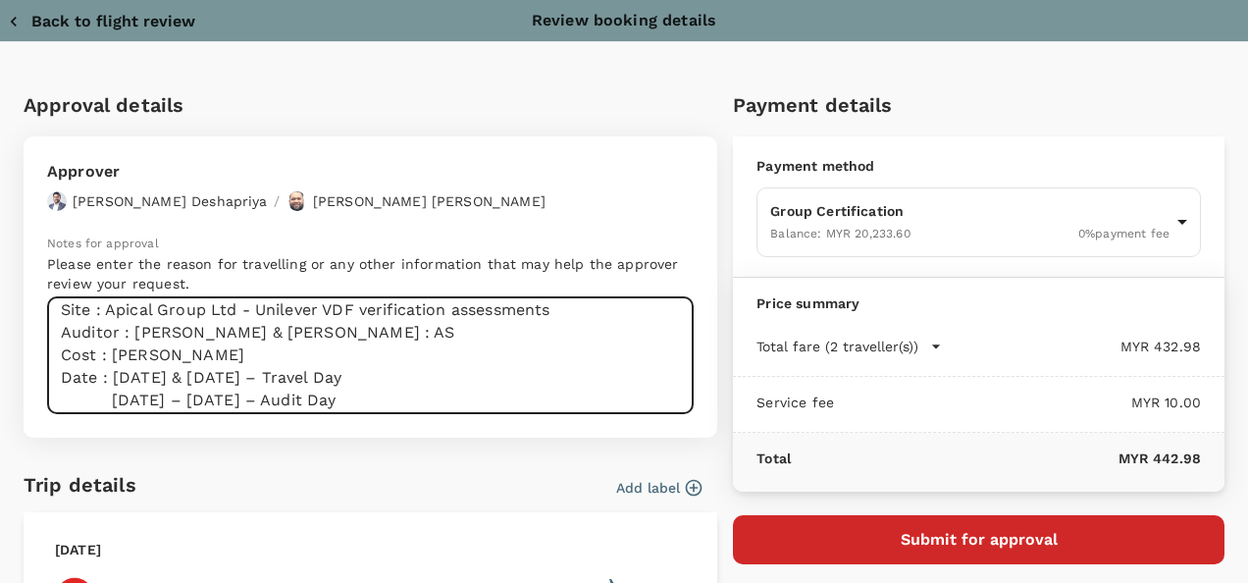
scroll to position [0, 0]
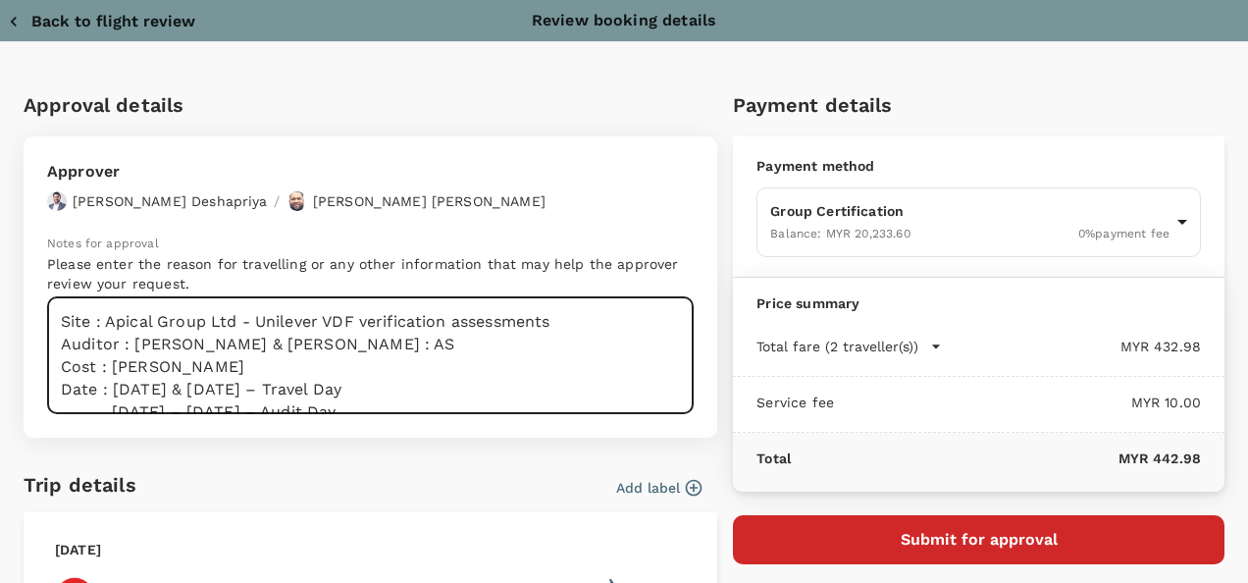
type textarea "Site : Apical Group Ltd - Unilever VDF verification assessments Auditor : Amiru…"
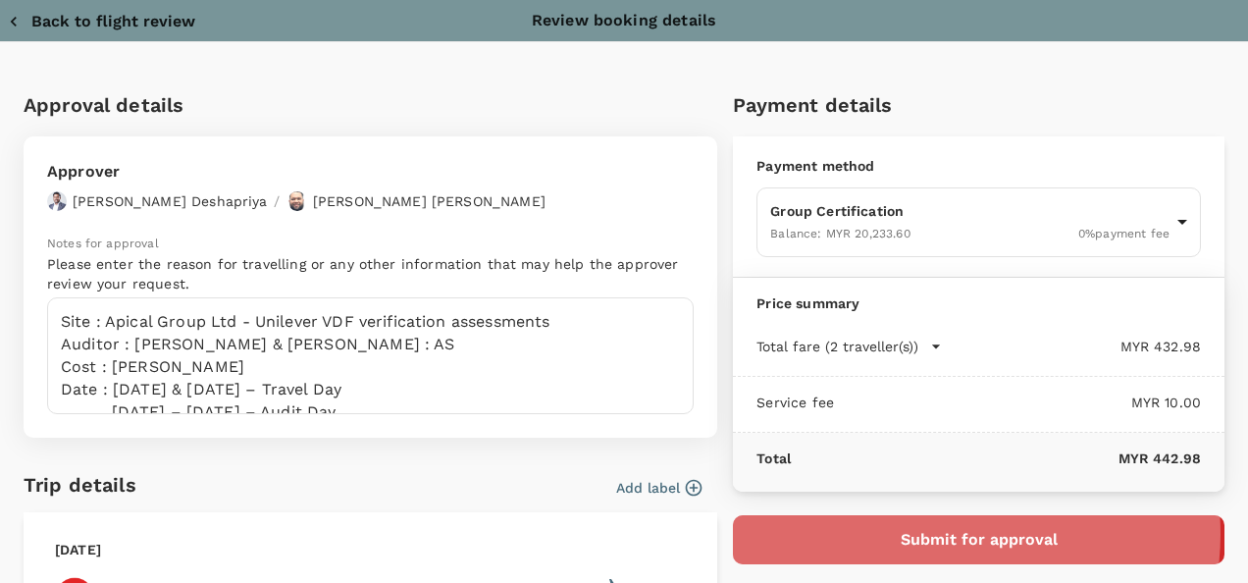
click at [944, 532] on button "Submit for approval" at bounding box center [978, 539] width 491 height 49
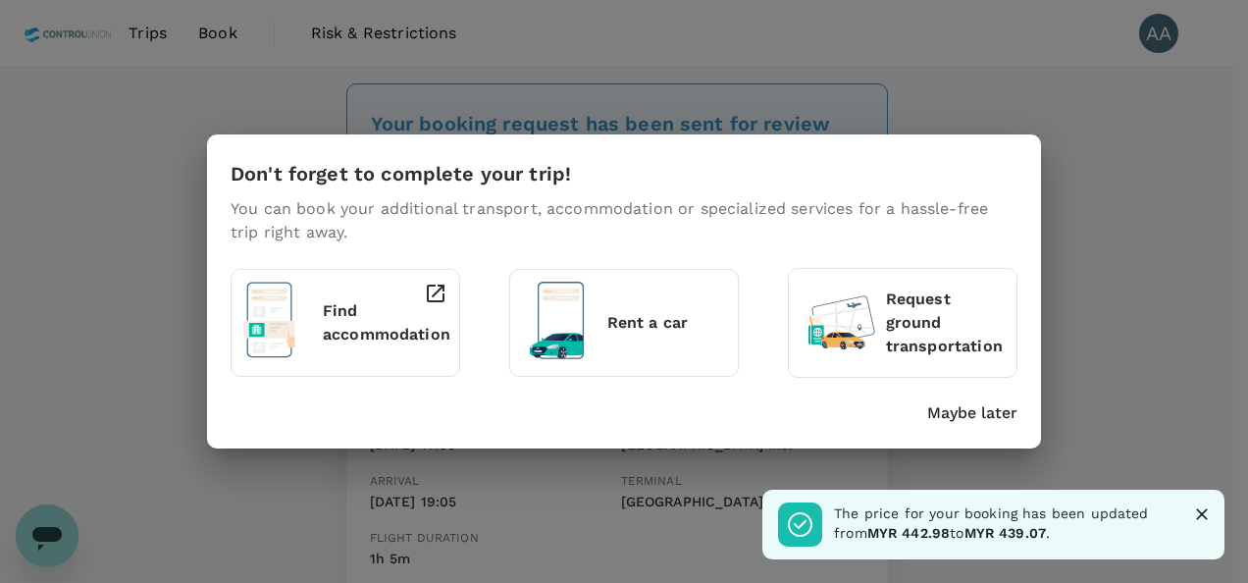
click at [950, 396] on div "Maybe later" at bounding box center [620, 408] width 795 height 31
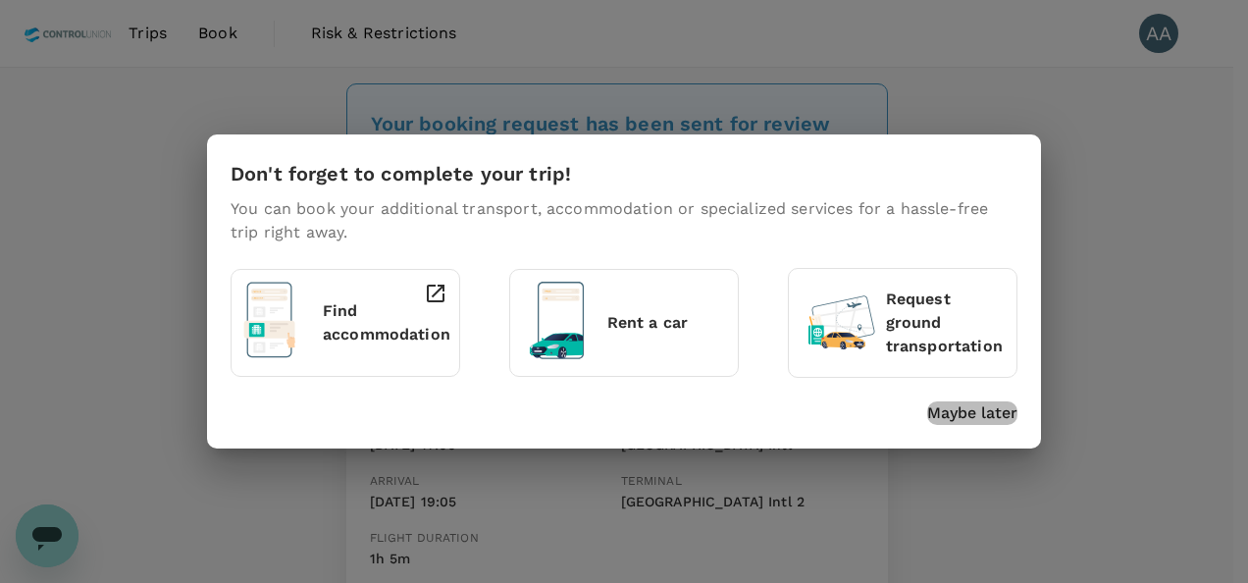
click at [963, 414] on p "Maybe later" at bounding box center [972, 413] width 90 height 24
